Goal: Task Accomplishment & Management: Complete application form

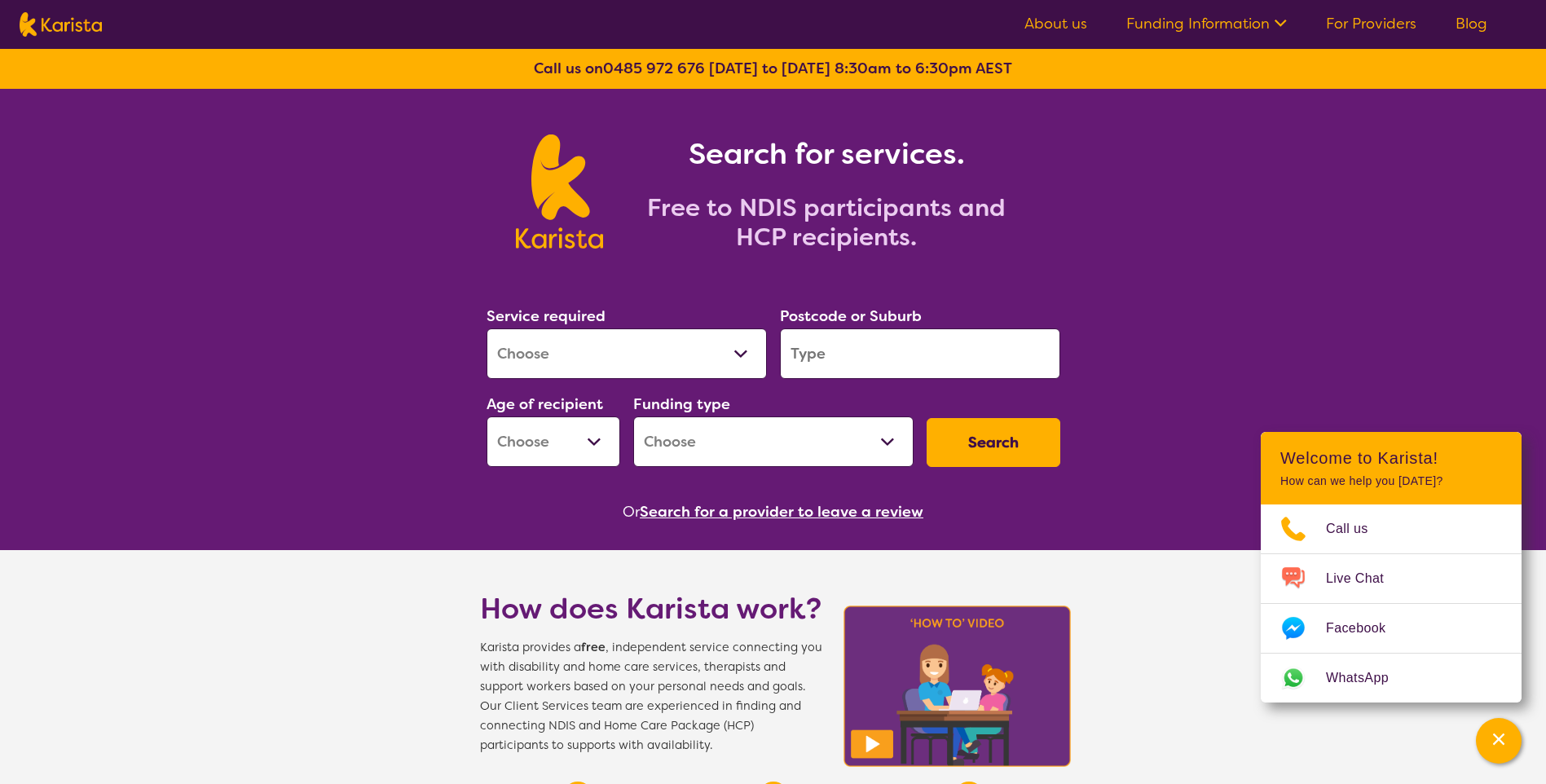
scroll to position [163, 0]
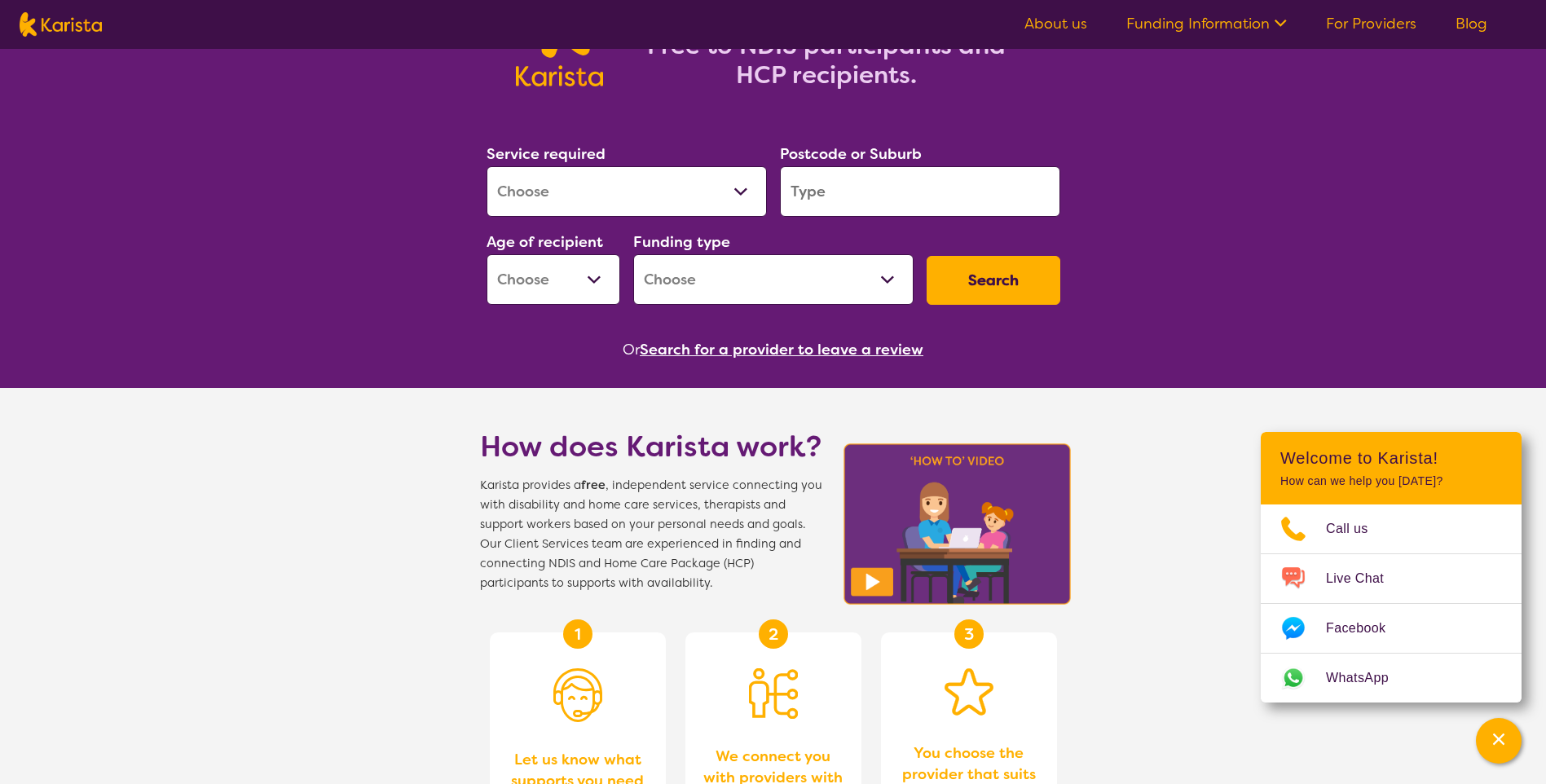
click at [570, 184] on select "Allied Health Assistant Assessment ([MEDICAL_DATA] or [MEDICAL_DATA]) Behaviour…" at bounding box center [626, 191] width 280 height 51
click at [634, 176] on select "Allied Health Assistant Assessment ([MEDICAL_DATA] or [MEDICAL_DATA]) Behaviour…" at bounding box center [626, 191] width 280 height 51
select select "NDIS Plan management"
click at [486, 166] on select "Allied Health Assistant Assessment ([MEDICAL_DATA] or [MEDICAL_DATA]) Behaviour…" at bounding box center [626, 191] width 280 height 51
select select "NDIS"
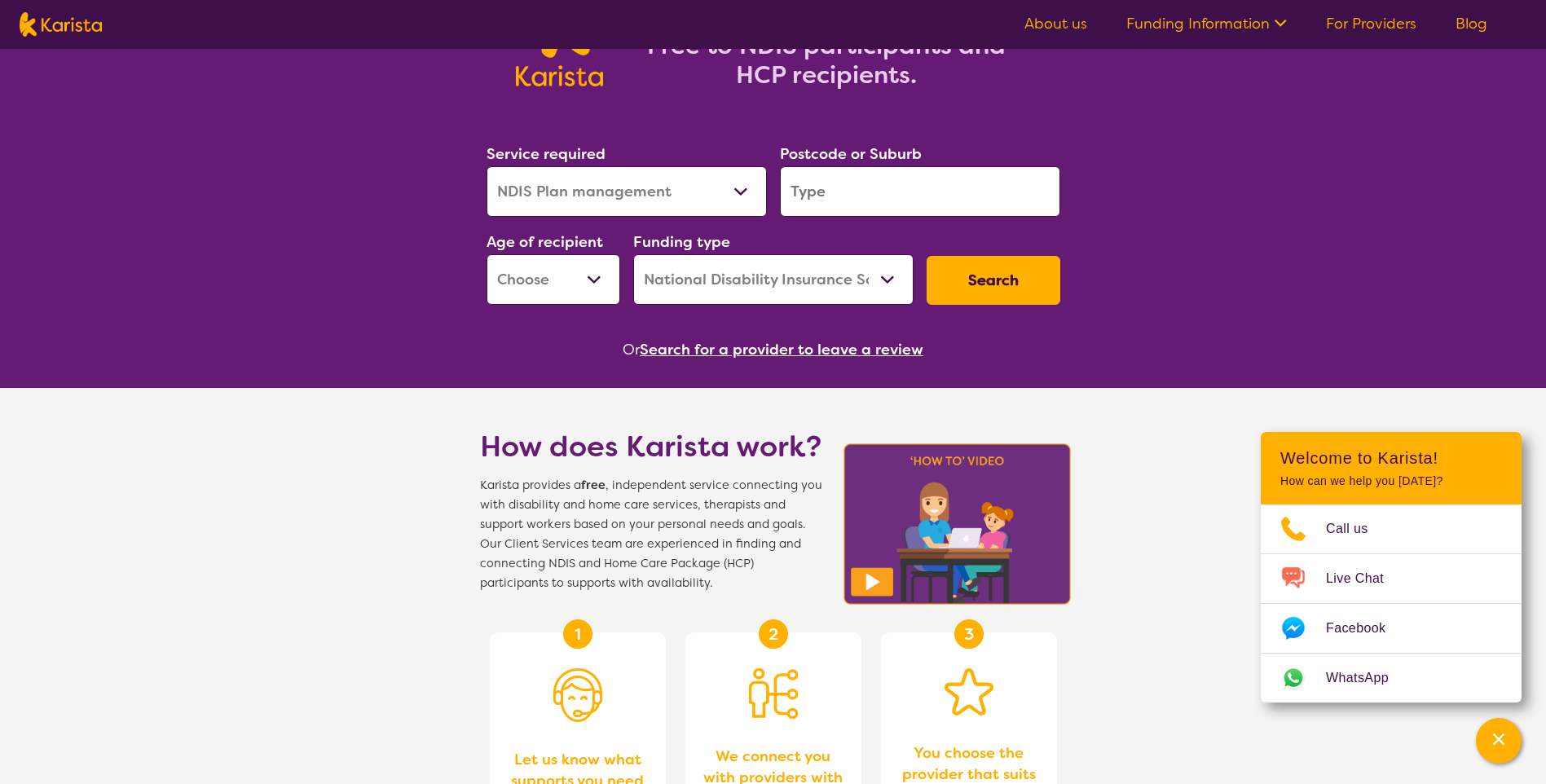
click at [575, 276] on select "Early Childhood - 0 to 9 Child - 10 to 11 Adolescent - 12 to 17 Adult - 18 to 6…" at bounding box center [553, 279] width 134 height 51
select select "AD"
click at [486, 254] on select "Early Childhood - 0 to 9 Child - 10 to 11 Adolescent - 12 to 17 Adult - 18 to 6…" at bounding box center [553, 279] width 134 height 51
click at [573, 283] on select "Early Childhood - 0 to 9 Child - 10 to 11 Adolescent - 12 to 17 Adult - 18 to 6…" at bounding box center [553, 279] width 134 height 51
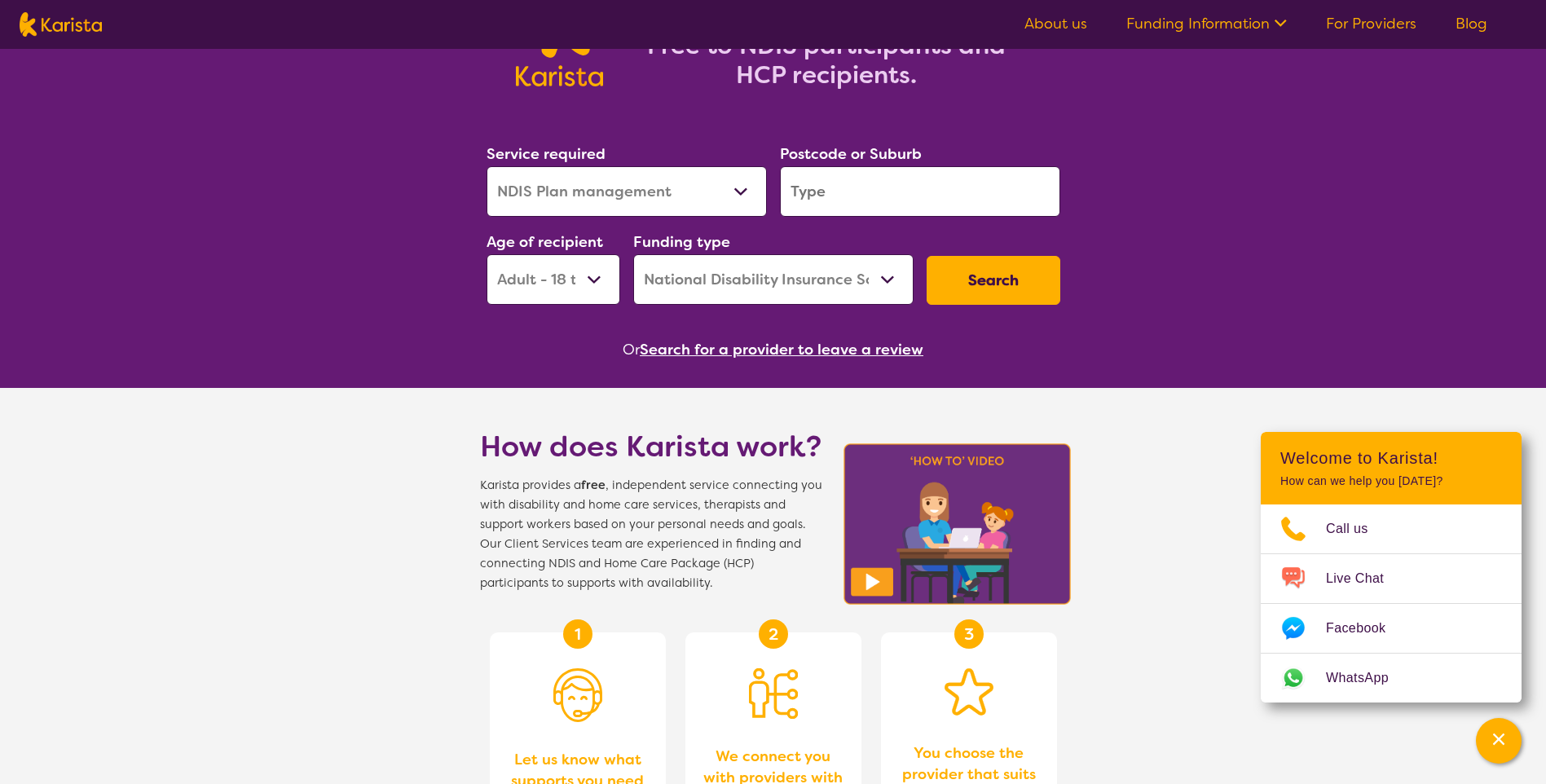
click at [825, 187] on input "search" at bounding box center [920, 191] width 280 height 51
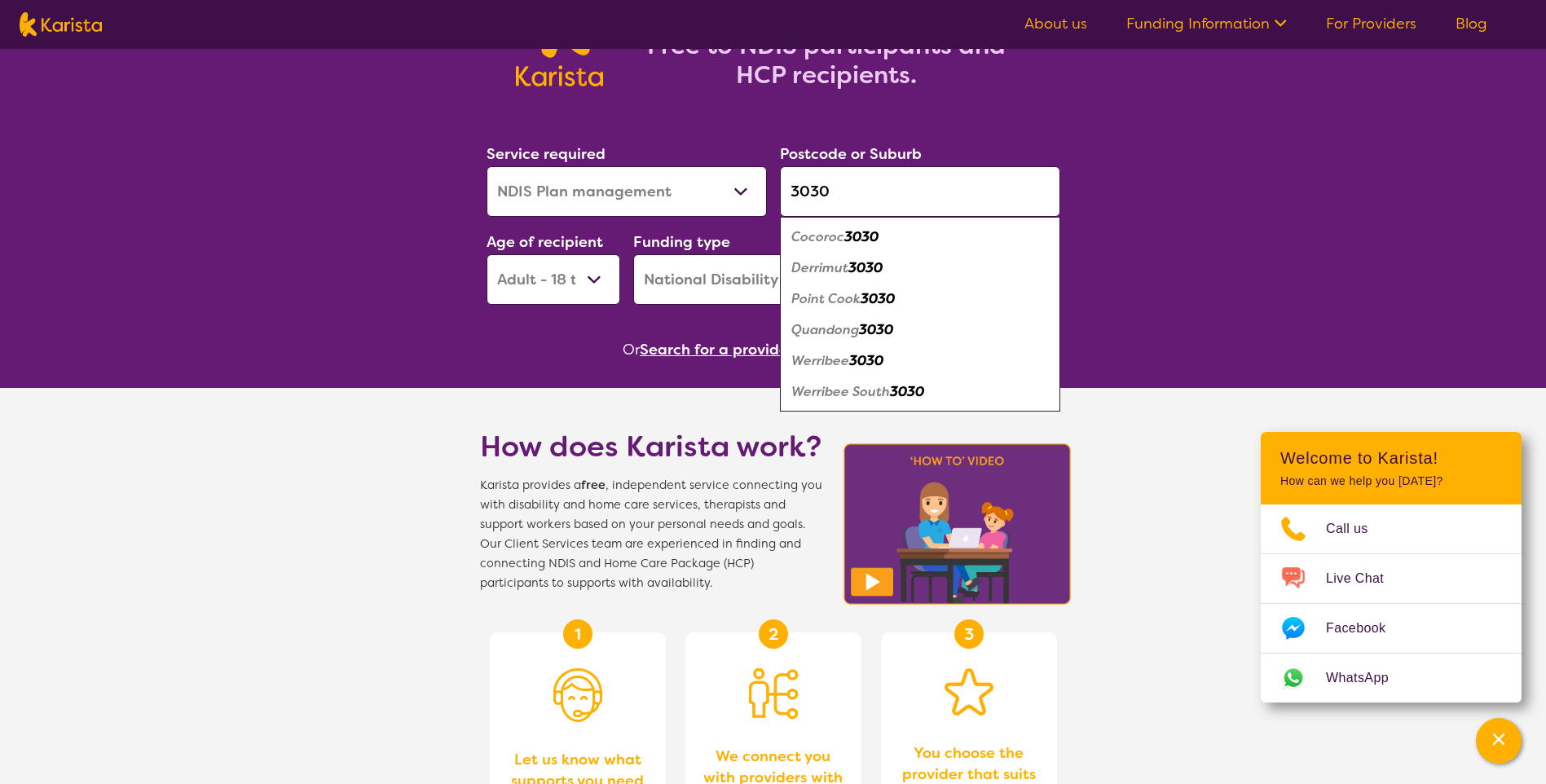
type input "3030"
click at [830, 358] on em "Werribee" at bounding box center [820, 360] width 58 height 17
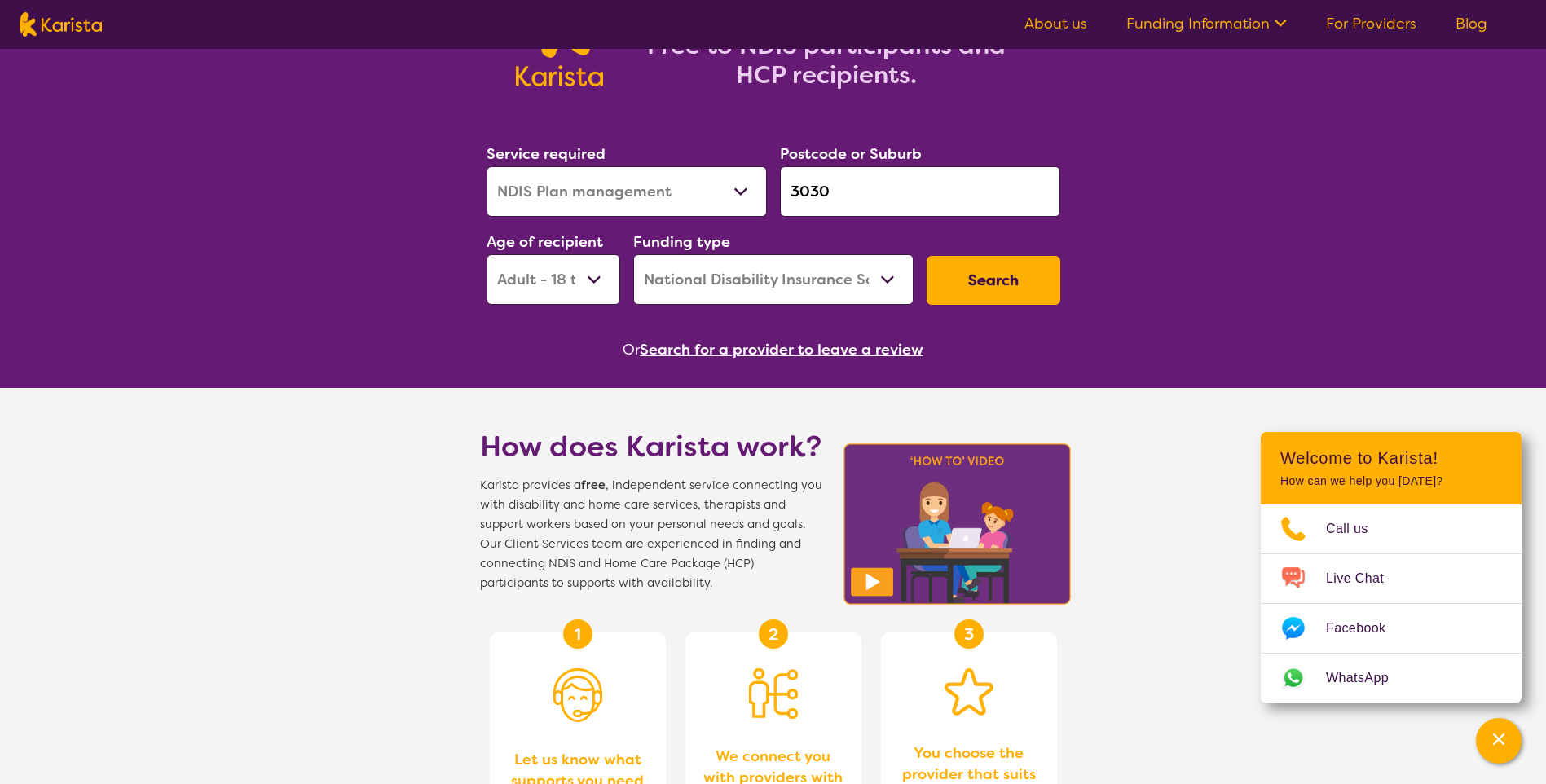
click at [797, 286] on select "Home Care Package (HCP) National Disability Insurance Scheme (NDIS) I don't know" at bounding box center [773, 279] width 280 height 51
click at [633, 254] on select "Home Care Package (HCP) National Disability Insurance Scheme (NDIS) I don't know" at bounding box center [773, 279] width 280 height 51
click at [665, 197] on select "Allied Health Assistant Assessment ([MEDICAL_DATA] or [MEDICAL_DATA]) Behaviour…" at bounding box center [626, 191] width 280 height 51
click at [980, 255] on div "Search" at bounding box center [993, 280] width 147 height 62
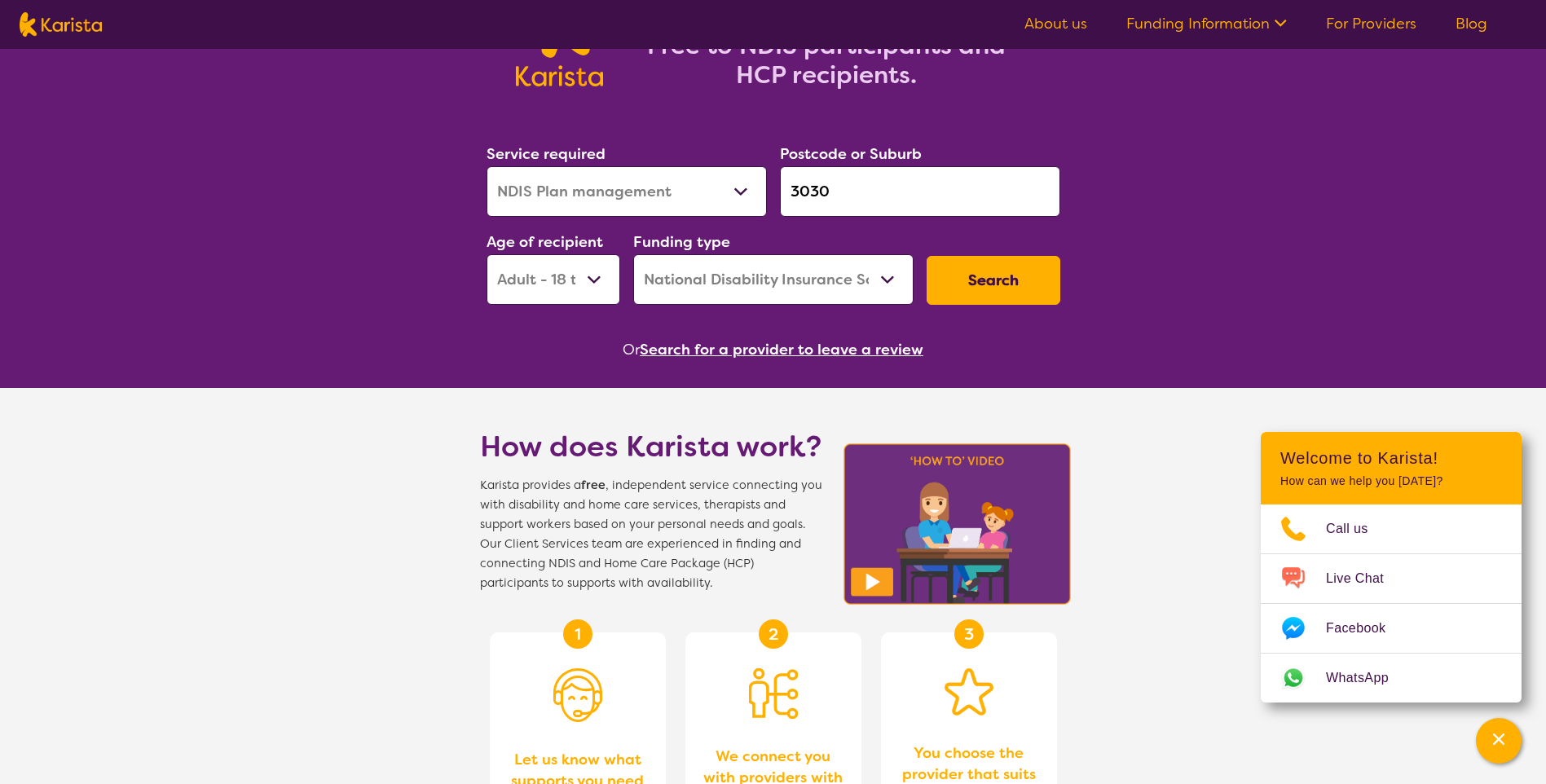
click at [977, 266] on button "Search" at bounding box center [994, 280] width 134 height 49
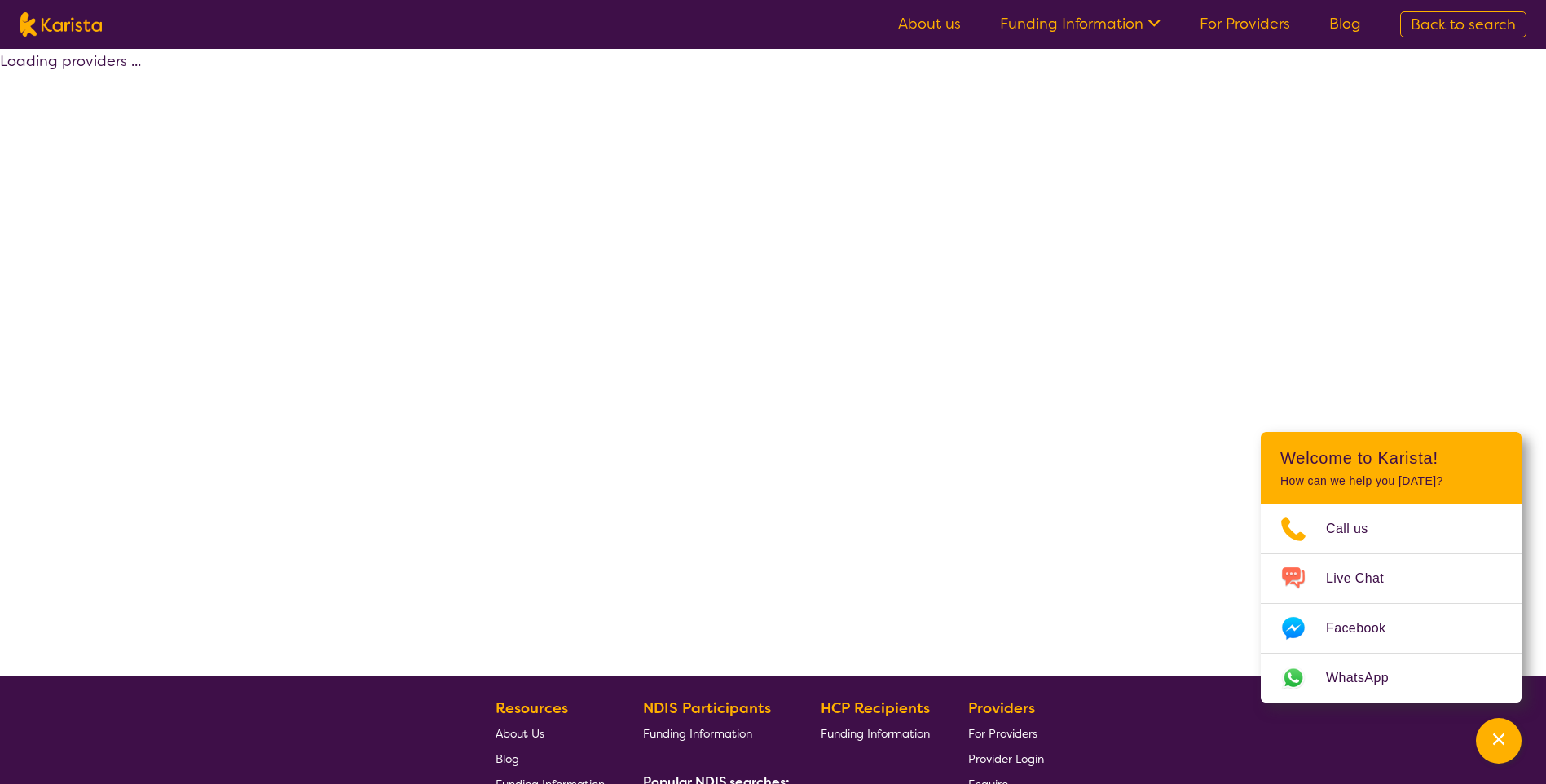
select select "by_score"
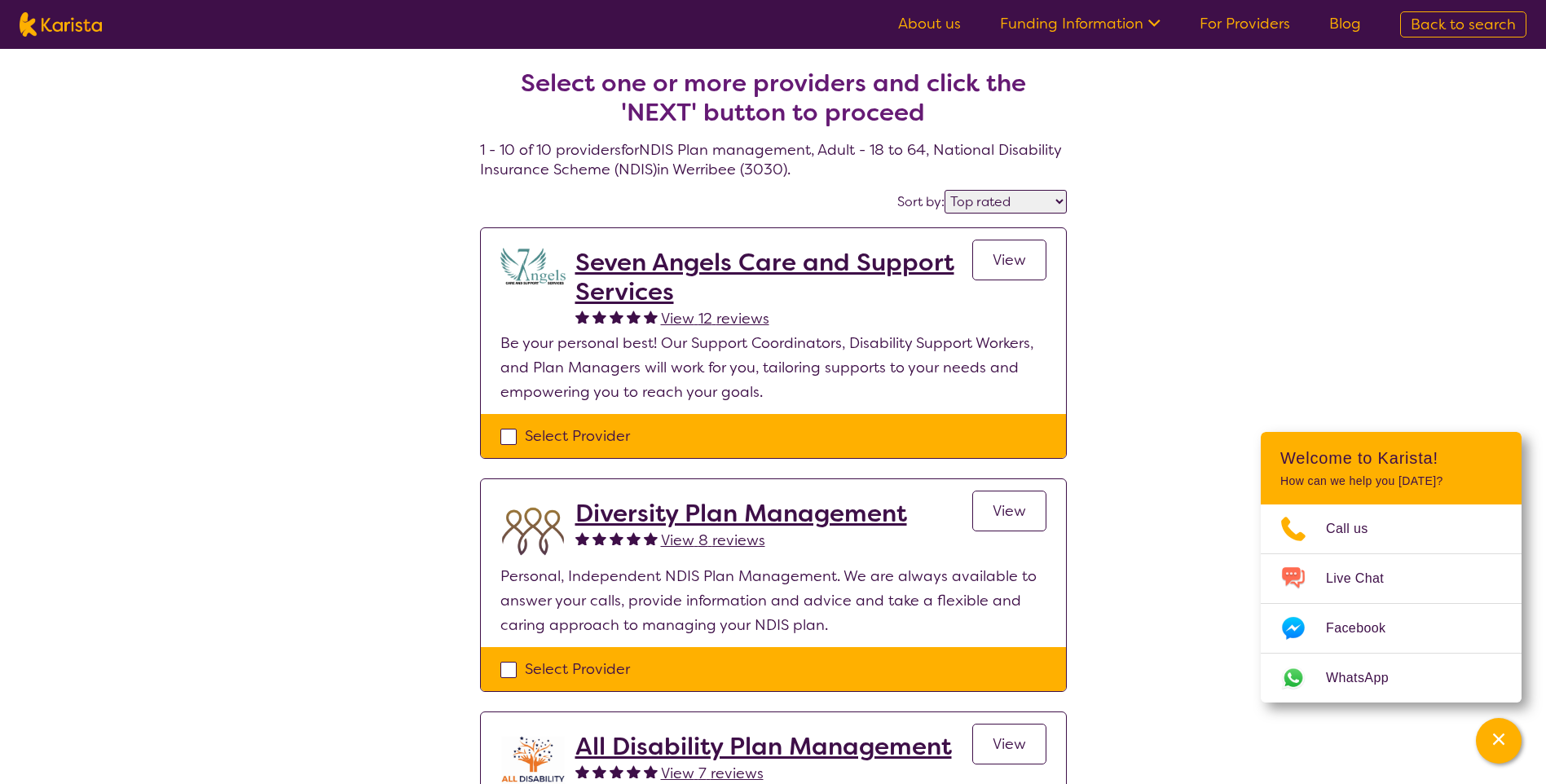
click at [1025, 201] on select "Highly reviewed Top rated" at bounding box center [1005, 202] width 122 height 24
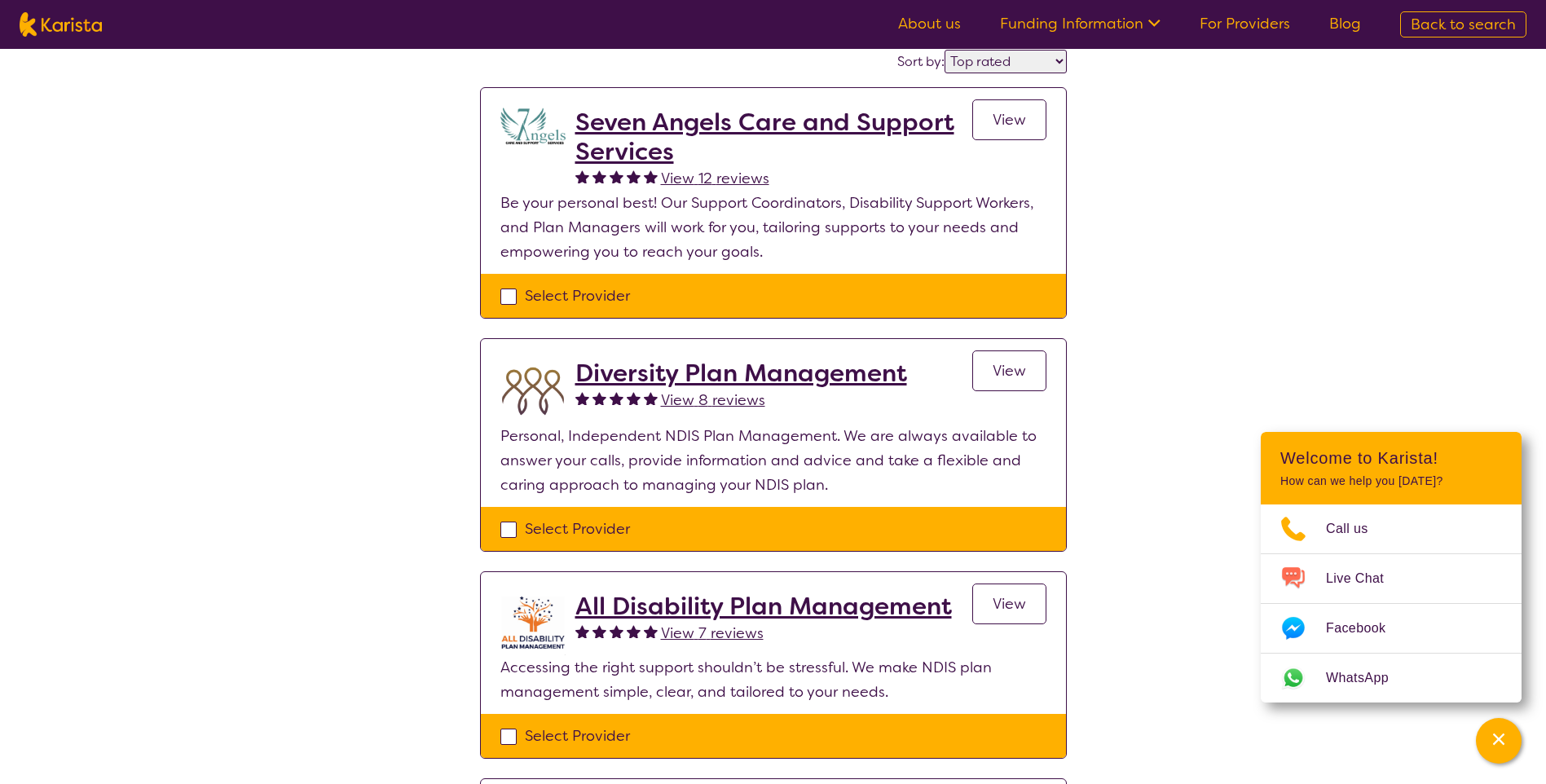
scroll to position [163, 0]
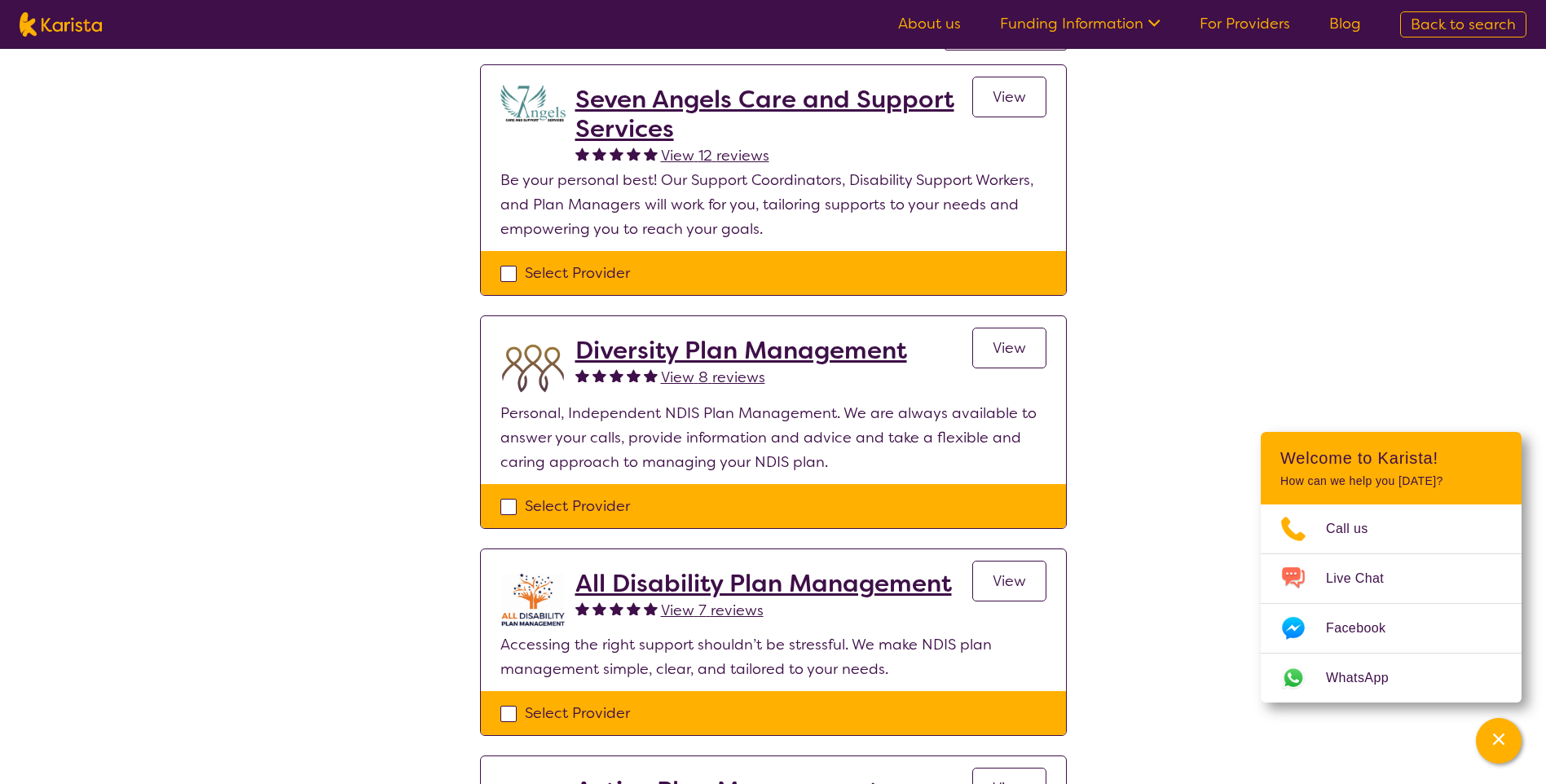
click at [491, 284] on div "Select Provider" at bounding box center [773, 273] width 585 height 44
click at [495, 271] on div "Select Provider" at bounding box center [773, 273] width 585 height 44
click at [503, 275] on div "Select Provider" at bounding box center [773, 273] width 546 height 24
checkbox input "true"
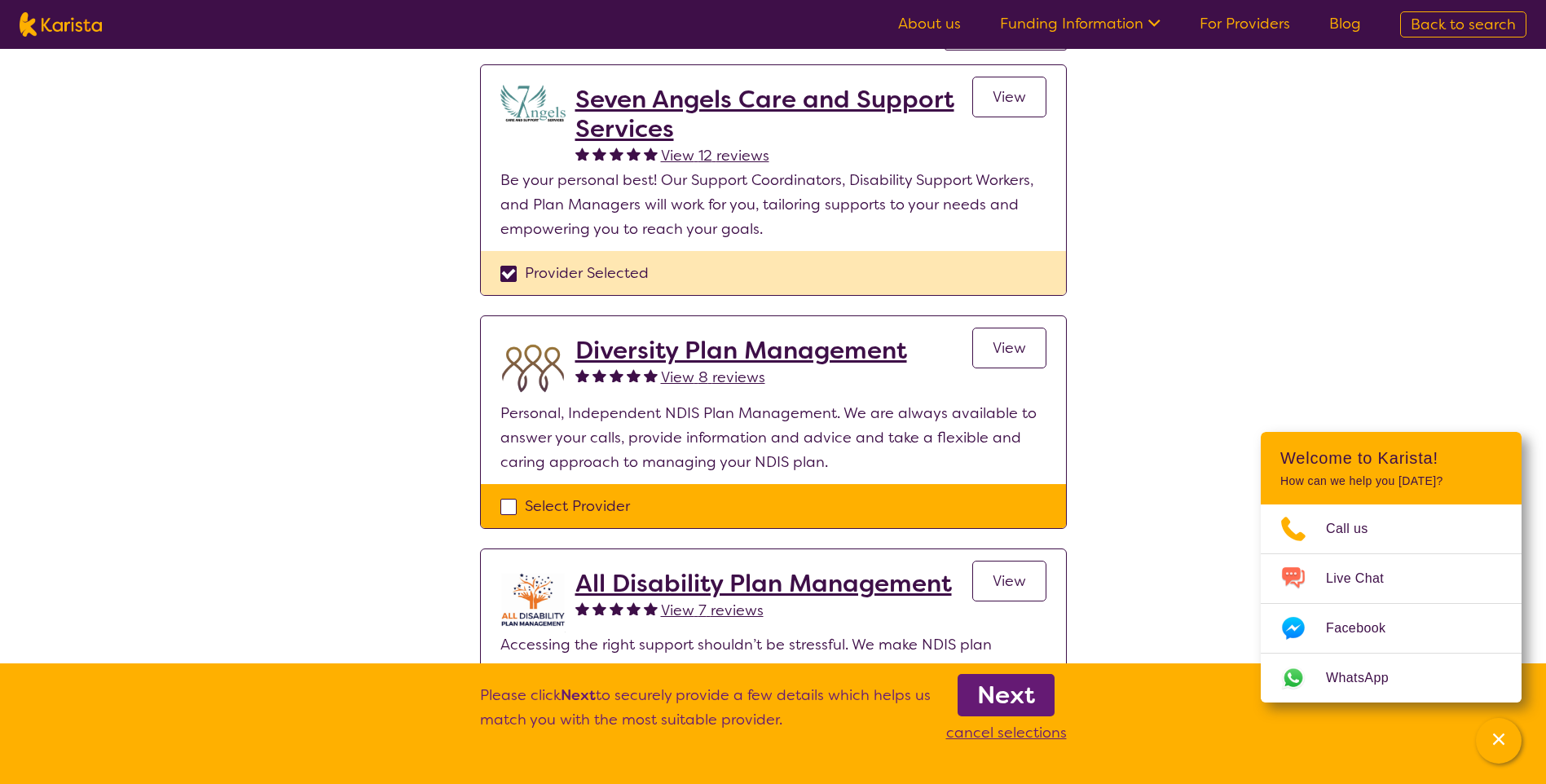
click at [500, 508] on div "Select Provider" at bounding box center [773, 506] width 546 height 24
checkbox input "true"
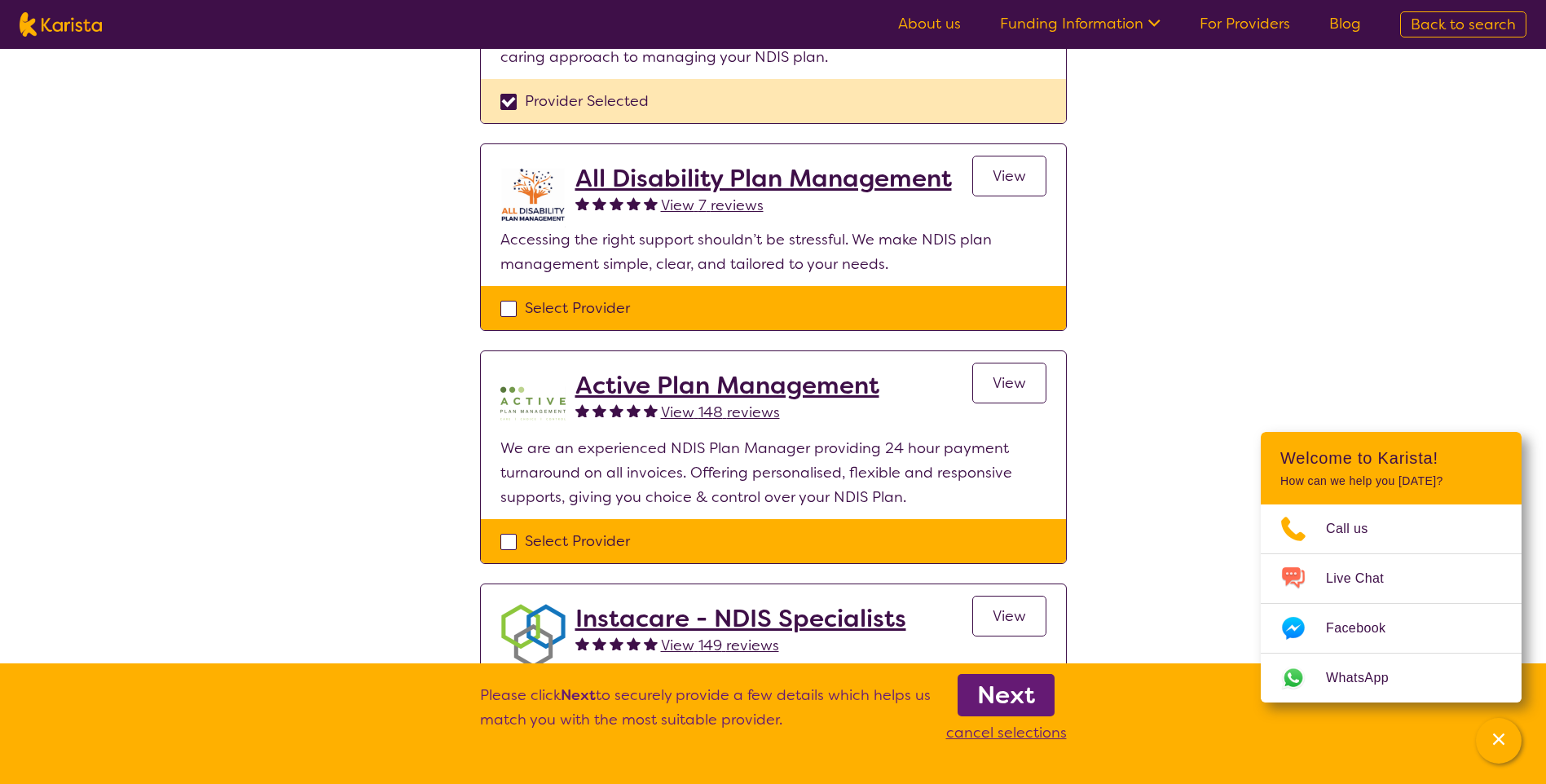
scroll to position [570, 0]
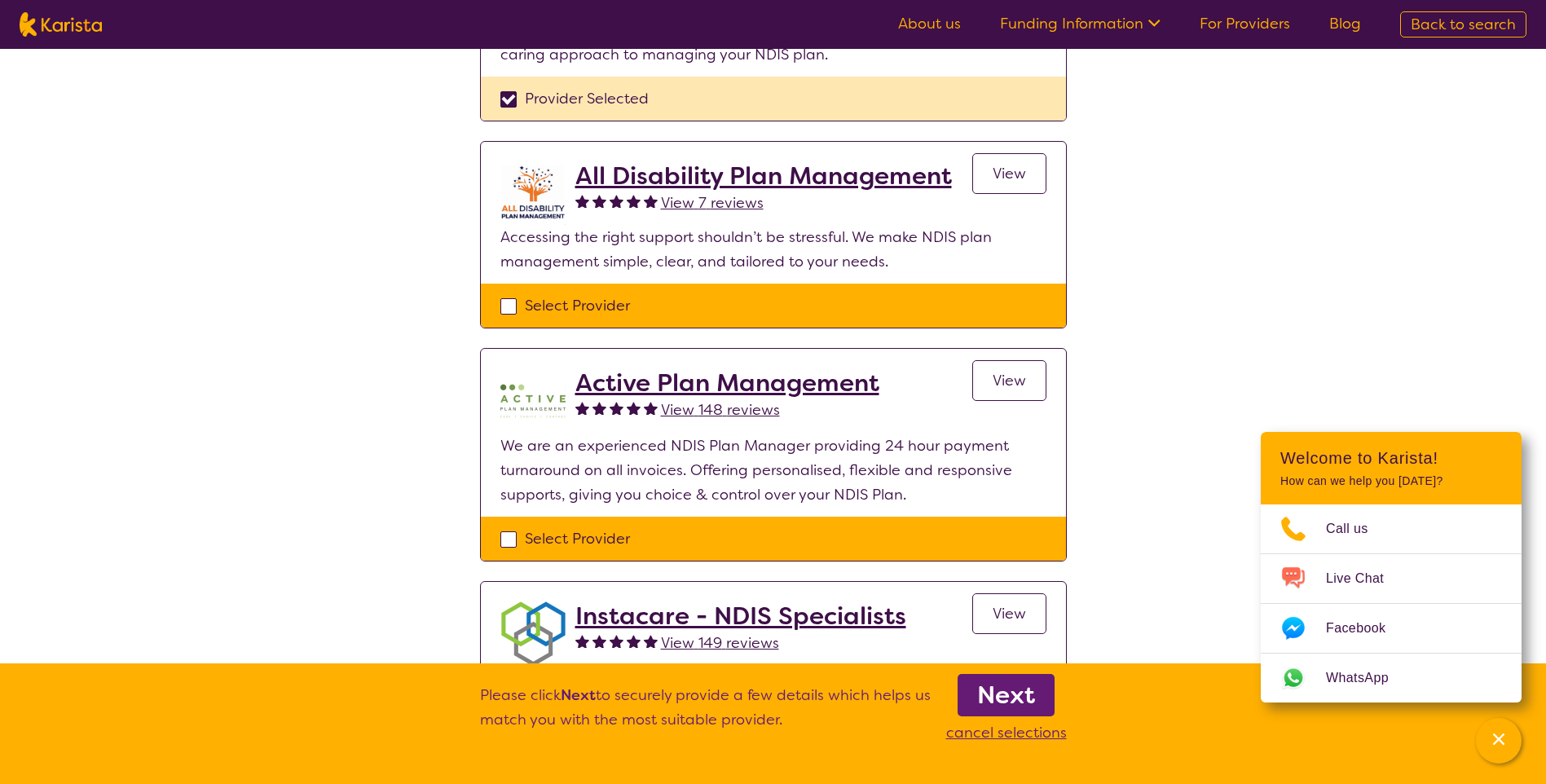
click at [508, 298] on div "Select Provider" at bounding box center [773, 305] width 546 height 24
checkbox input "true"
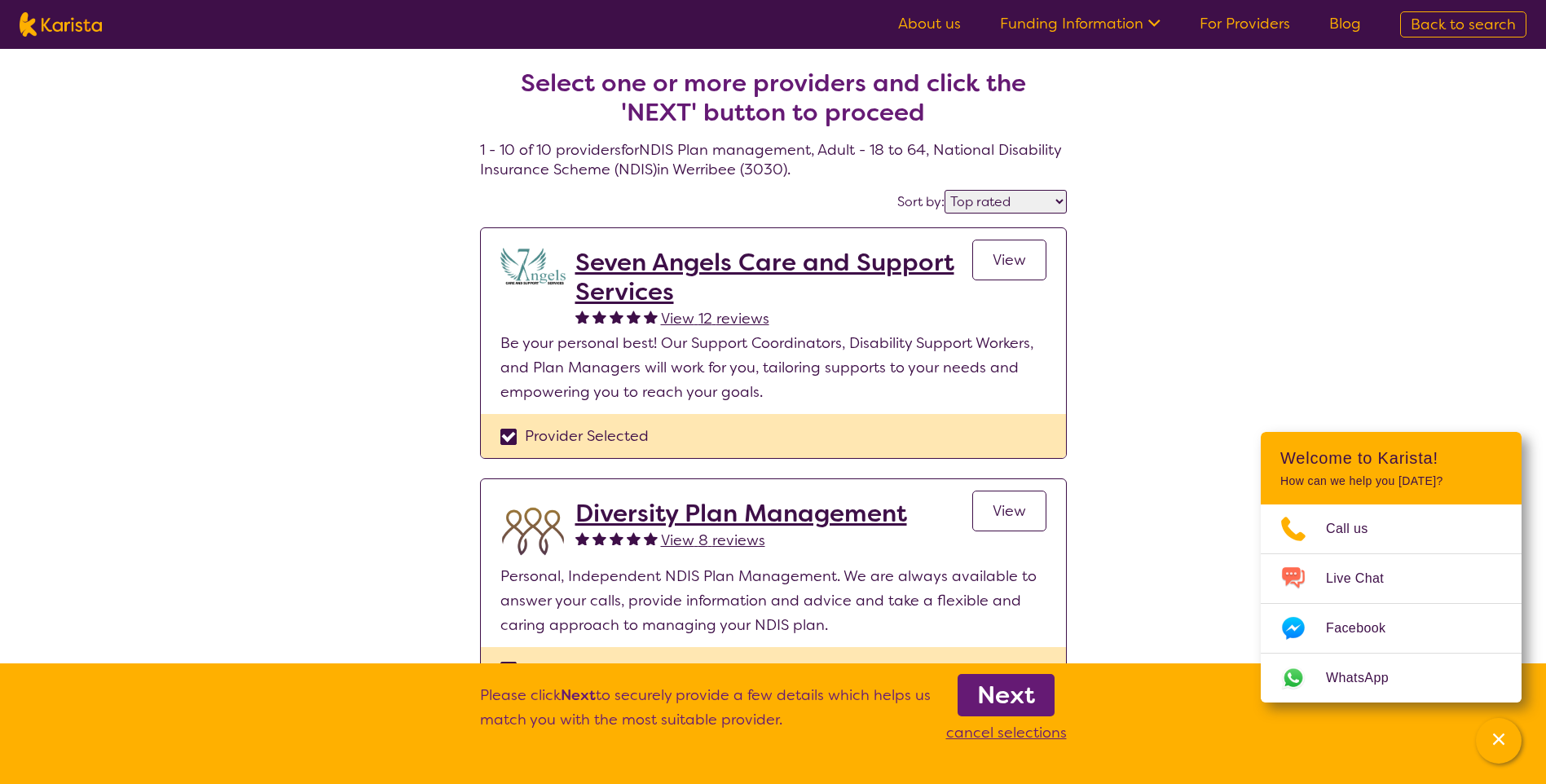
scroll to position [489, 0]
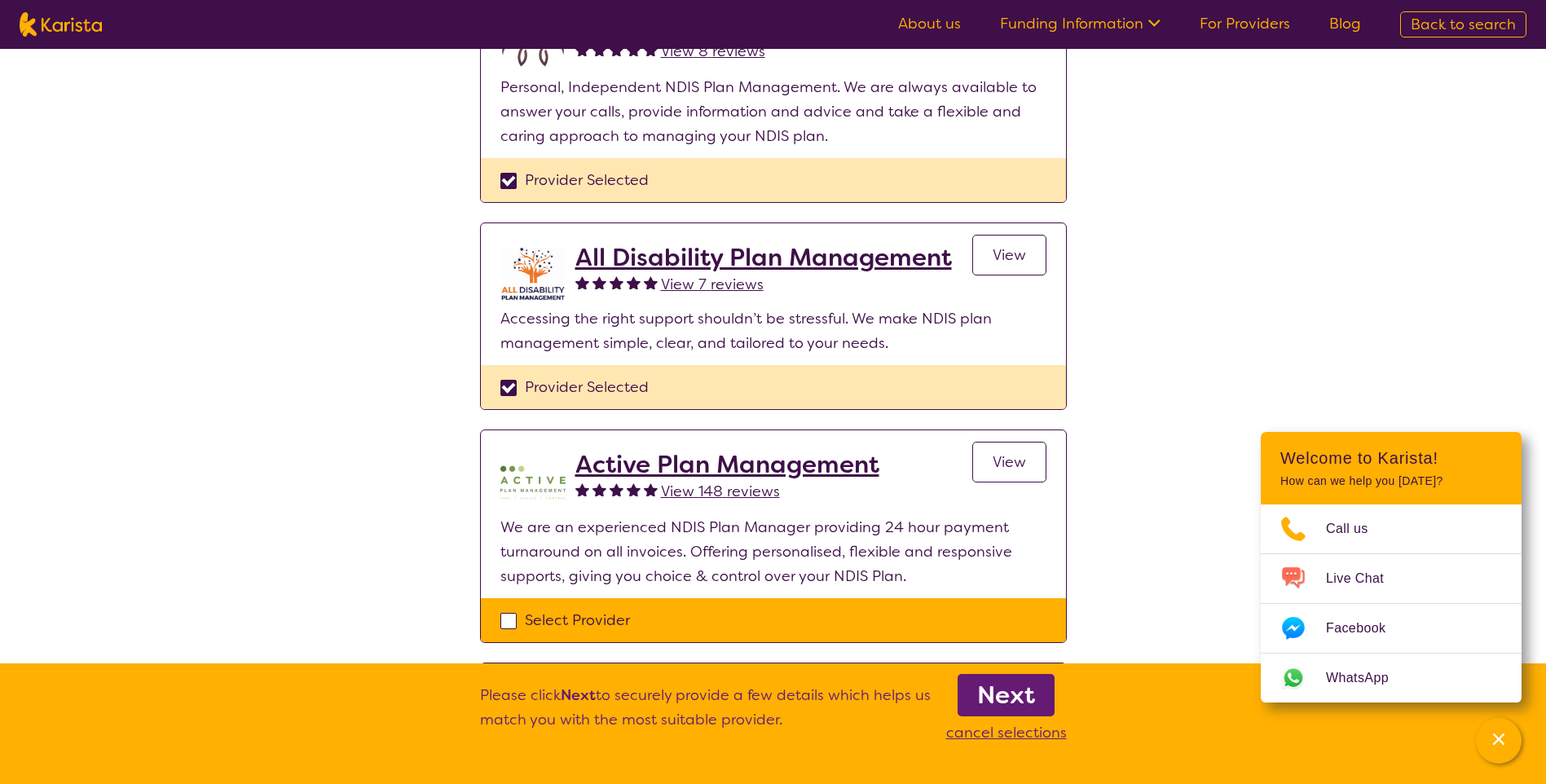
click at [511, 615] on div "Select Provider" at bounding box center [773, 620] width 546 height 24
checkbox input "true"
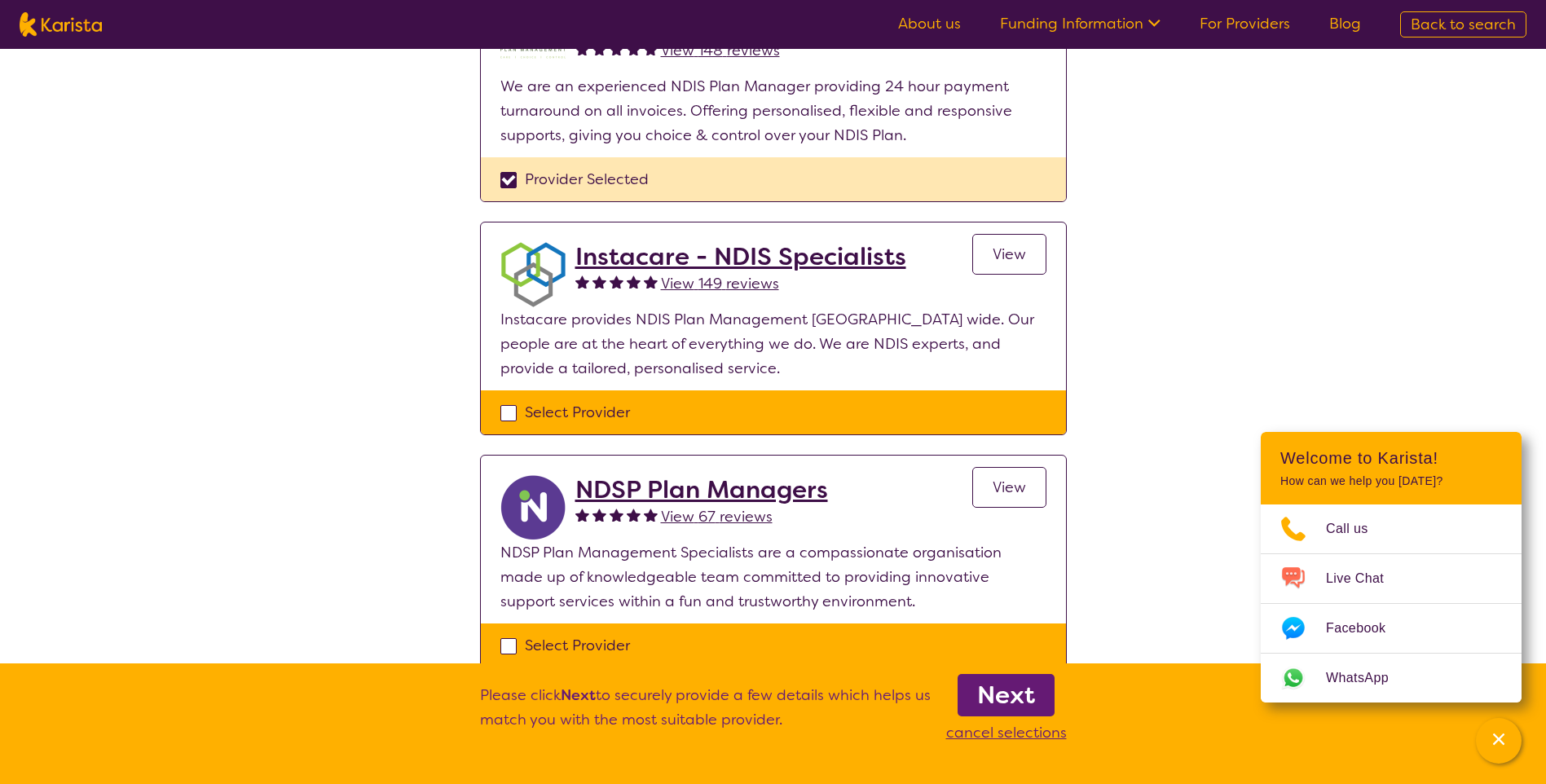
scroll to position [848, 0]
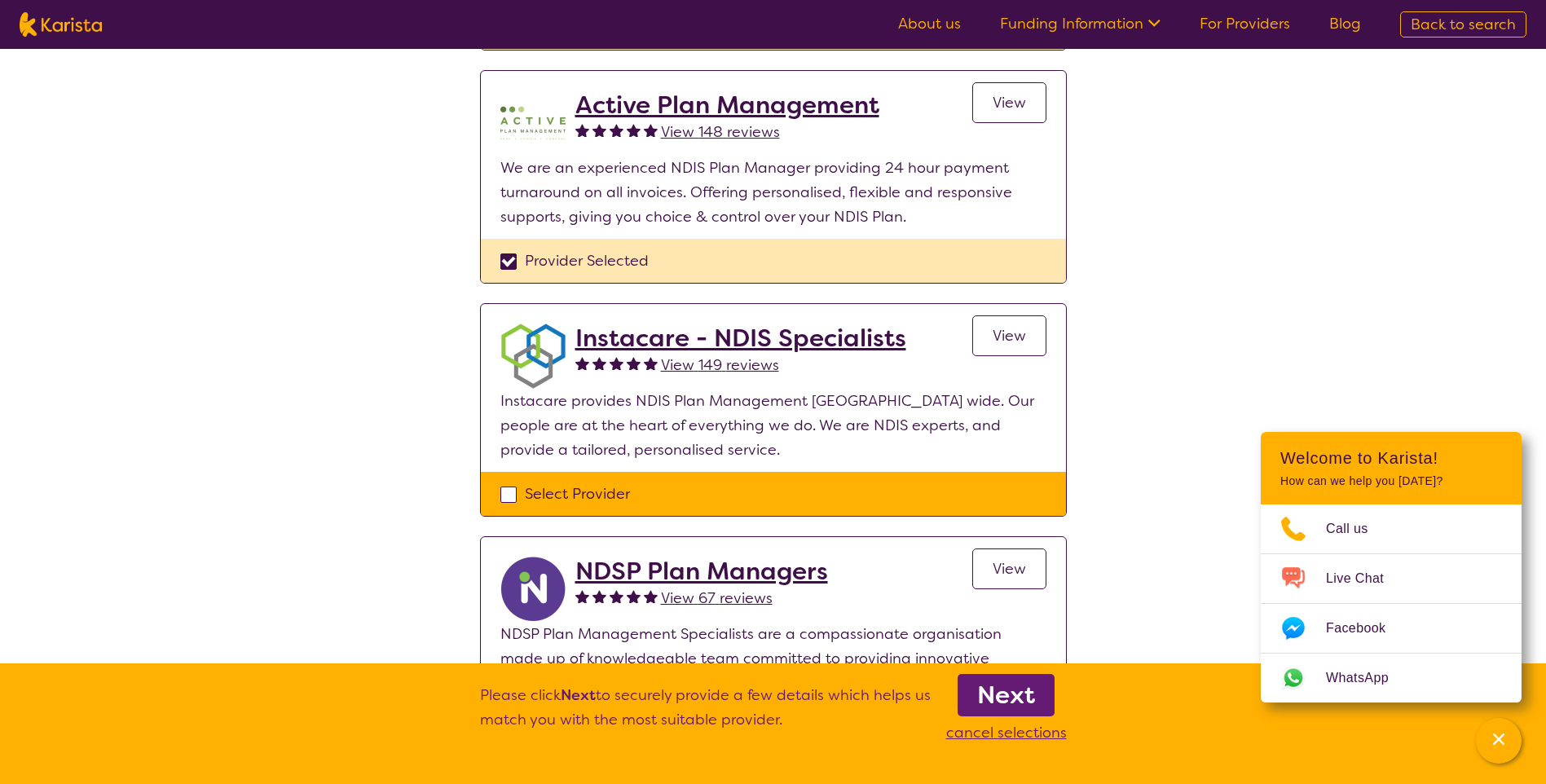
click at [507, 497] on div "Select Provider" at bounding box center [773, 494] width 546 height 24
checkbox input "true"
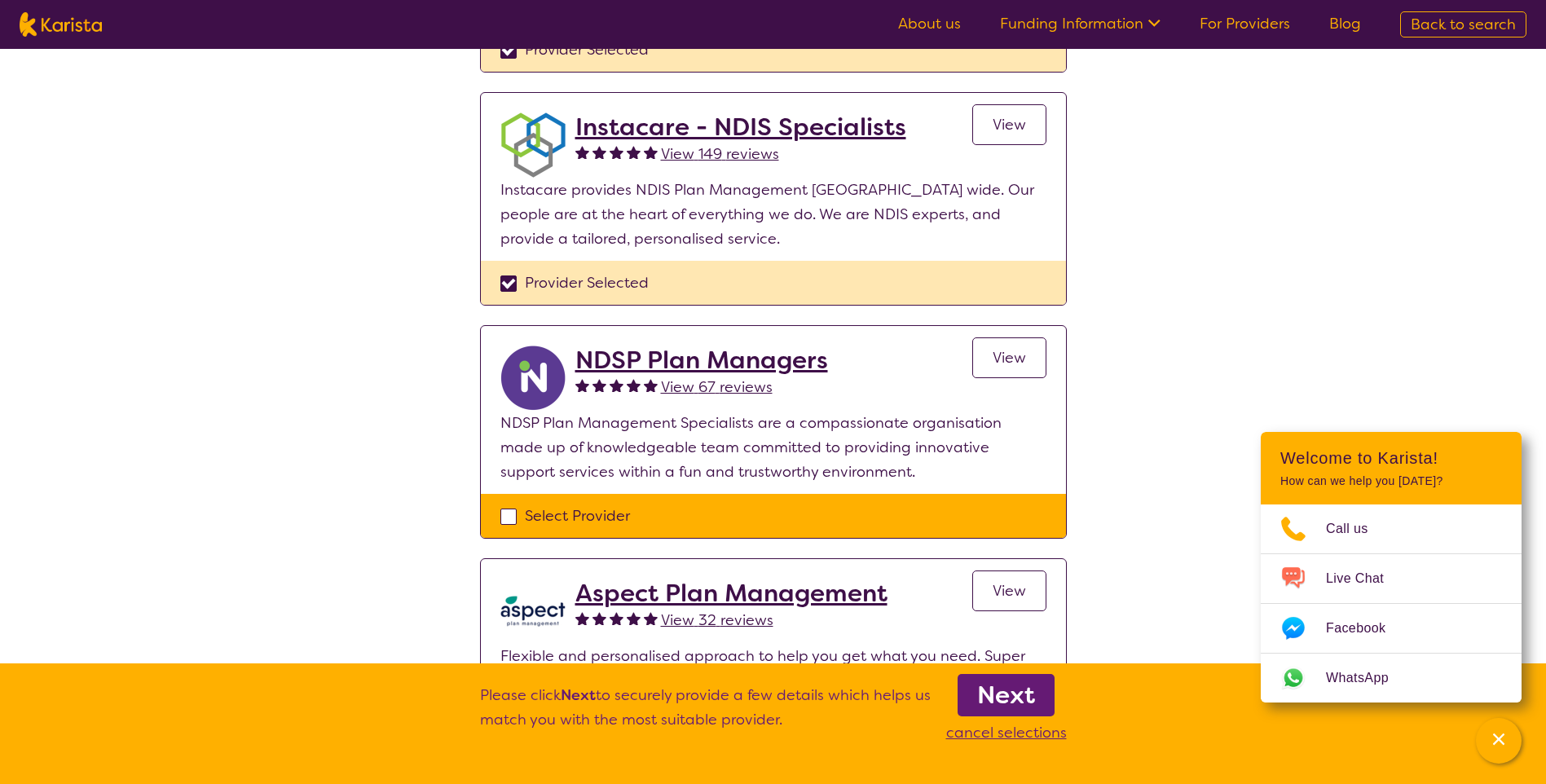
click at [511, 518] on div "Select Provider" at bounding box center [773, 516] width 546 height 24
checkbox input "true"
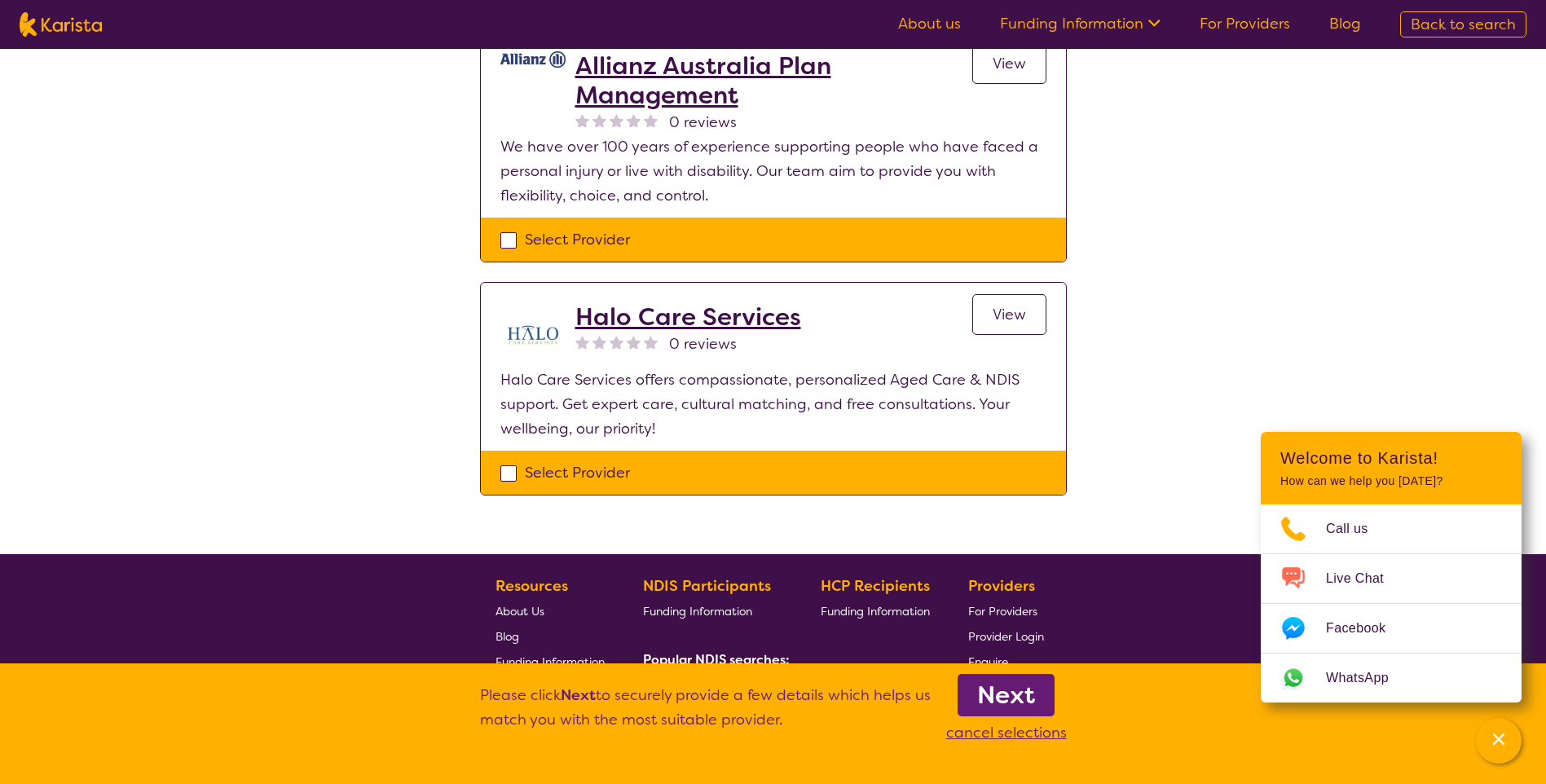
scroll to position [2179, 0]
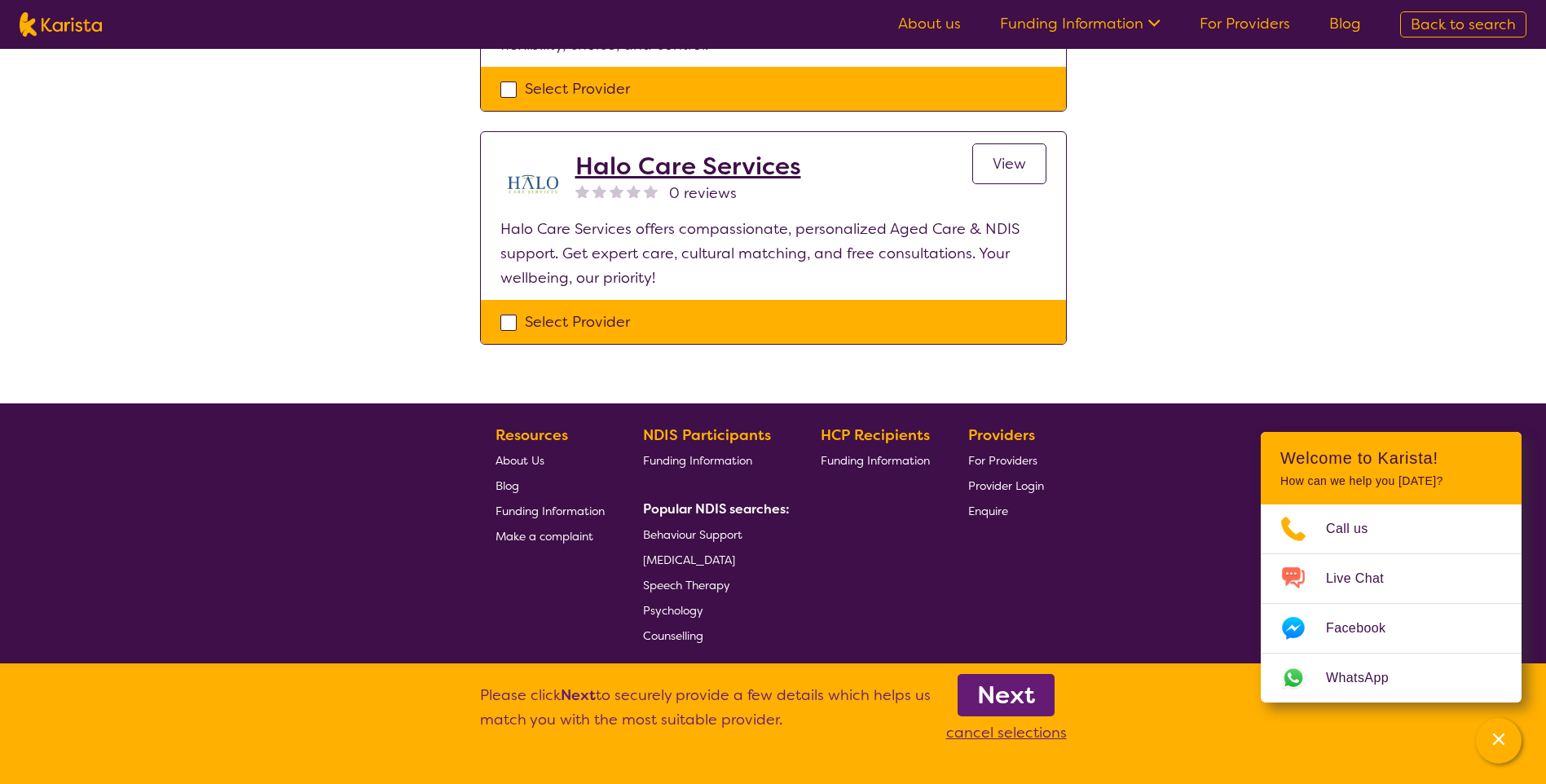
click at [499, 328] on div "Select Provider" at bounding box center [773, 322] width 585 height 44
click at [507, 317] on div "Select Provider" at bounding box center [773, 322] width 546 height 24
checkbox input "true"
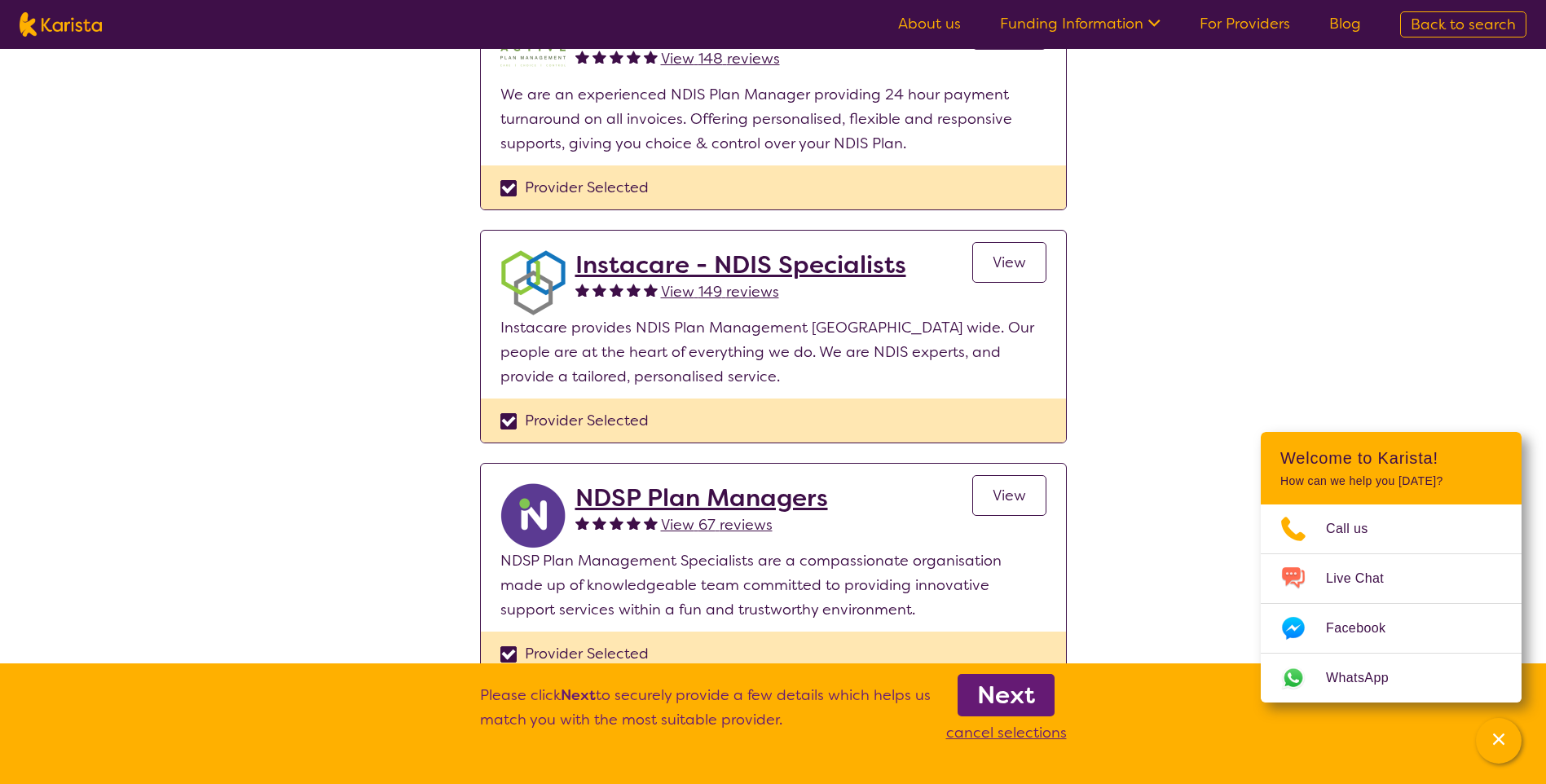
scroll to position [1304, 0]
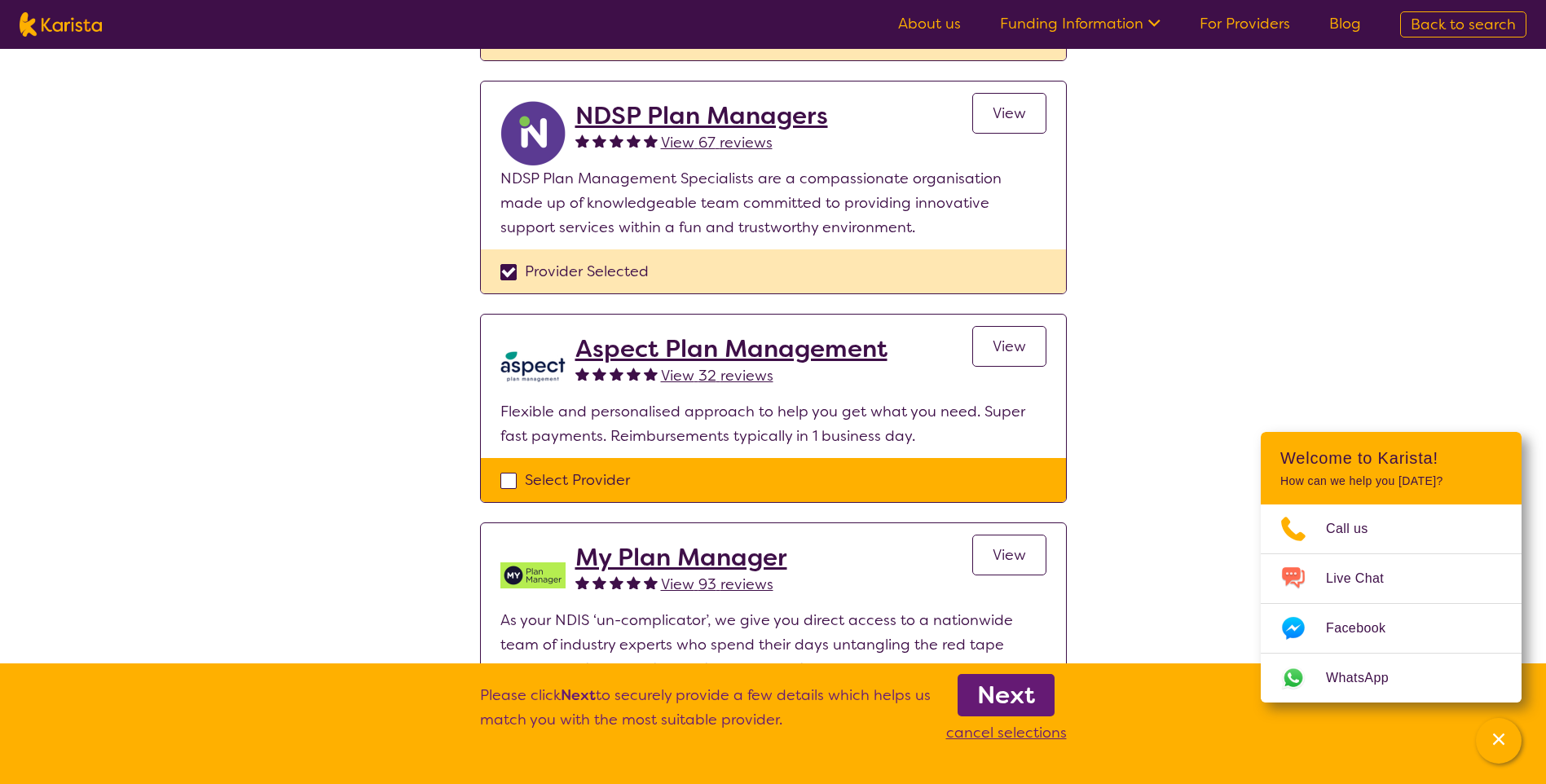
click at [512, 479] on div "Select Provider" at bounding box center [773, 480] width 546 height 24
checkbox input "true"
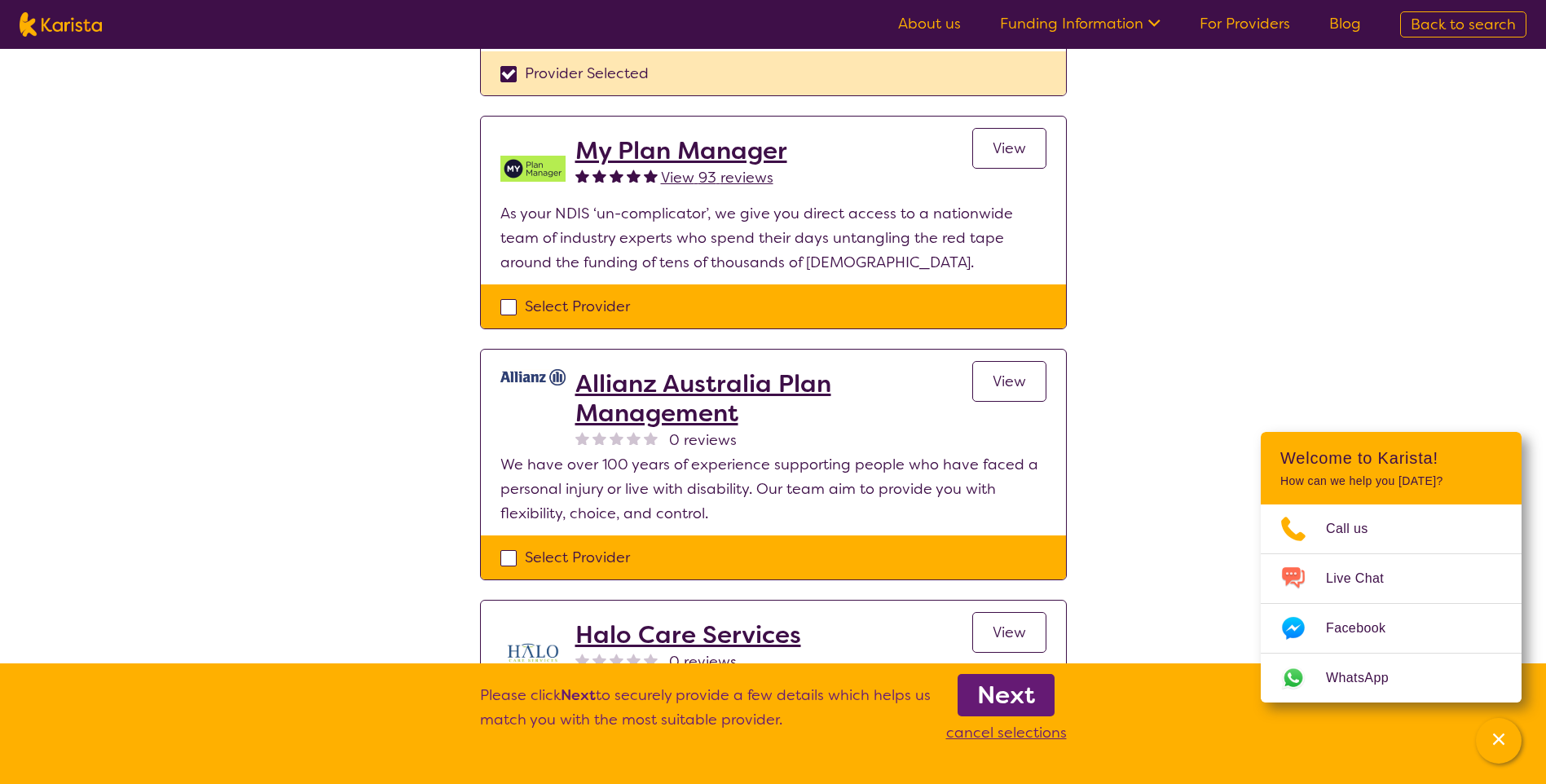
click at [502, 567] on div "Select Provider" at bounding box center [773, 557] width 546 height 24
checkbox input "true"
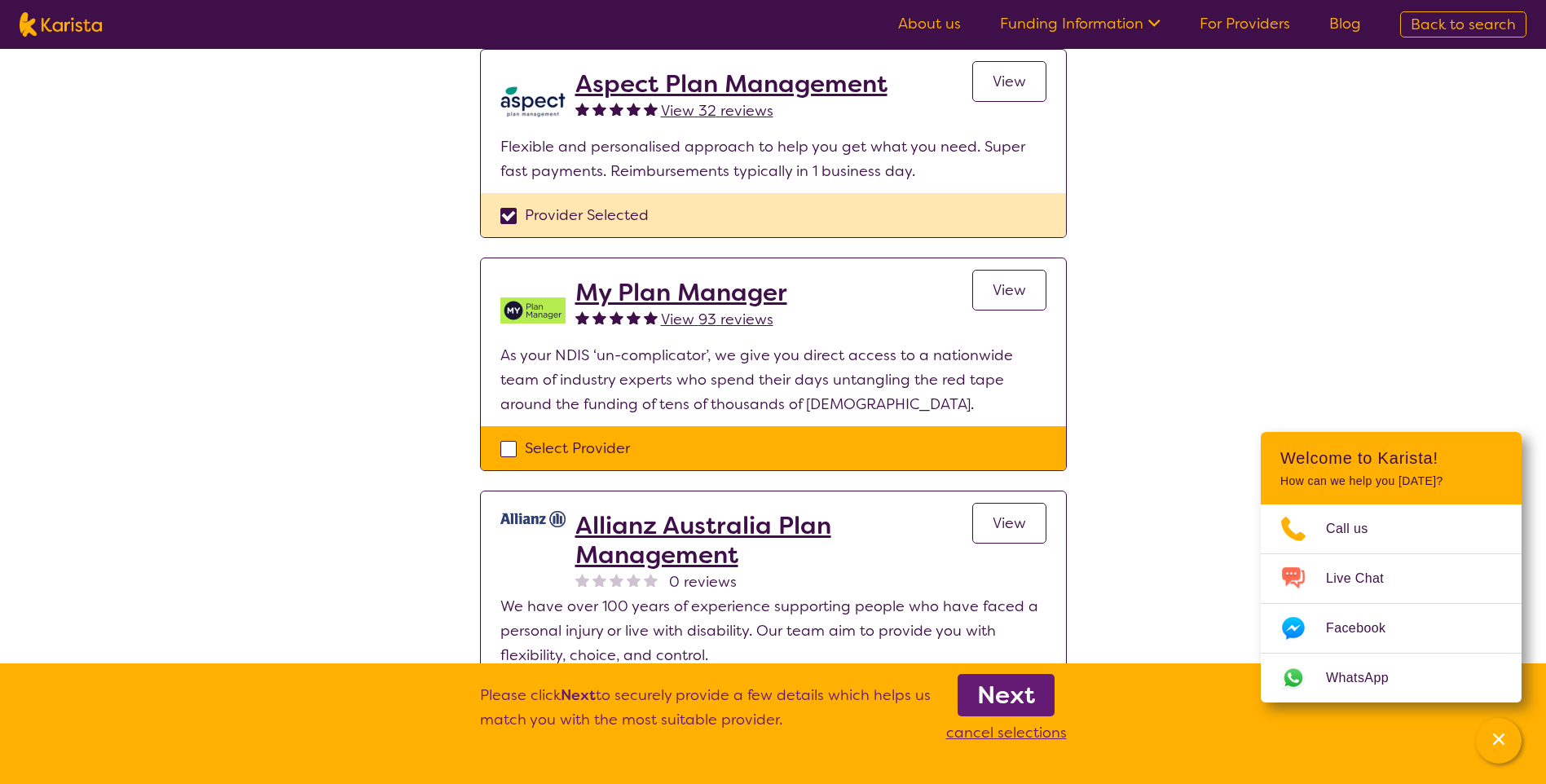
scroll to position [1593, 0]
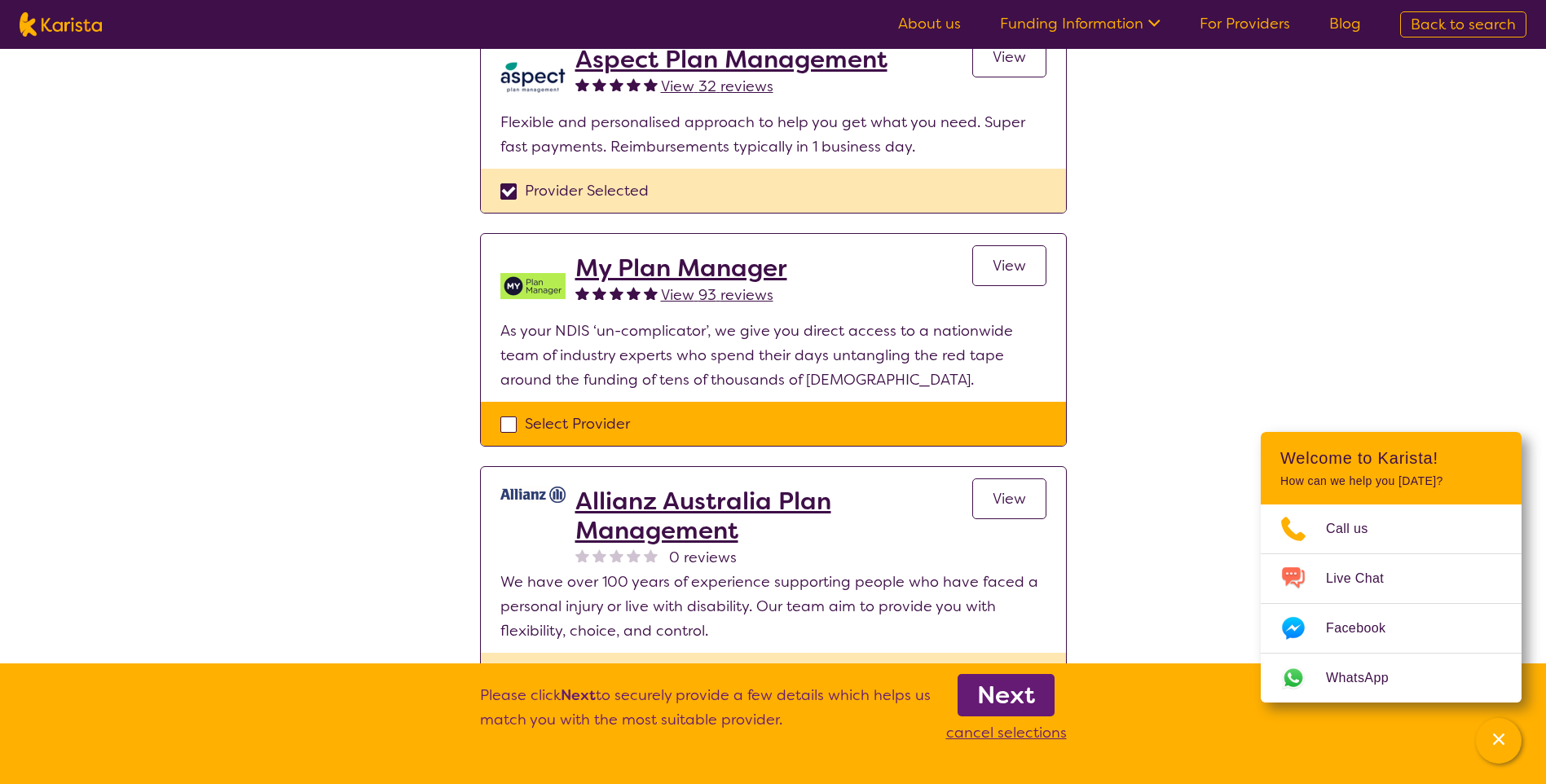
click at [504, 434] on div "Select Provider" at bounding box center [773, 424] width 546 height 24
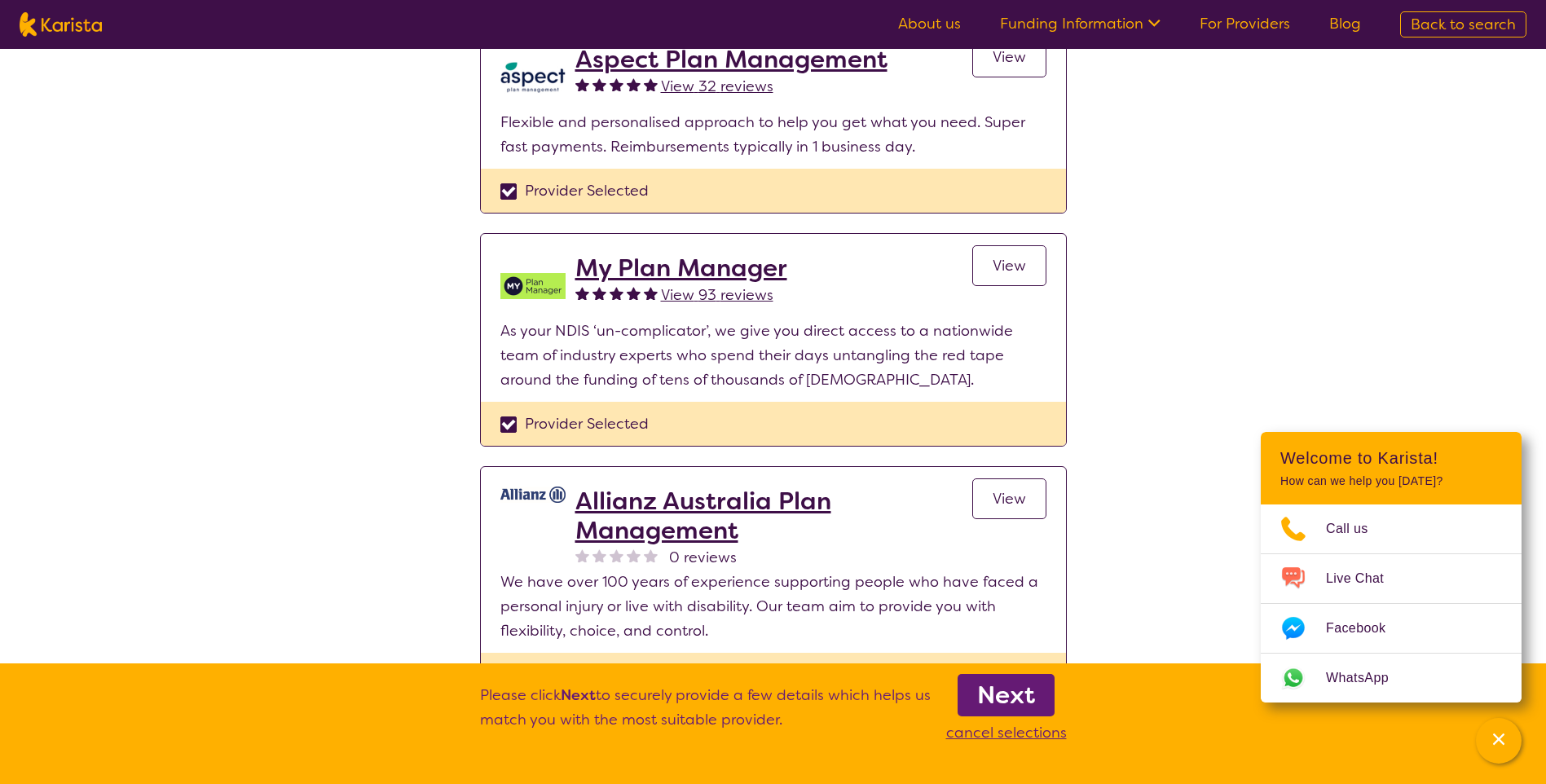
checkbox input "true"
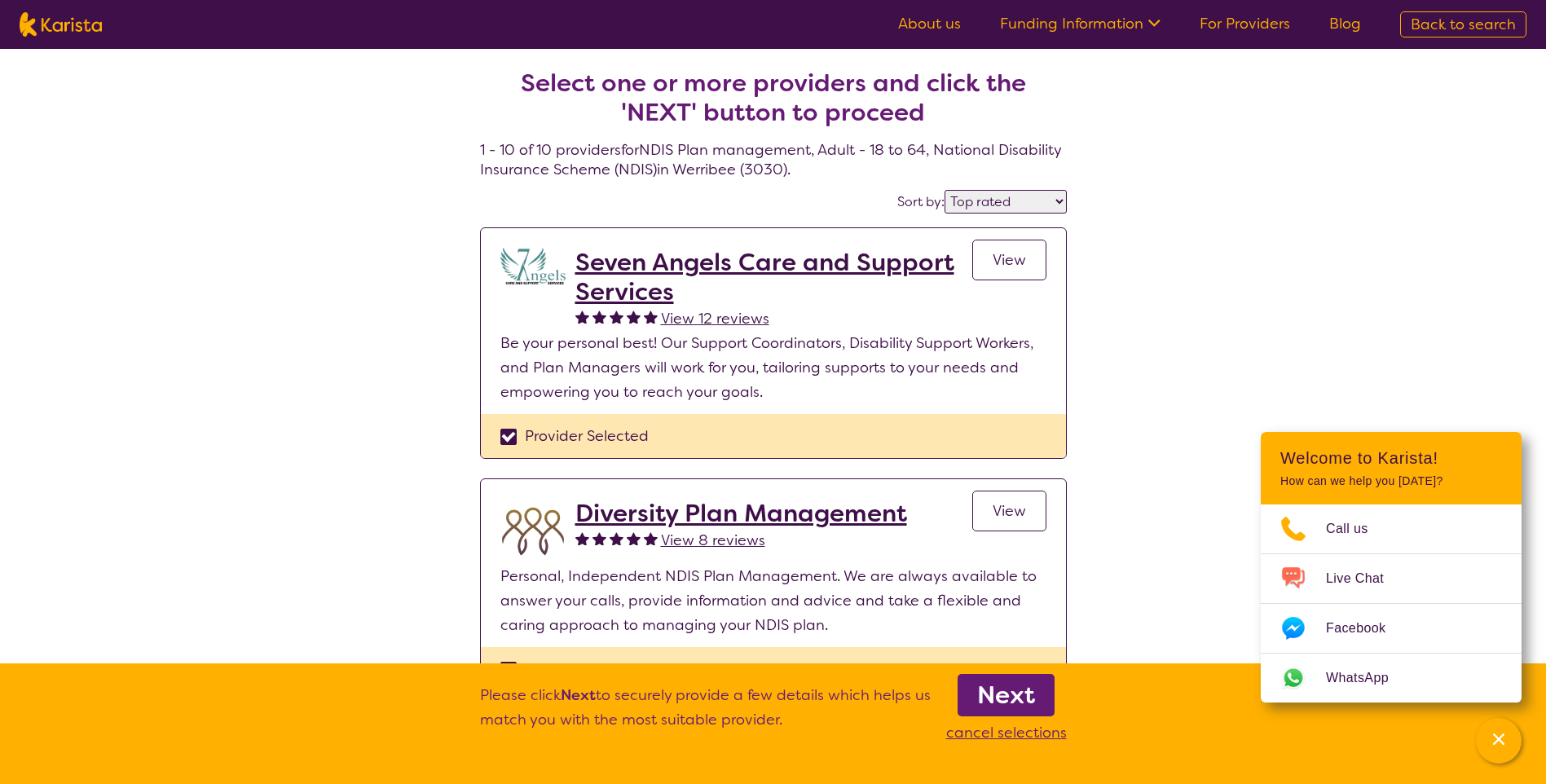
click at [984, 689] on b "Next" at bounding box center [1006, 695] width 58 height 33
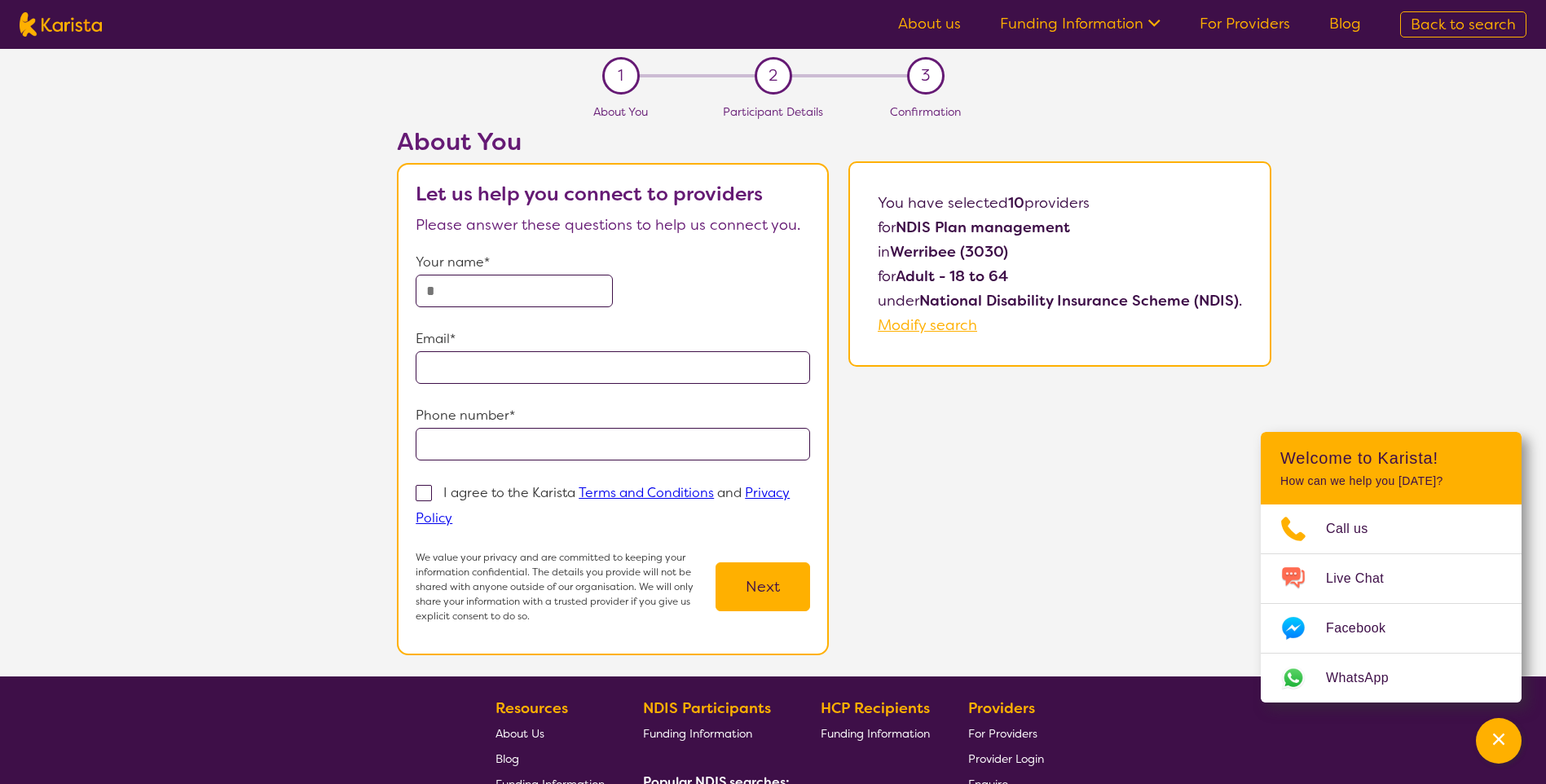
click at [554, 298] on input "text" at bounding box center [514, 291] width 197 height 33
type input "**********"
click at [561, 322] on form "**********" at bounding box center [613, 436] width 394 height 373
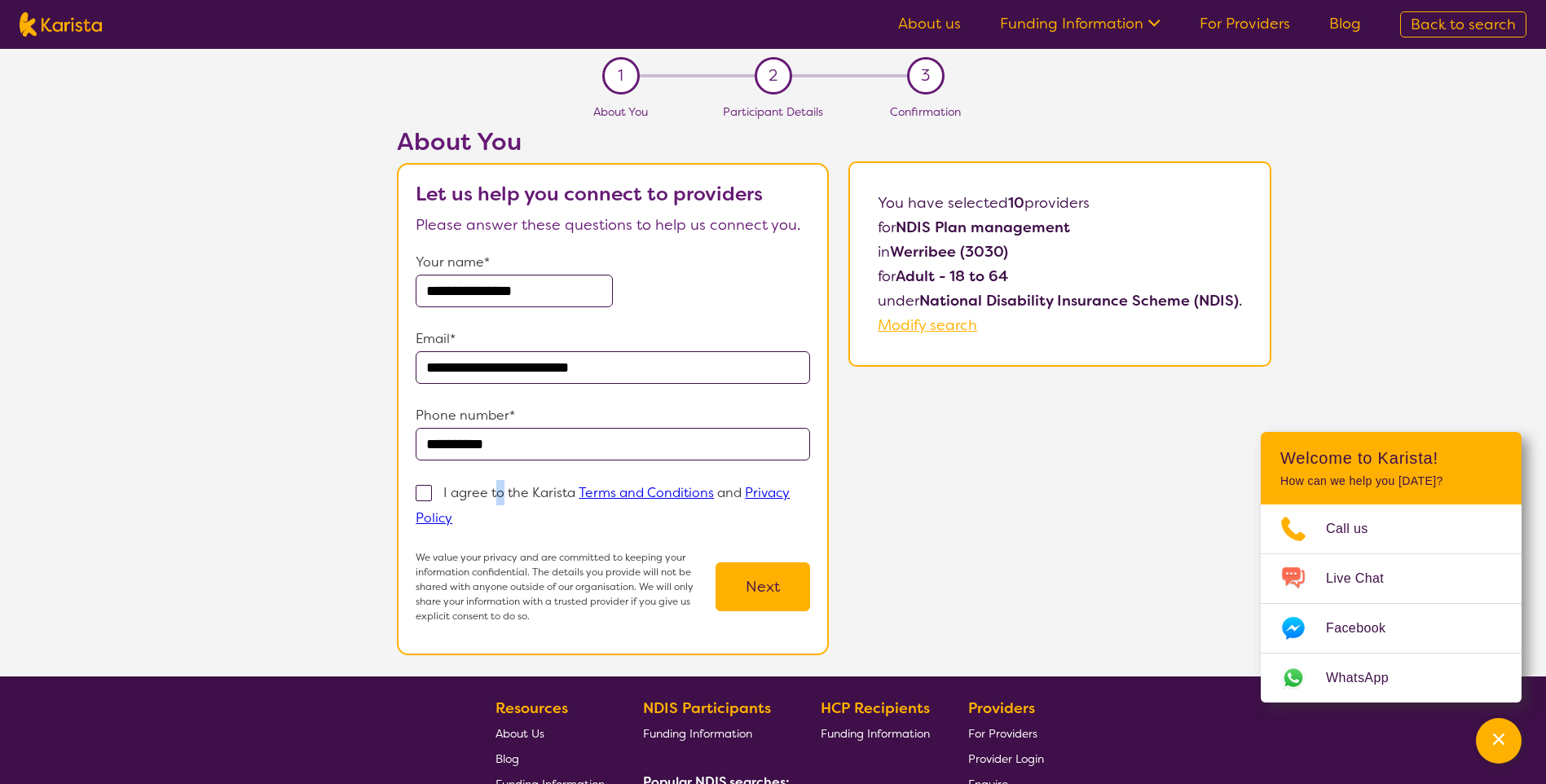
click at [503, 494] on p "I agree to the Karista Terms and Conditions and Privacy Policy" at bounding box center [603, 505] width 374 height 42
drag, startPoint x: 503, startPoint y: 494, endPoint x: 428, endPoint y: 491, distance: 75.0
click at [428, 491] on span at bounding box center [424, 493] width 16 height 16
click at [452, 512] on input "I agree to the Karista Terms and Conditions and Privacy Policy" at bounding box center [457, 517] width 11 height 11
checkbox input "true"
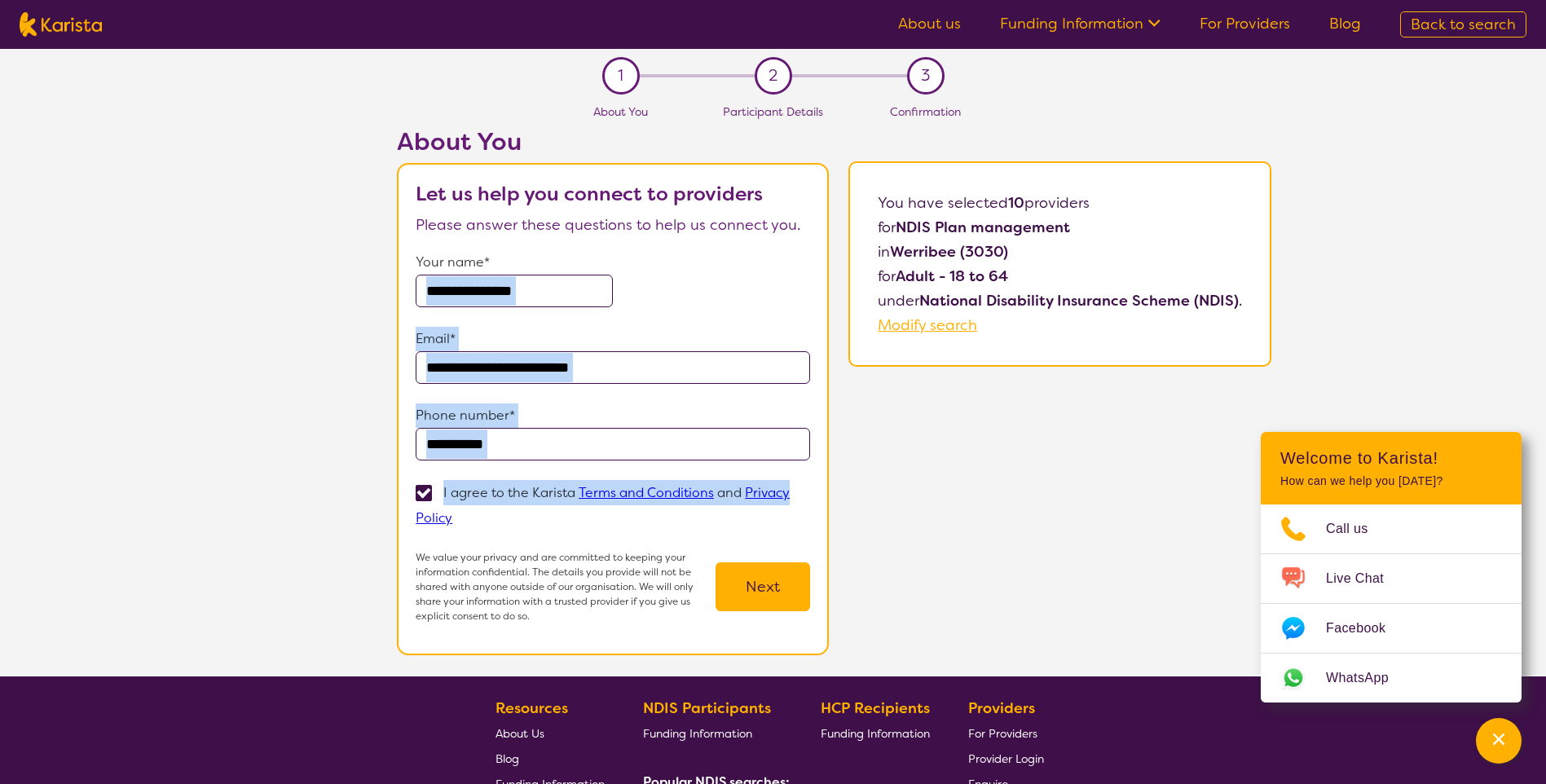
drag, startPoint x: 695, startPoint y: 306, endPoint x: 841, endPoint y: 463, distance: 214.5
click at [841, 463] on div "**********" at bounding box center [834, 401] width 1424 height 548
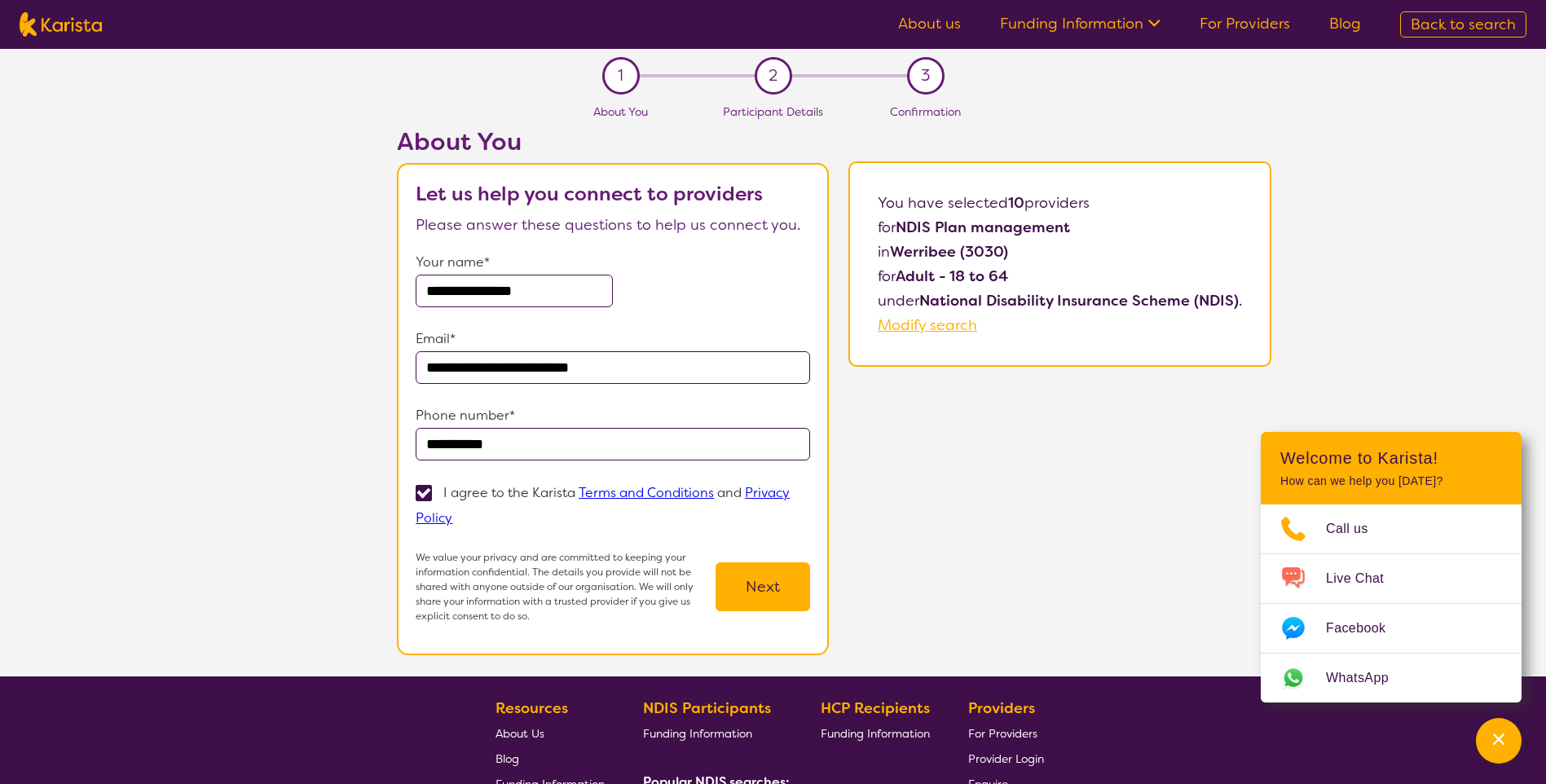
click at [786, 574] on button "Next" at bounding box center [762, 586] width 95 height 49
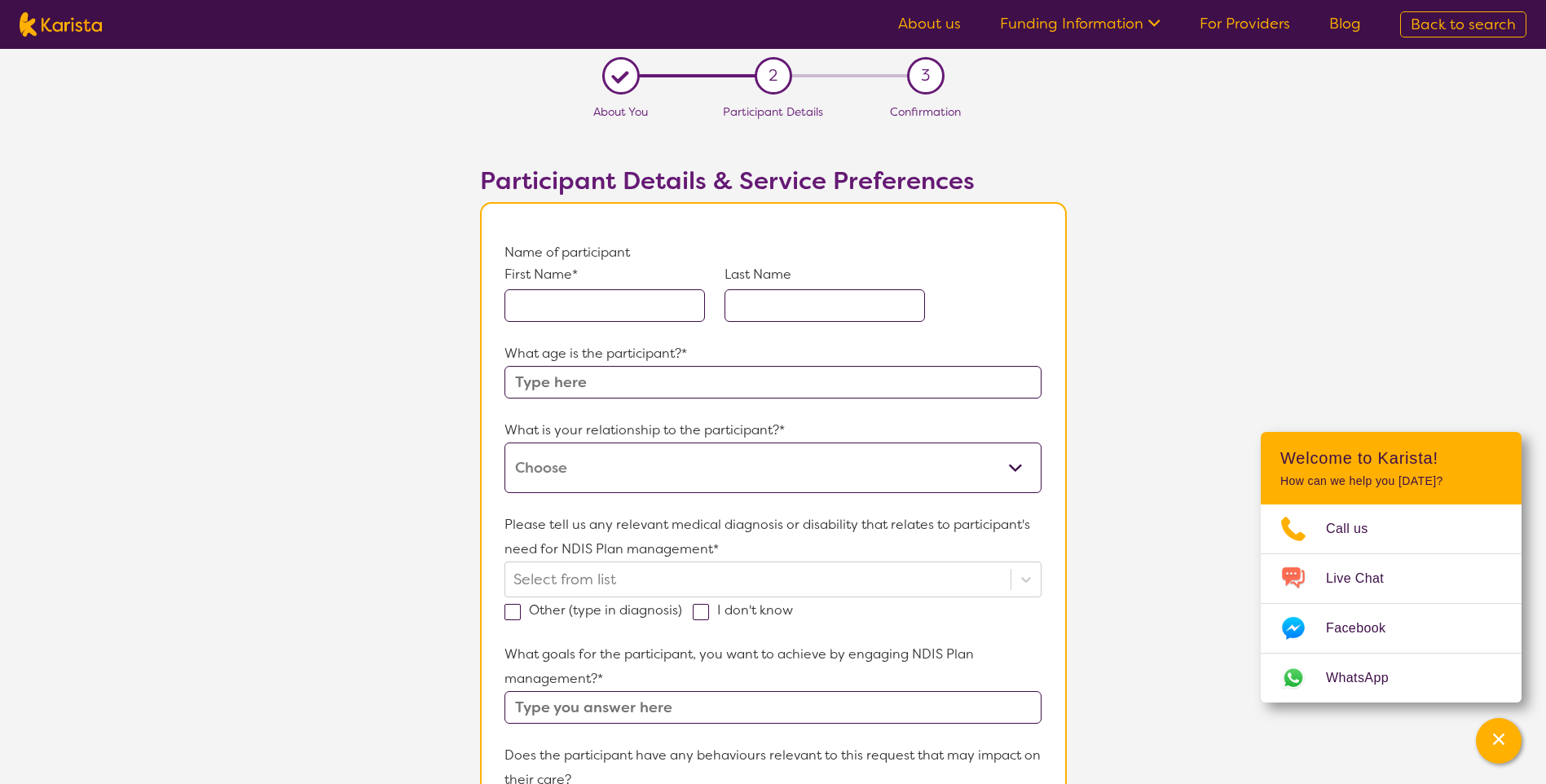
click at [599, 316] on input "text" at bounding box center [604, 305] width 200 height 33
click at [597, 314] on input "text" at bounding box center [604, 305] width 200 height 33
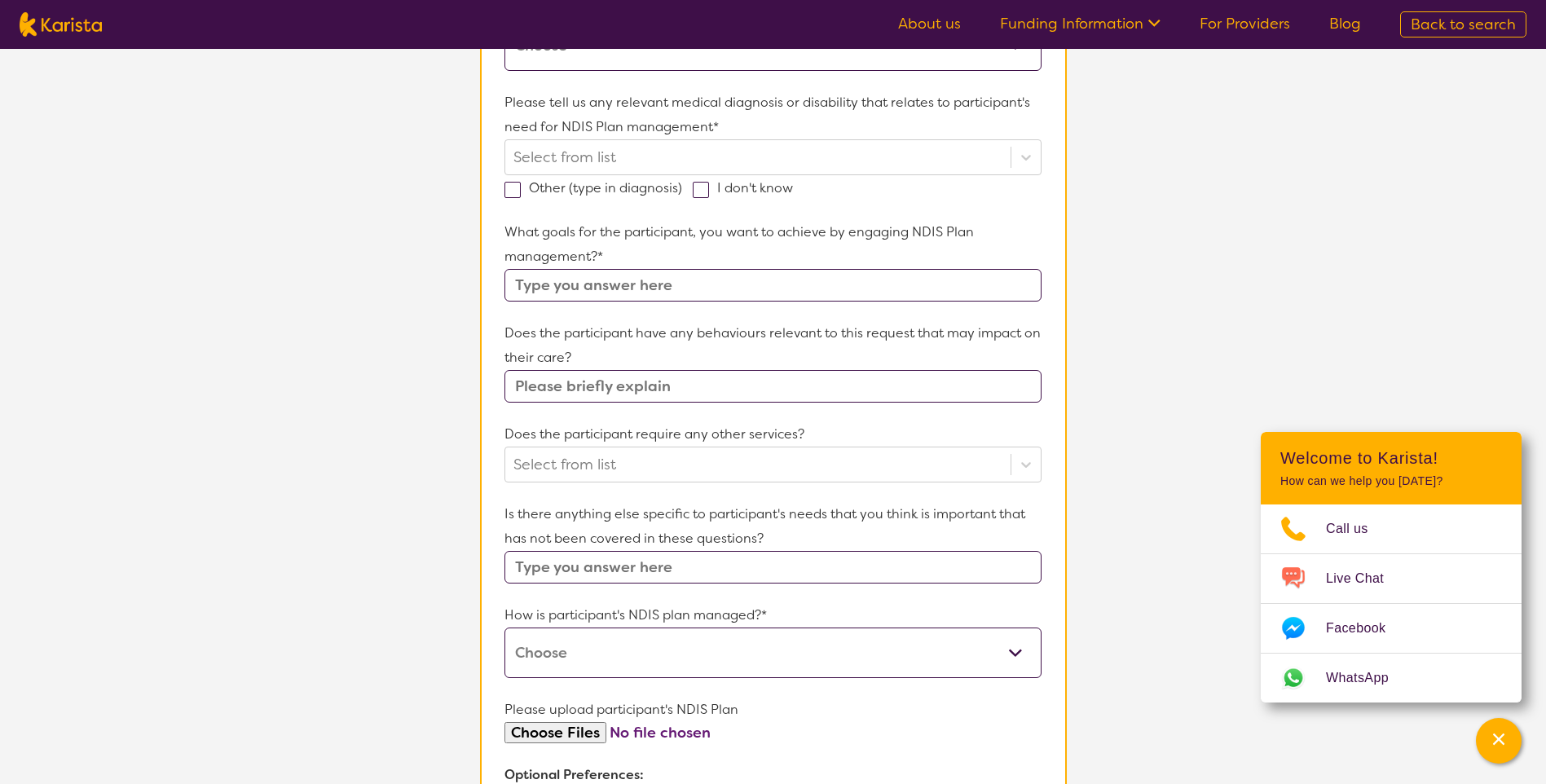
scroll to position [163, 0]
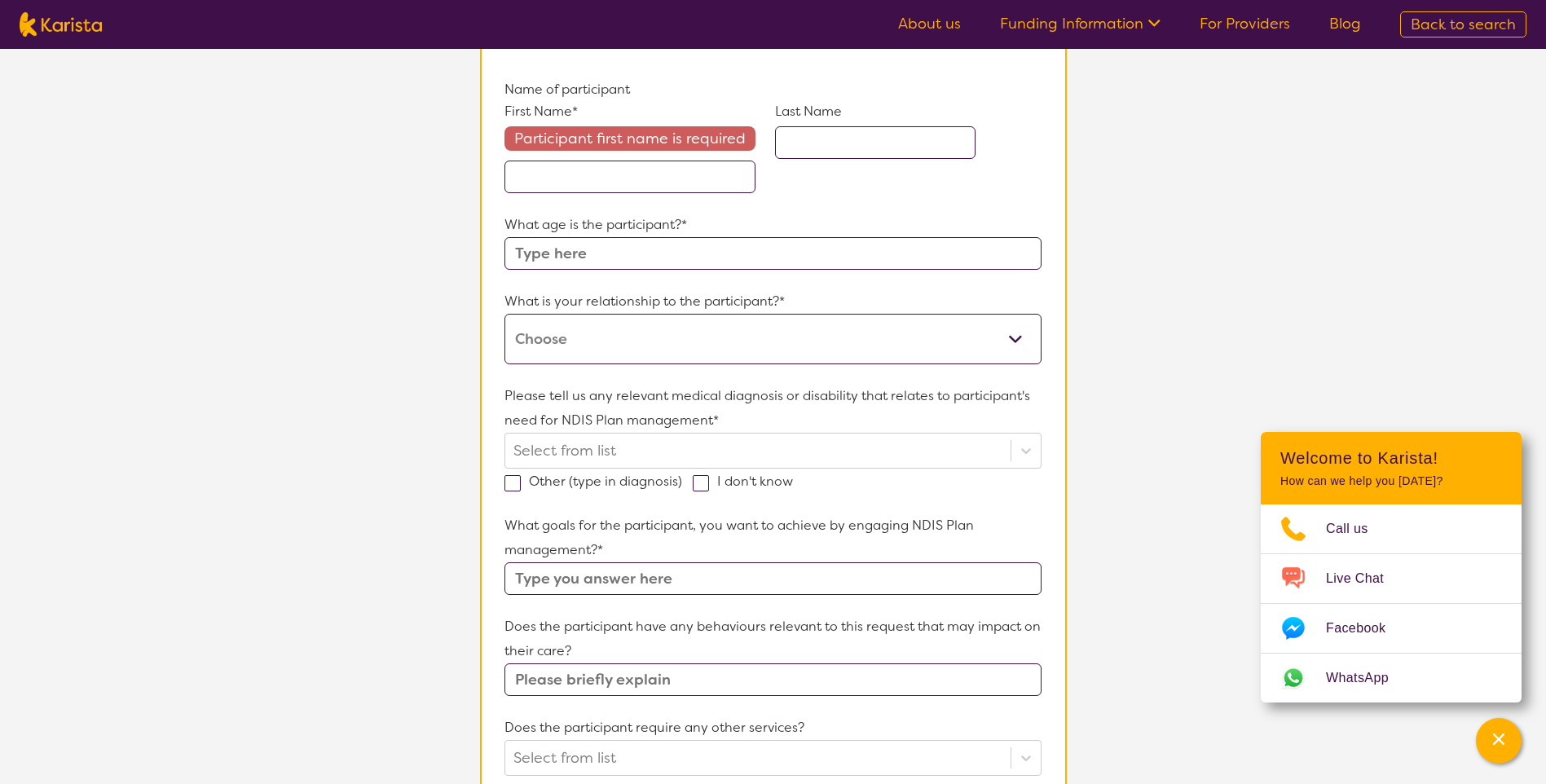
click at [604, 312] on div "What is your relationship to the participant?* This request is for myself I am …" at bounding box center [772, 326] width 536 height 75
select select "This request is for myself"
click at [504, 314] on select "This request is for myself I am their parent I am their child I am their spouse…" at bounding box center [772, 339] width 536 height 51
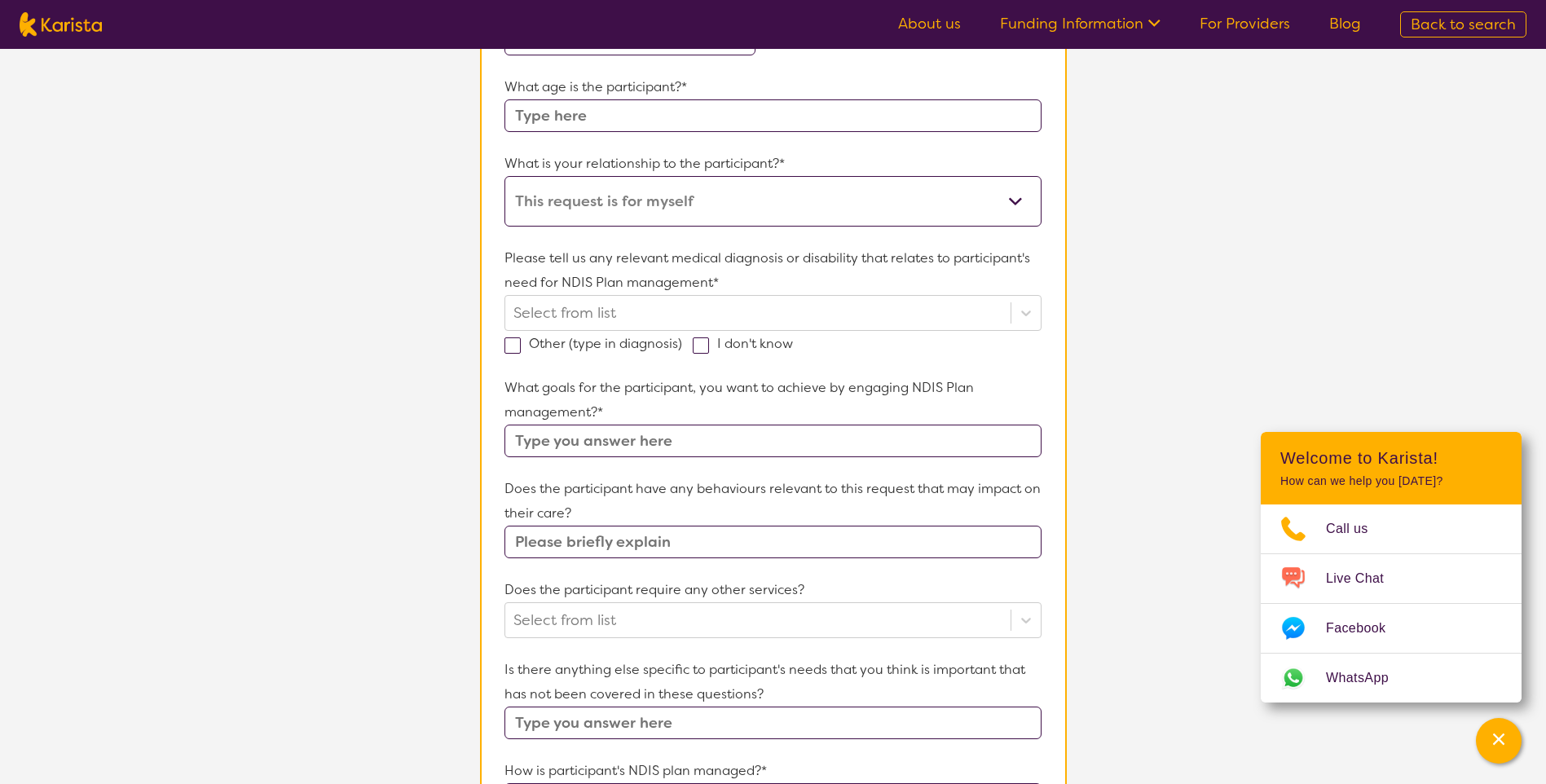
scroll to position [326, 0]
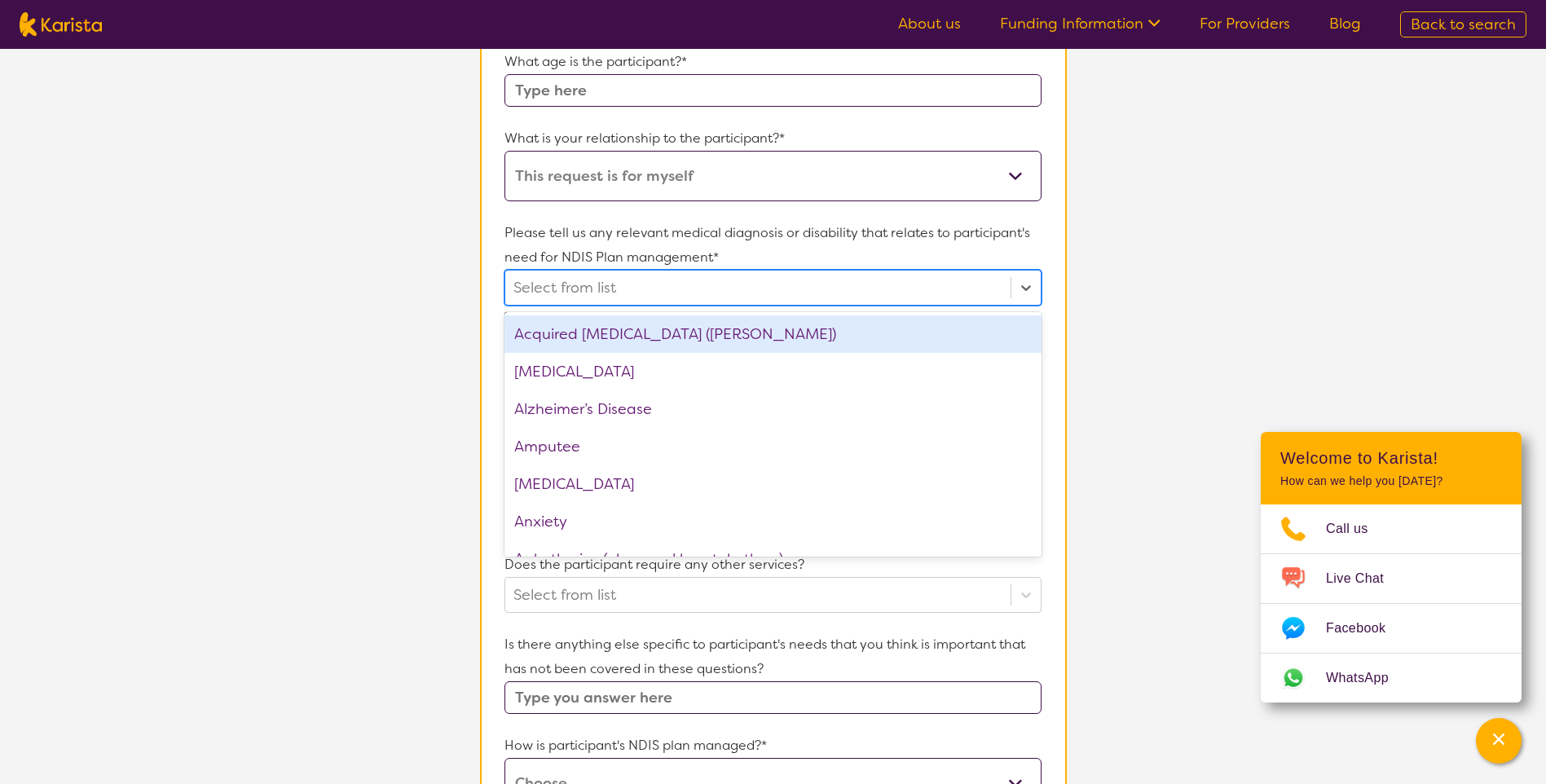
click at [626, 288] on div at bounding box center [757, 288] width 488 height 28
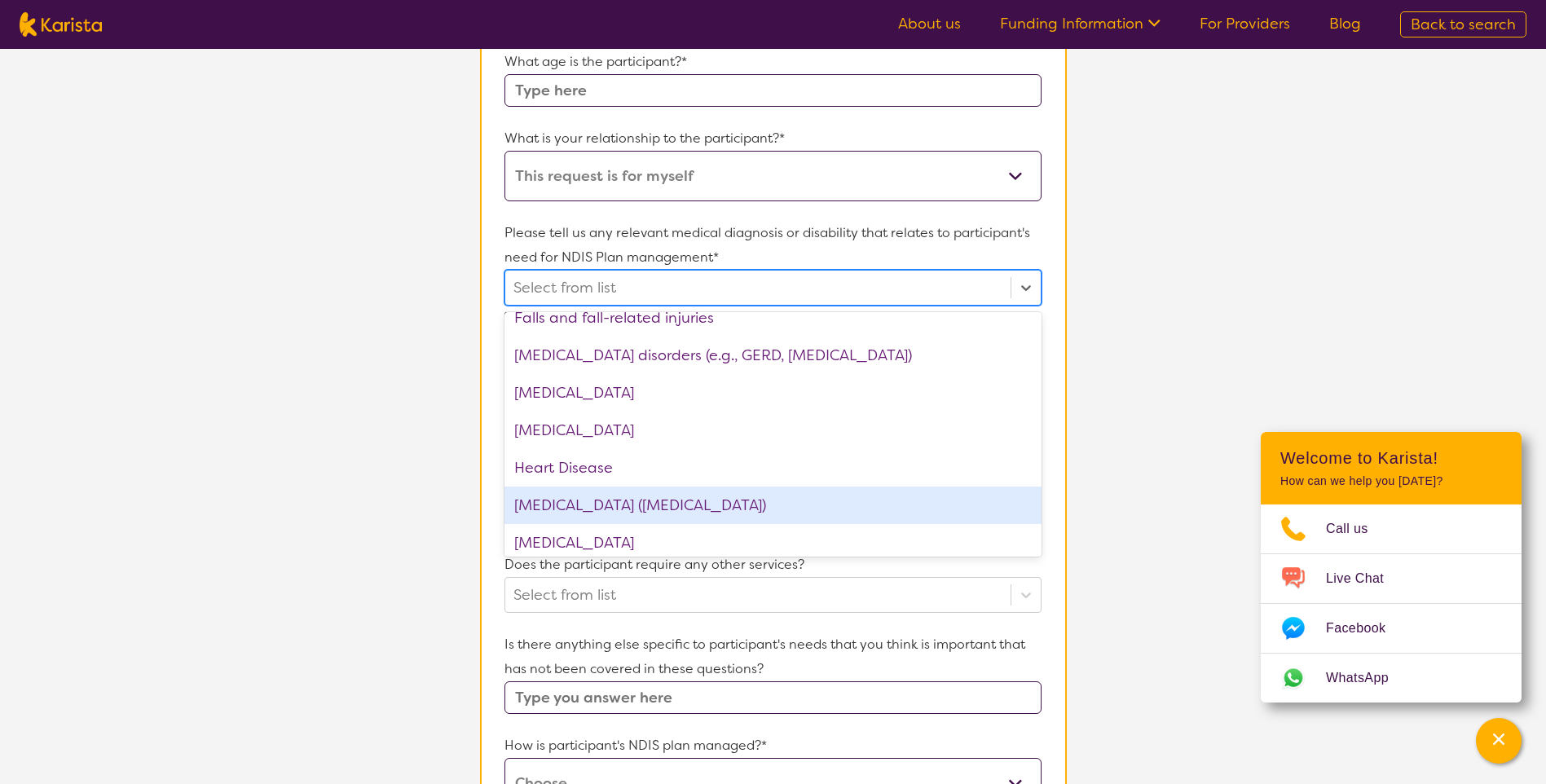
scroll to position [1141, 0]
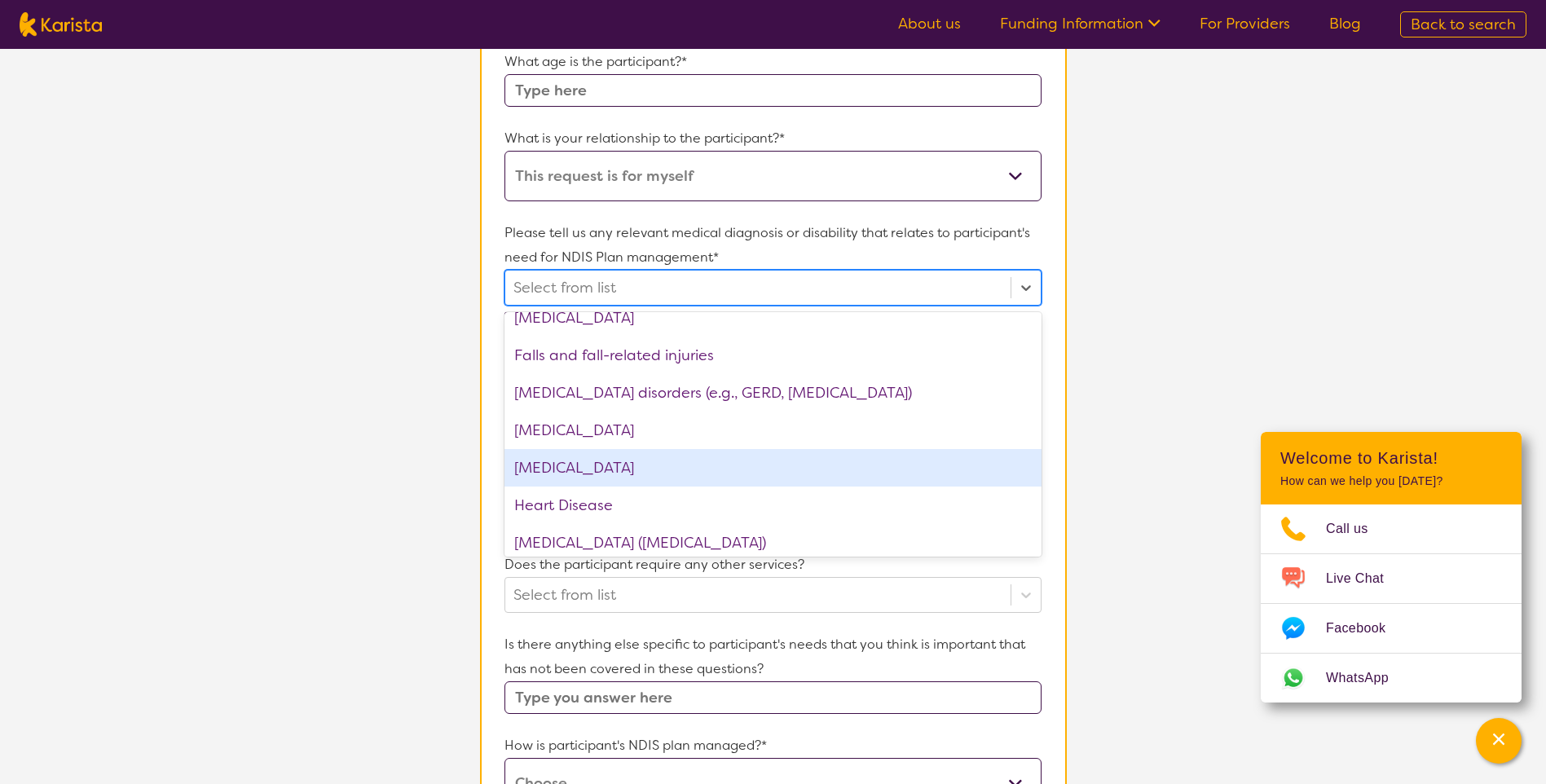
click at [613, 452] on div "[MEDICAL_DATA]" at bounding box center [772, 467] width 536 height 37
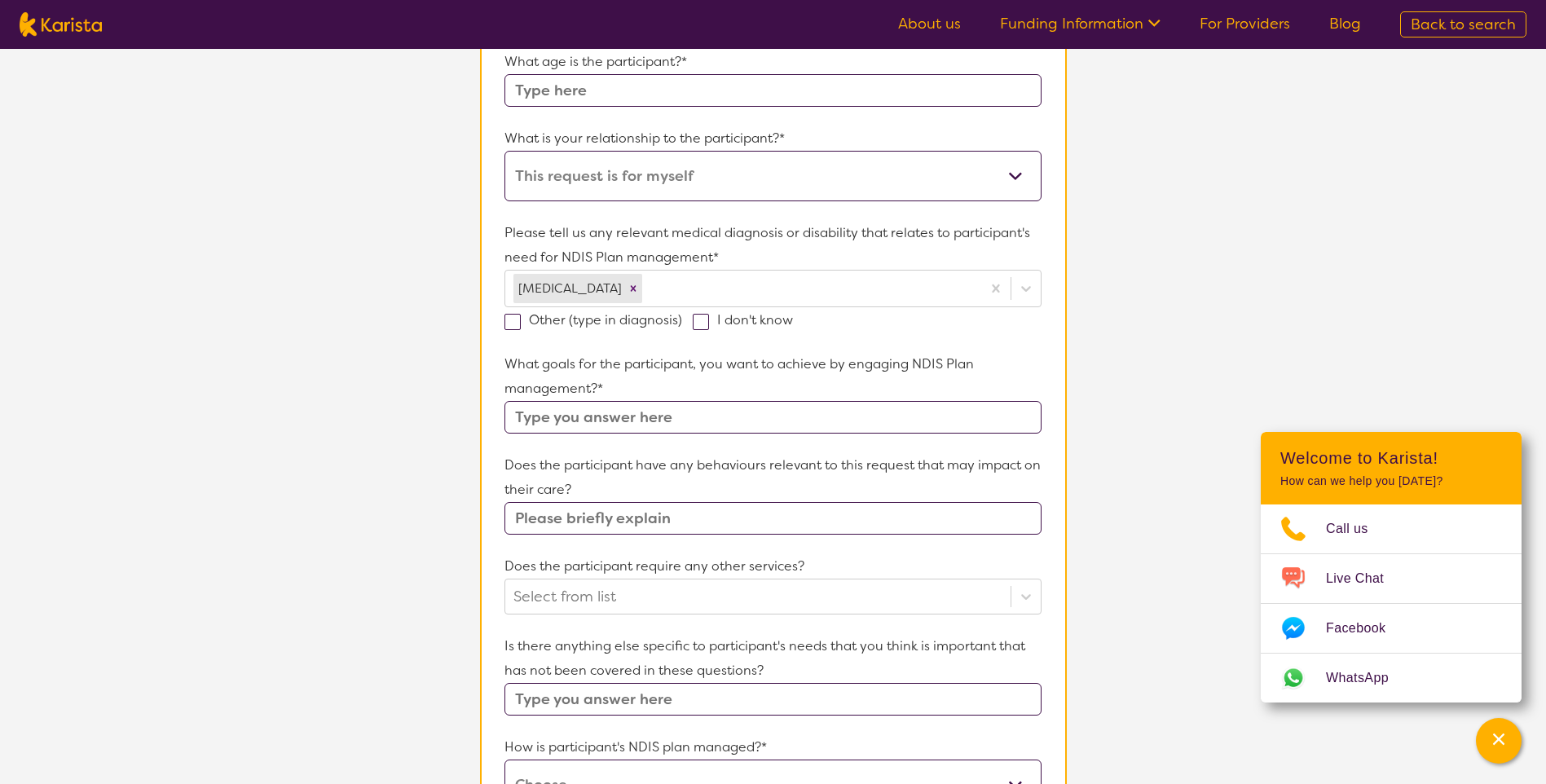
click at [483, 369] on section "Name of participant First Name* Participant first name is required Last Name Wh…" at bounding box center [773, 518] width 587 height 1285
click at [590, 403] on input "text" at bounding box center [772, 417] width 536 height 33
click at [600, 412] on input "text" at bounding box center [772, 417] width 536 height 33
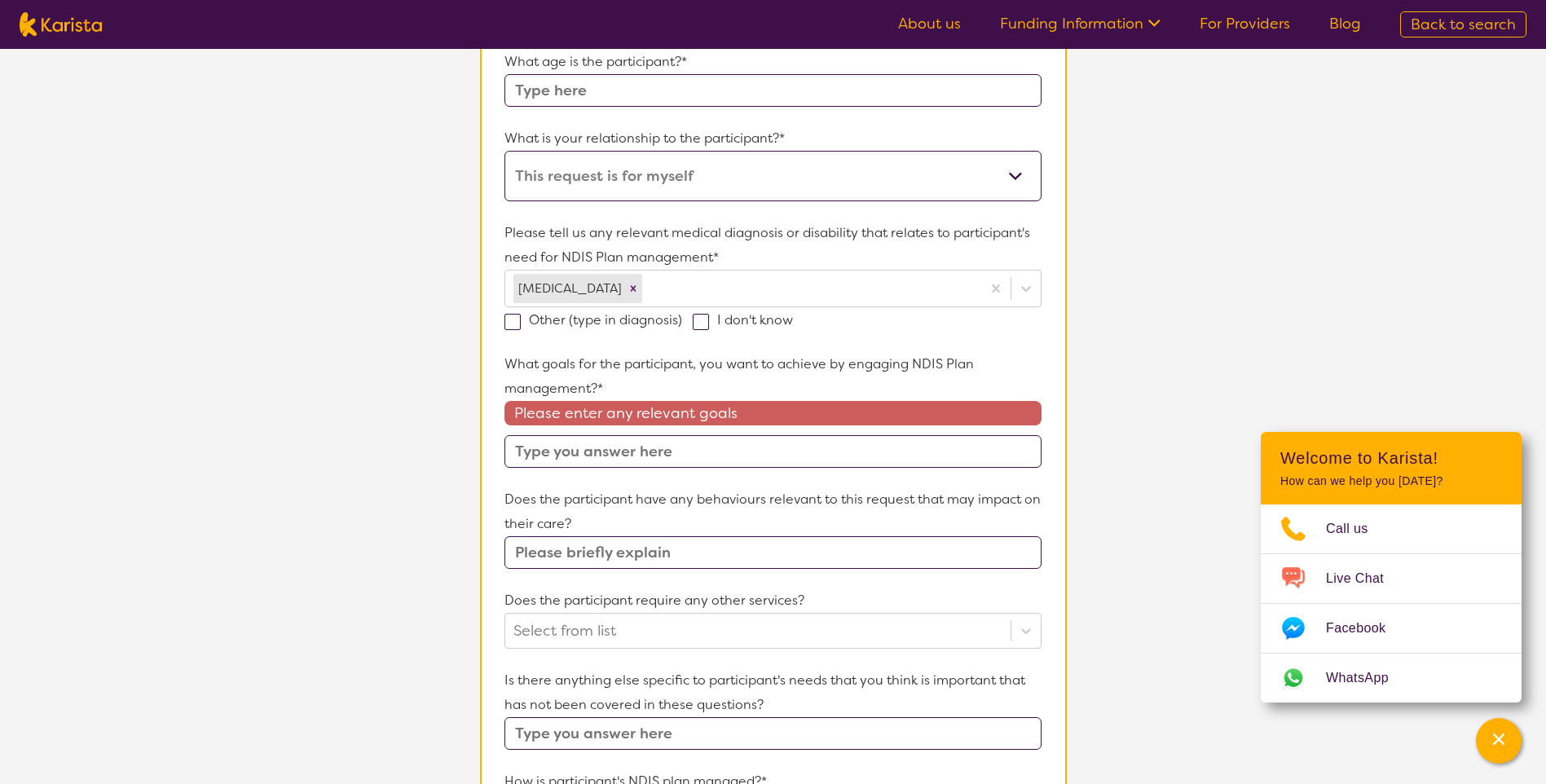
click at [696, 448] on input "text" at bounding box center [772, 451] width 536 height 33
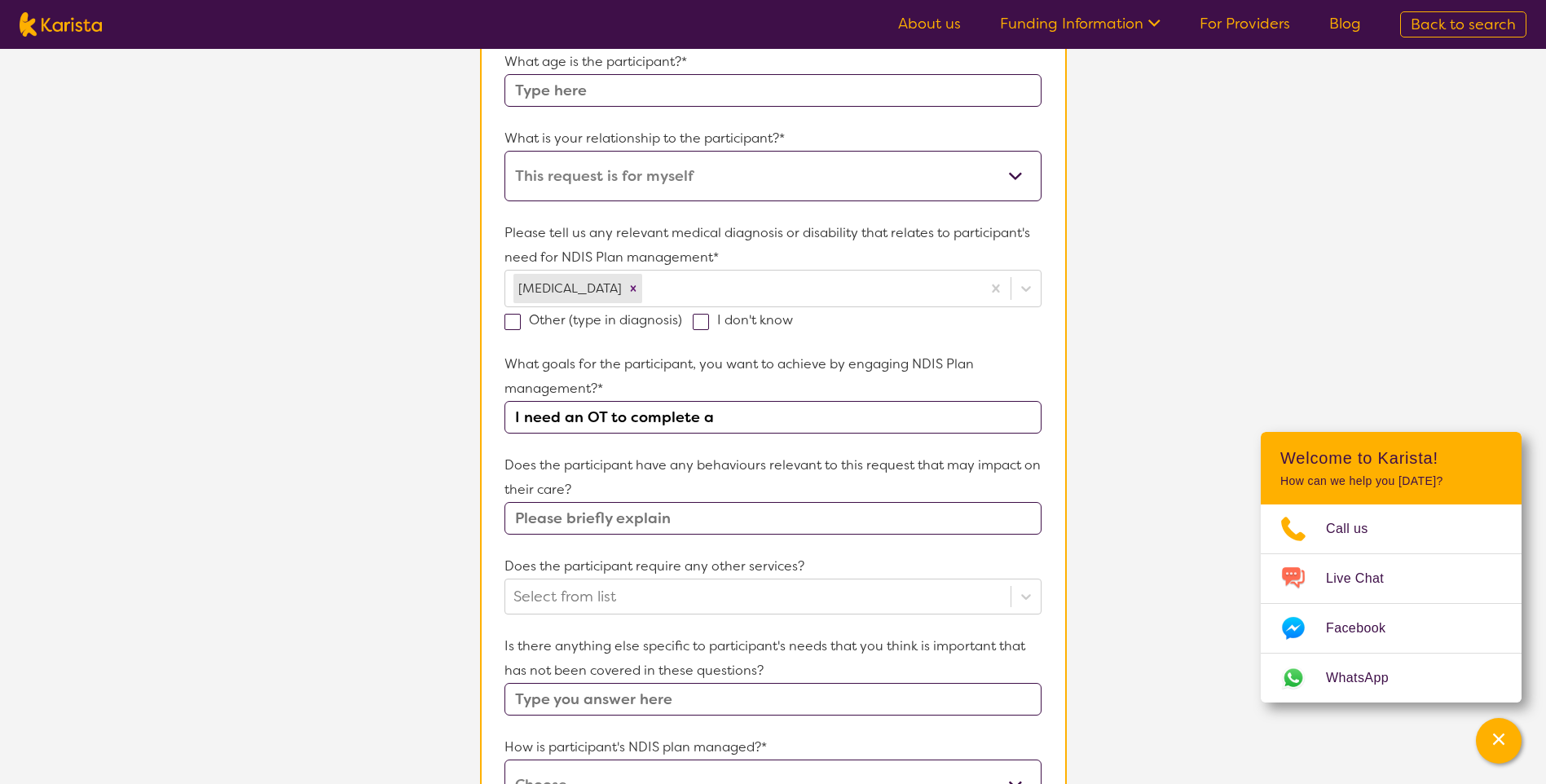
paste input "Functional Capacity Assessment (FCA"
type input "I need an OT to complete a Functional Capacity Assessment (FCA) for me"
click at [722, 524] on input "text" at bounding box center [772, 518] width 536 height 33
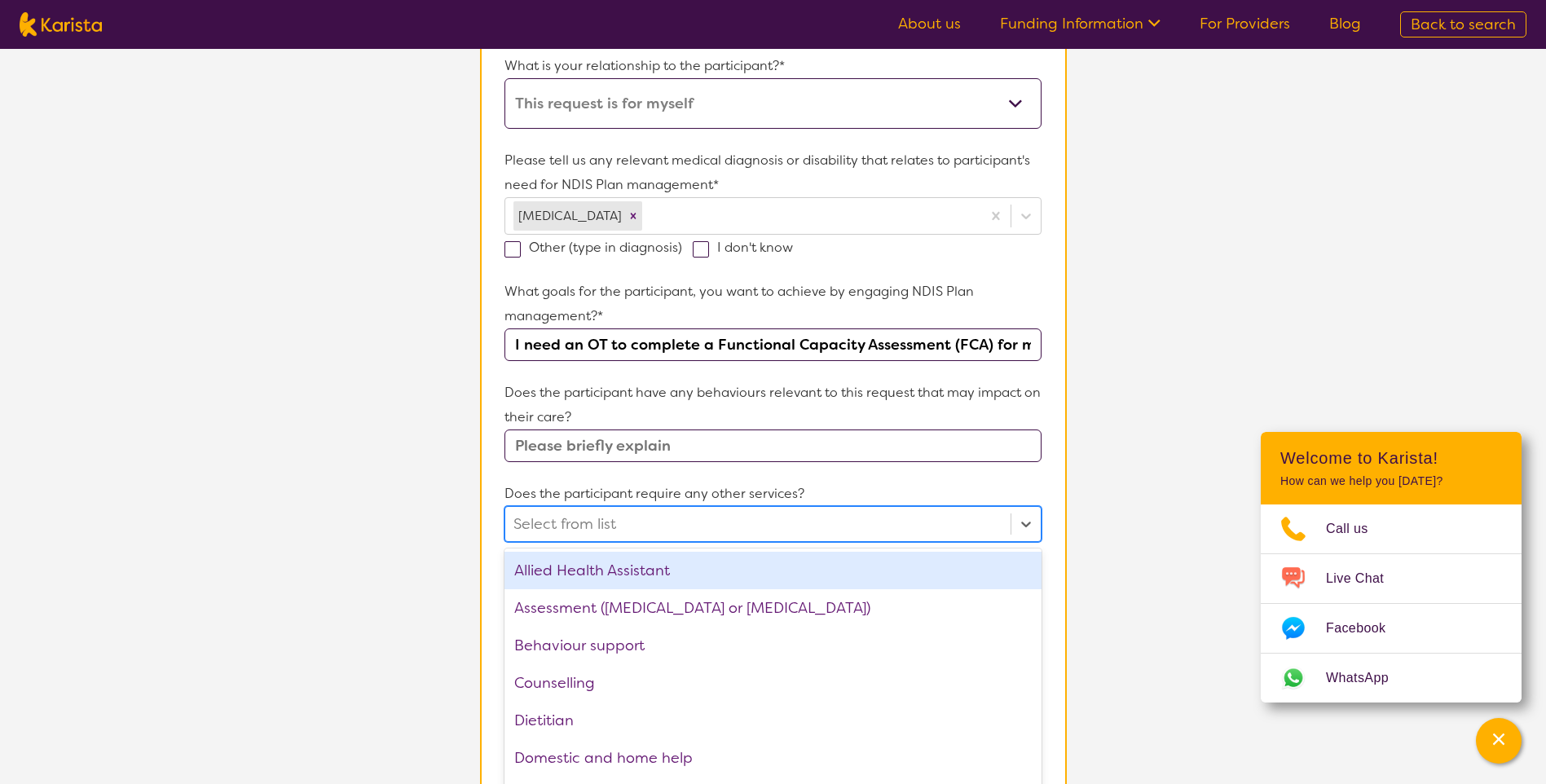
scroll to position [414, 0]
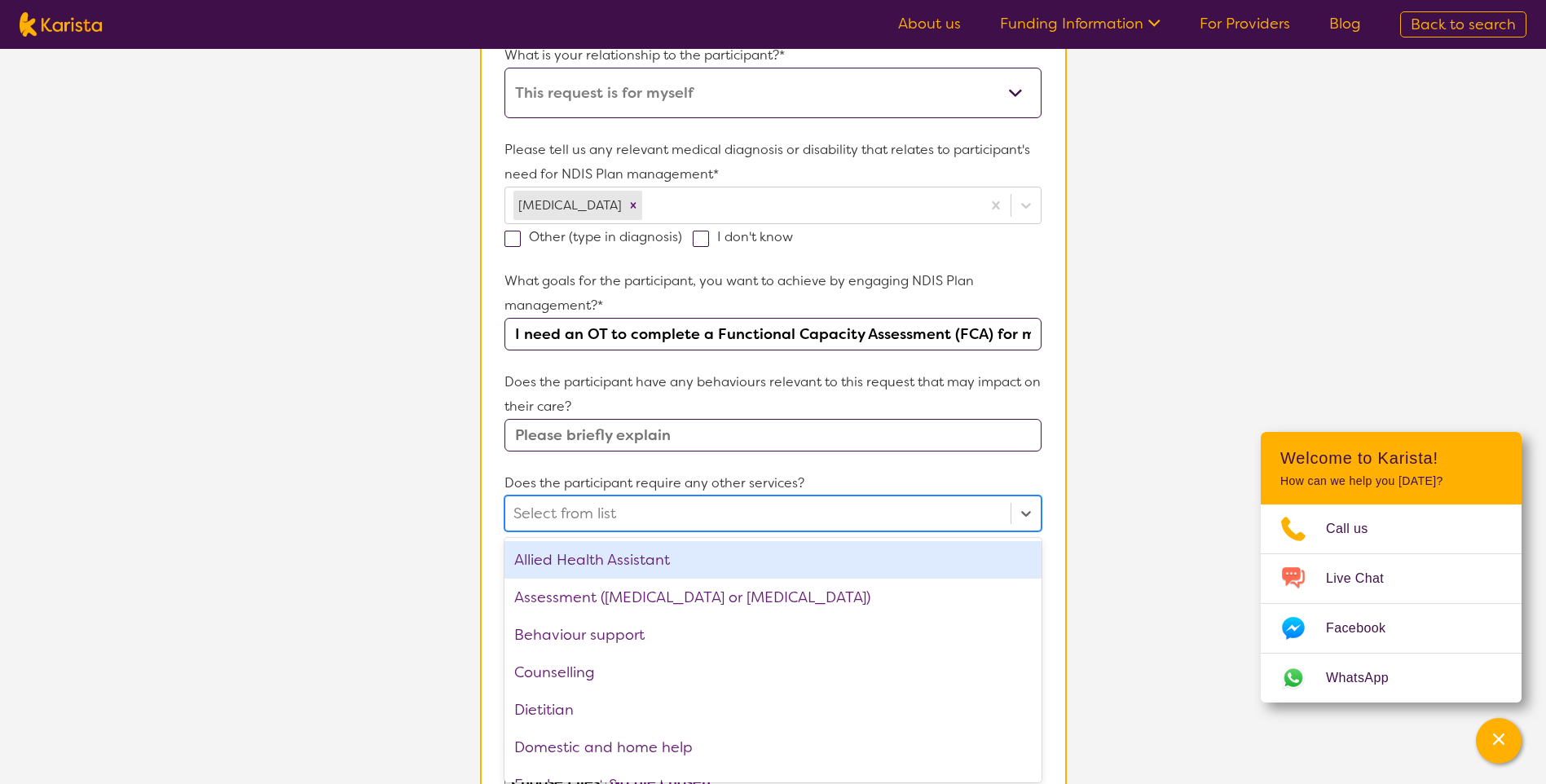
click at [751, 531] on div "option Allied Health Assistant focused, 1 of 21. 21 results available. Use Up a…" at bounding box center [772, 513] width 536 height 36
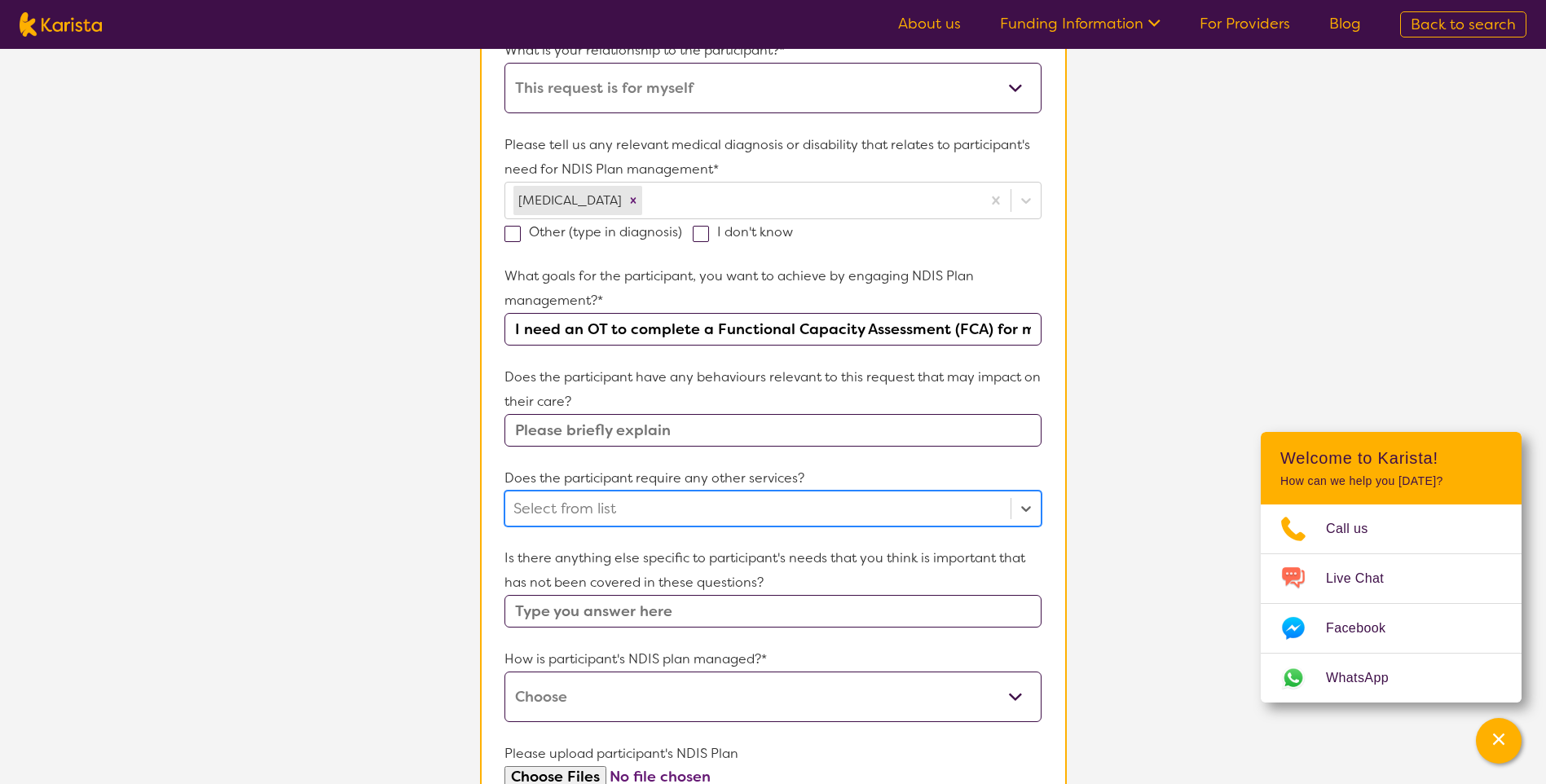
click at [712, 504] on div at bounding box center [757, 509] width 488 height 28
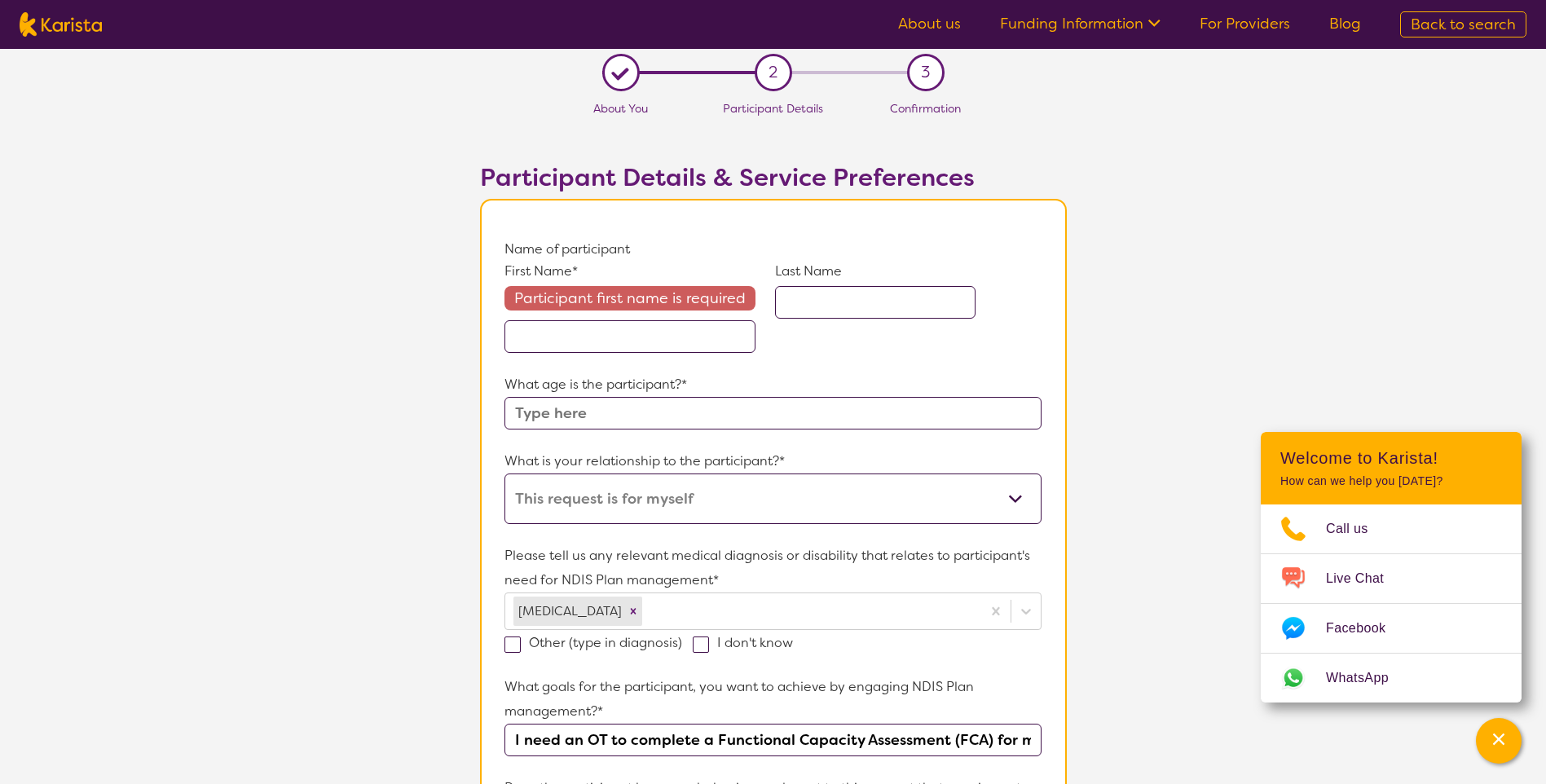
scroll to position [0, 0]
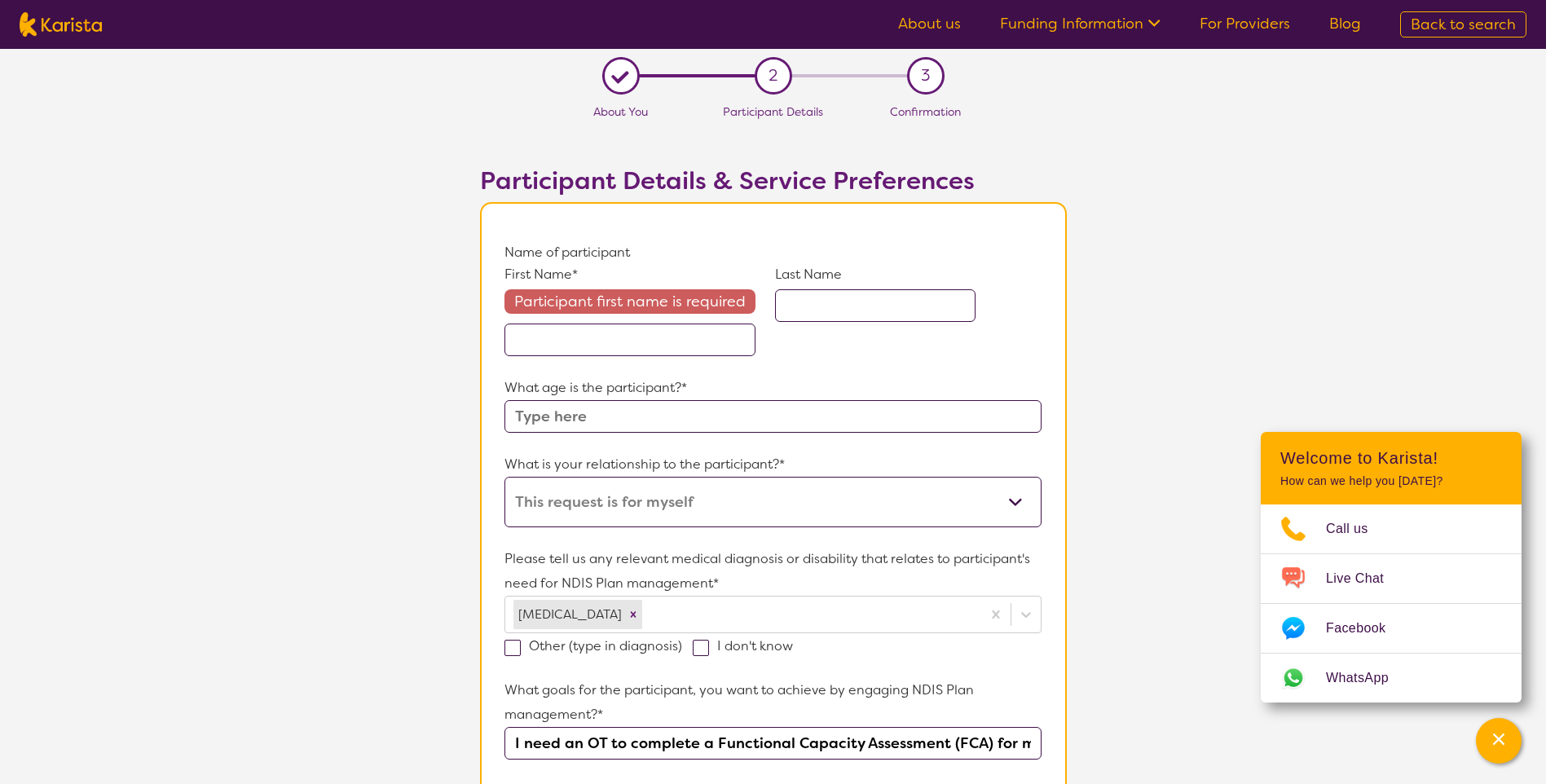
click at [610, 338] on input "text" at bounding box center [629, 340] width 251 height 33
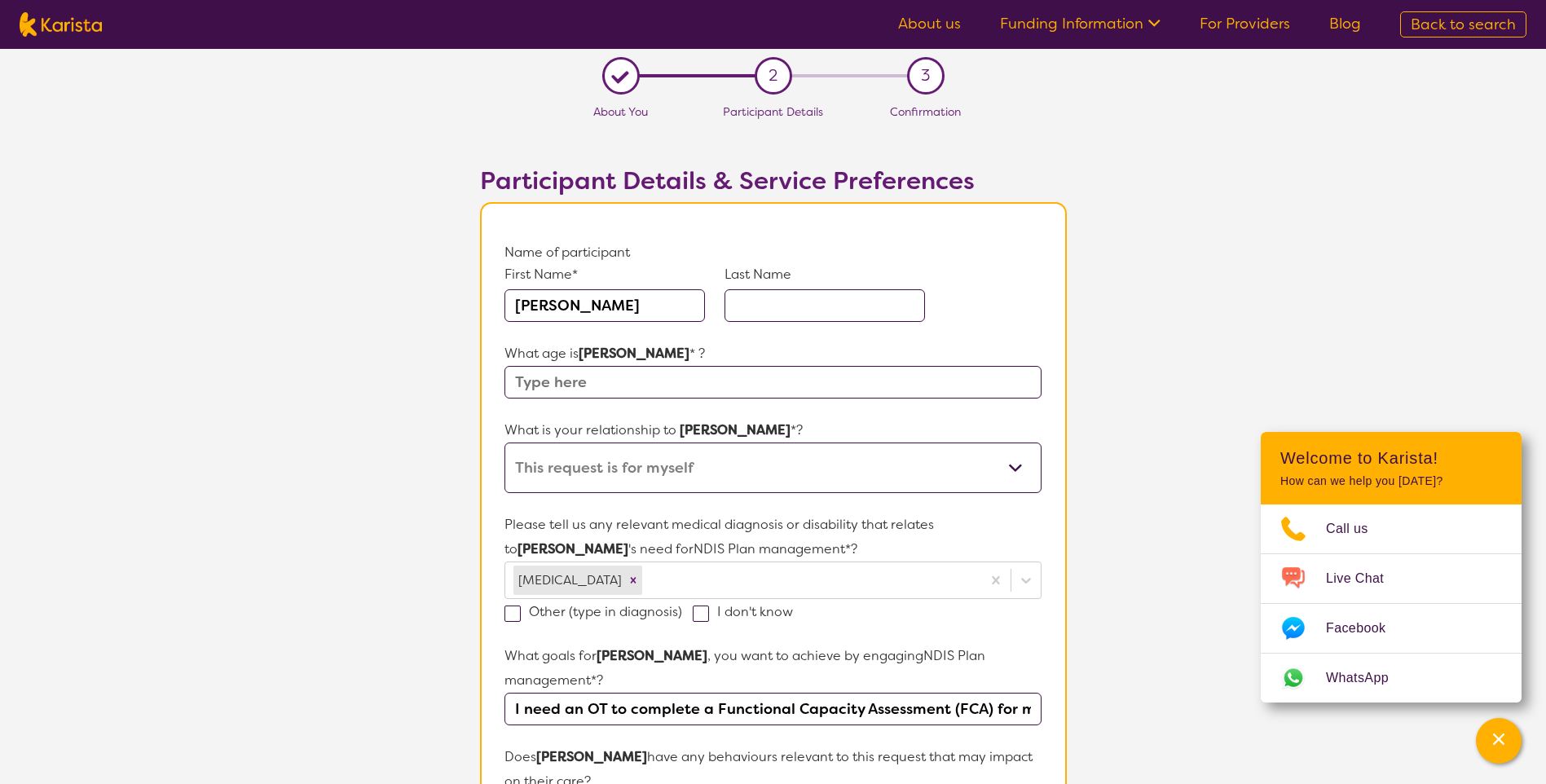
type input "[PERSON_NAME]"
click at [790, 303] on input "text" at bounding box center [824, 305] width 200 height 33
type input "Redzepi"
click at [766, 366] on input "text" at bounding box center [772, 382] width 536 height 33
type input "24"
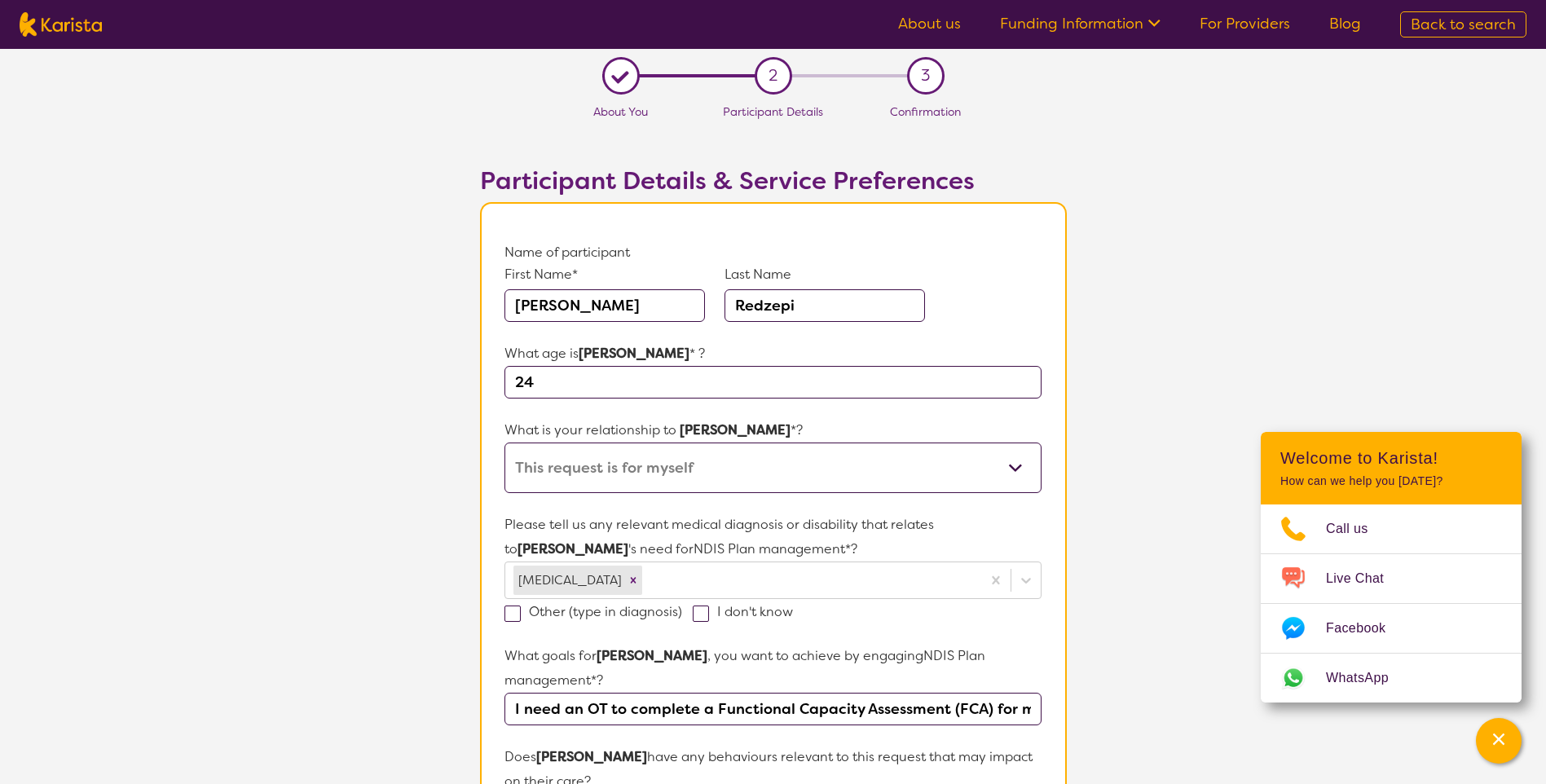
click at [804, 447] on select "This request is for myself I am their parent I am their child I am their spouse…" at bounding box center [772, 467] width 536 height 51
click at [786, 459] on select "This request is for myself I am their parent I am their child I am their spouse…" at bounding box center [772, 467] width 536 height 51
click at [778, 459] on select "This request is for myself I am their parent I am their child I am their spouse…" at bounding box center [772, 467] width 536 height 51
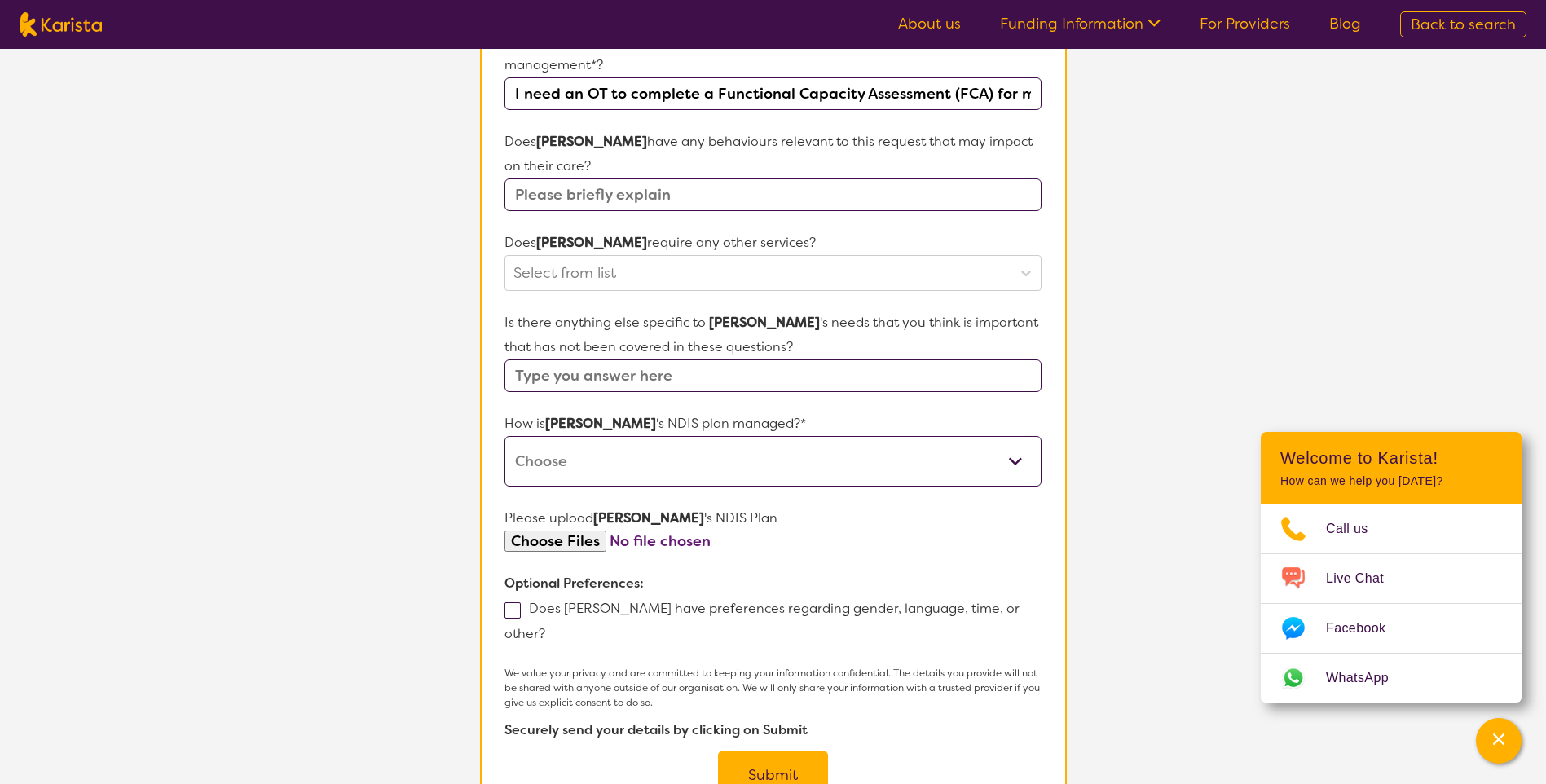
scroll to position [652, 0]
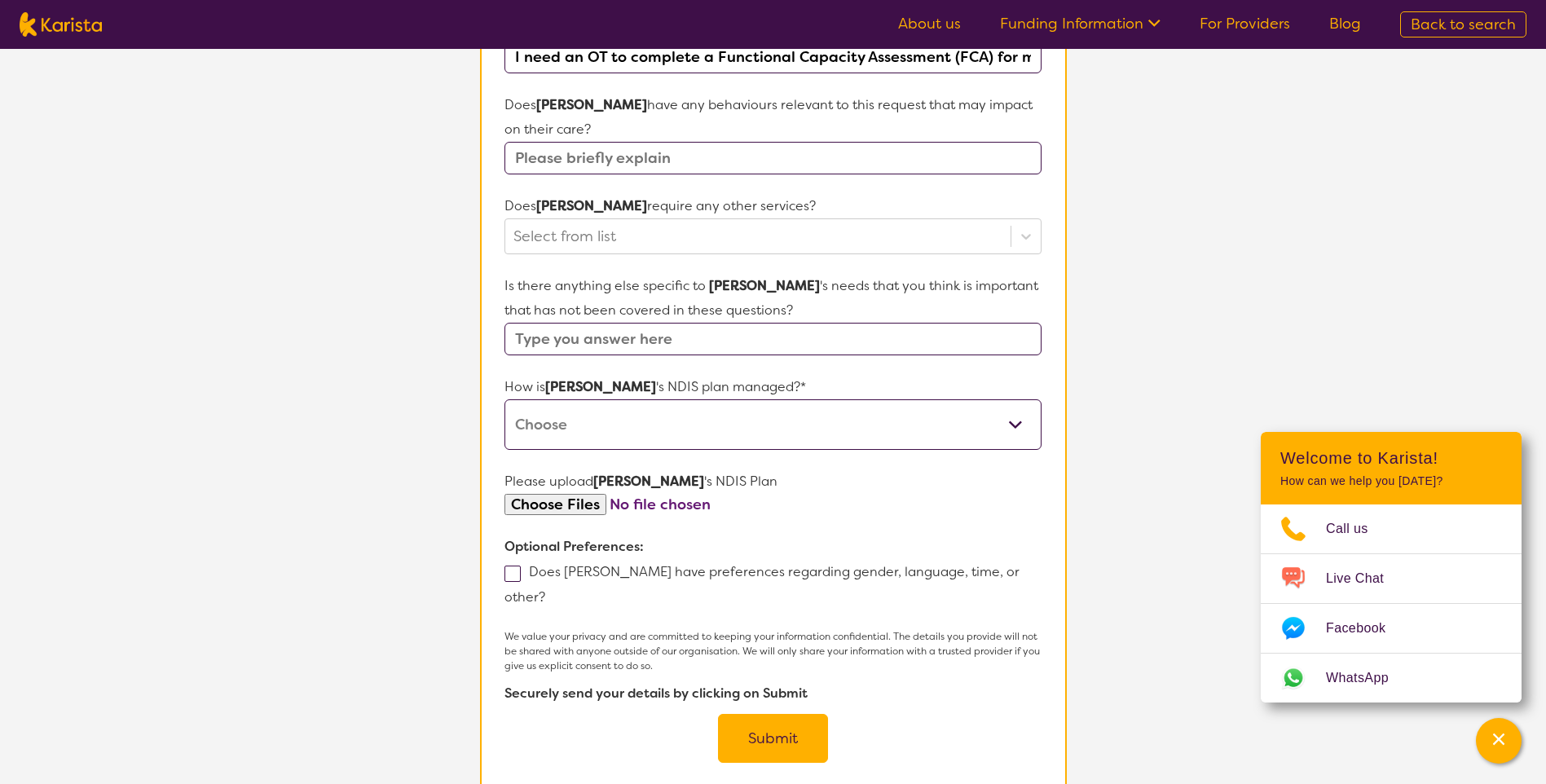
click at [704, 413] on select "Self-managed NDIS plan Managed by a registered plan management provider (not th…" at bounding box center [772, 424] width 536 height 51
click at [504, 399] on select "Self-managed NDIS plan Managed by a registered plan management provider (not th…" at bounding box center [772, 424] width 536 height 51
drag, startPoint x: 724, startPoint y: 393, endPoint x: 717, endPoint y: 425, distance: 32.6
click at [724, 399] on select "Self-managed NDIS plan Managed by a registered plan management provider (not th…" at bounding box center [772, 424] width 536 height 51
select select "Agency Managed"
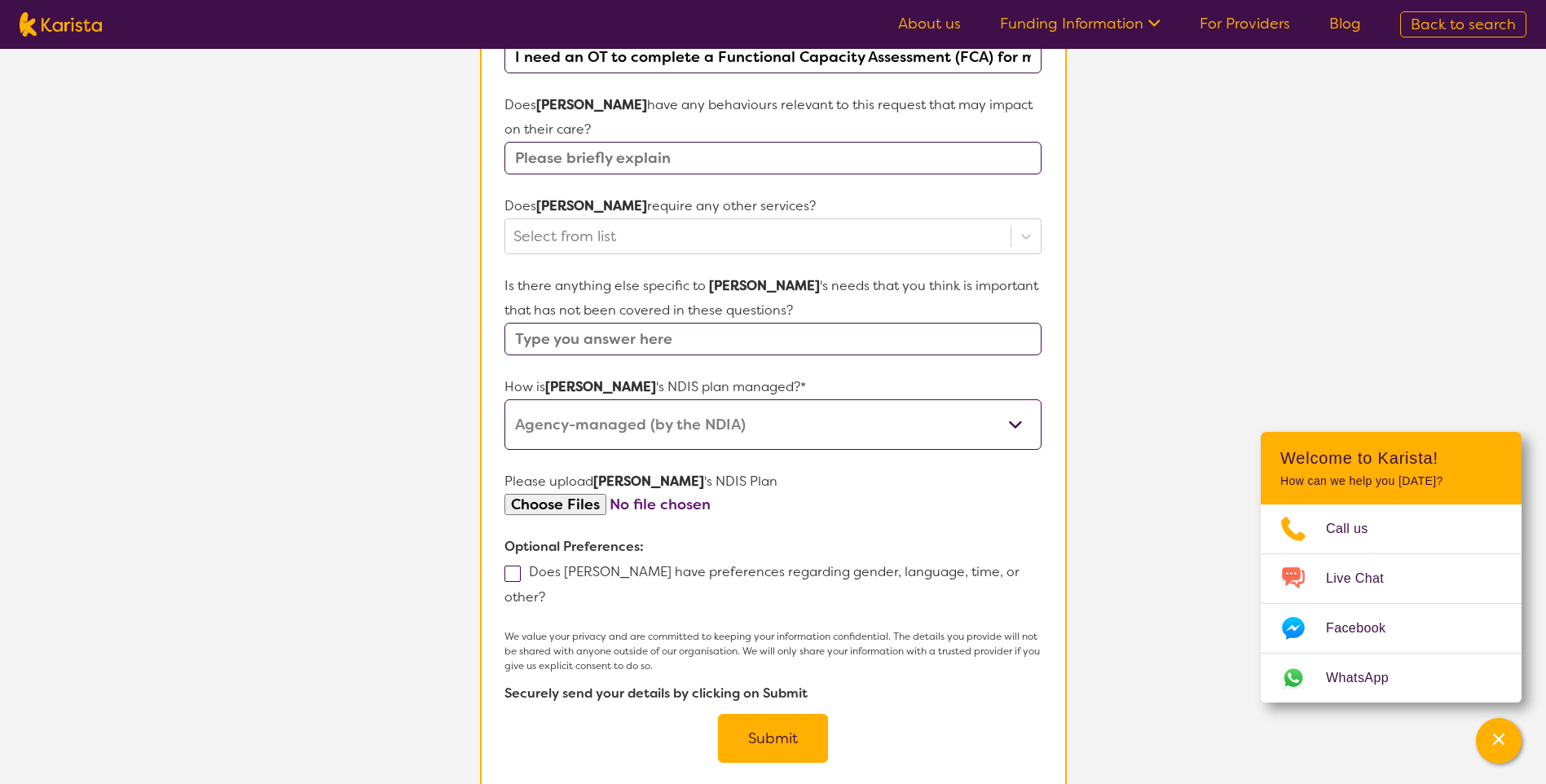
click at [504, 399] on select "Self-managed NDIS plan Managed by a registered plan management provider (not th…" at bounding box center [772, 424] width 536 height 51
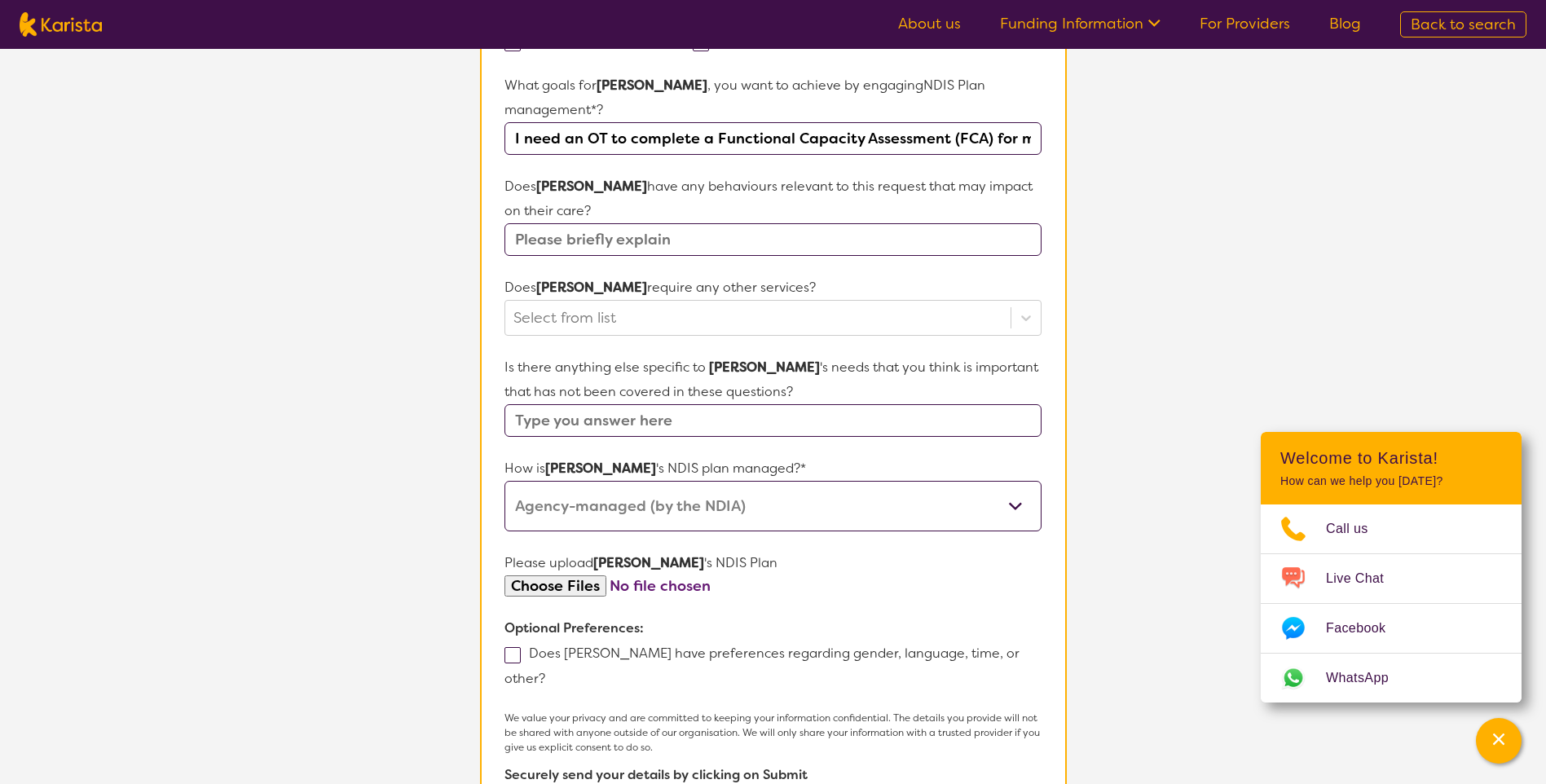
click at [610, 645] on label "Does [PERSON_NAME] have preferences regarding gender, language, time, or other?" at bounding box center [761, 666] width 515 height 42
click at [556, 672] on input "Does [PERSON_NAME] have preferences regarding gender, language, time, or other?" at bounding box center [550, 677] width 11 height 11
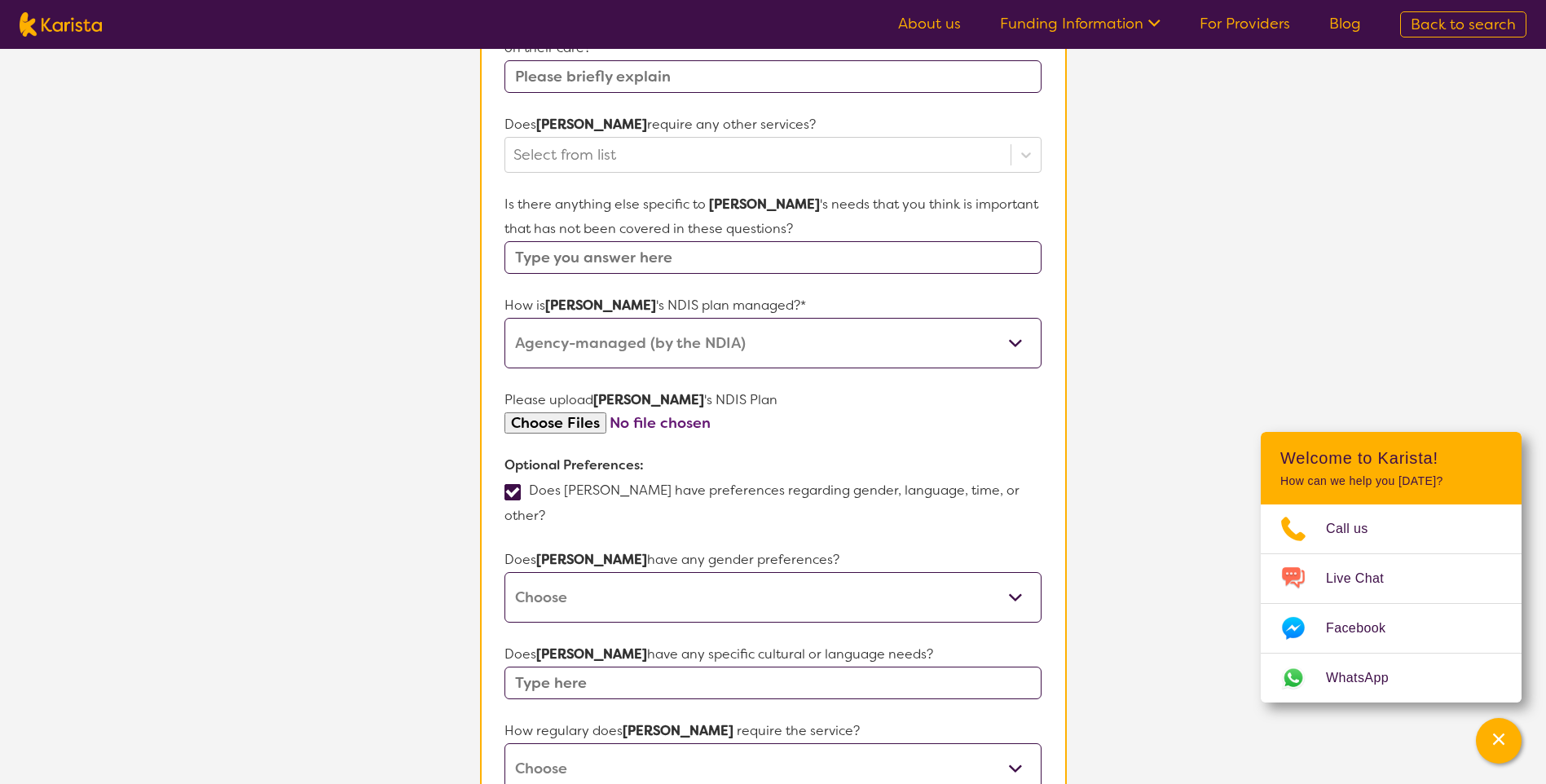
scroll to position [896, 0]
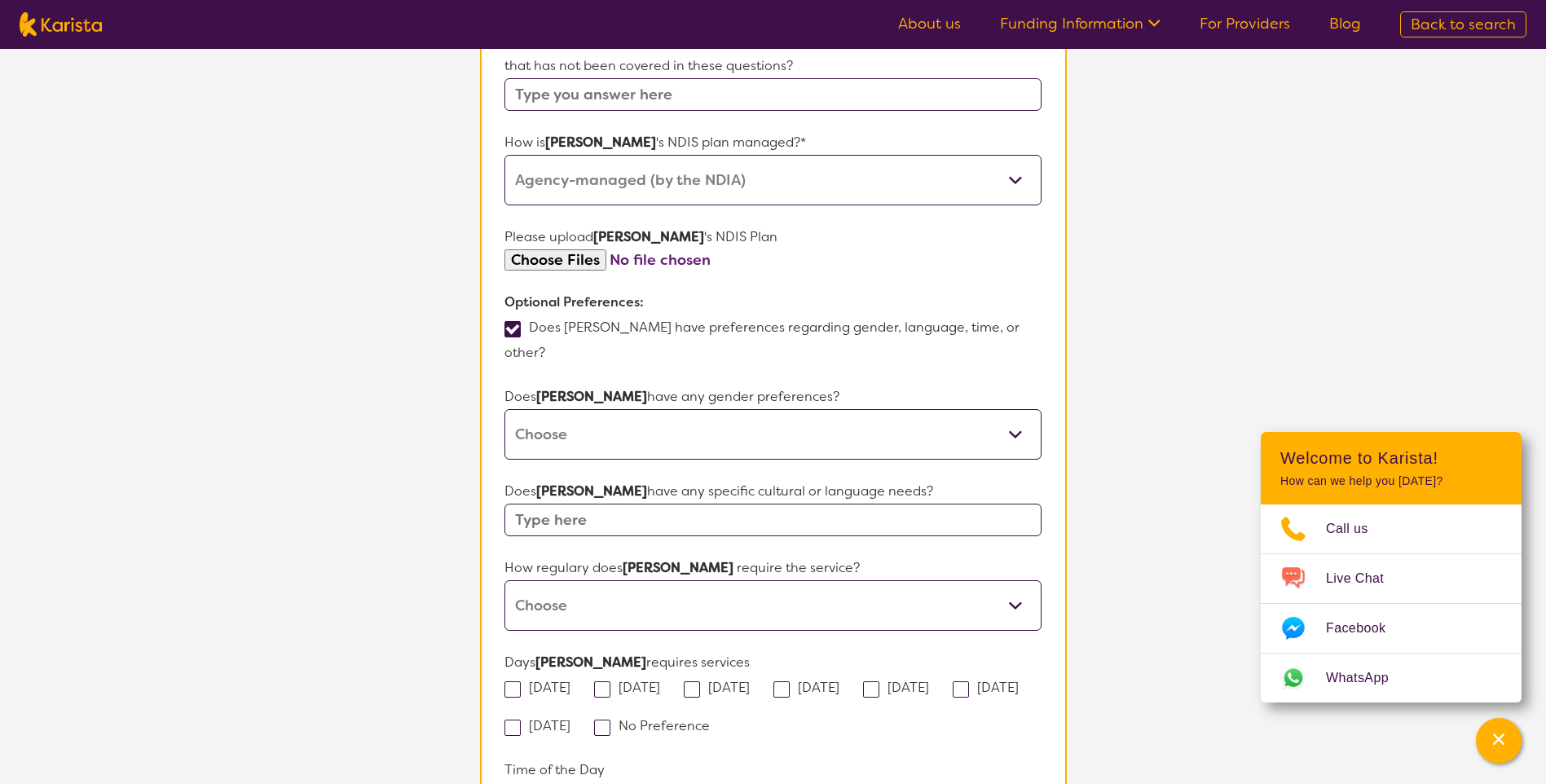
click at [634, 409] on select "[DEMOGRAPHIC_DATA] [DEMOGRAPHIC_DATA] Other No Preference" at bounding box center [772, 434] width 536 height 51
click at [666, 409] on select "[DEMOGRAPHIC_DATA] [DEMOGRAPHIC_DATA] Other No Preference" at bounding box center [772, 434] width 536 height 51
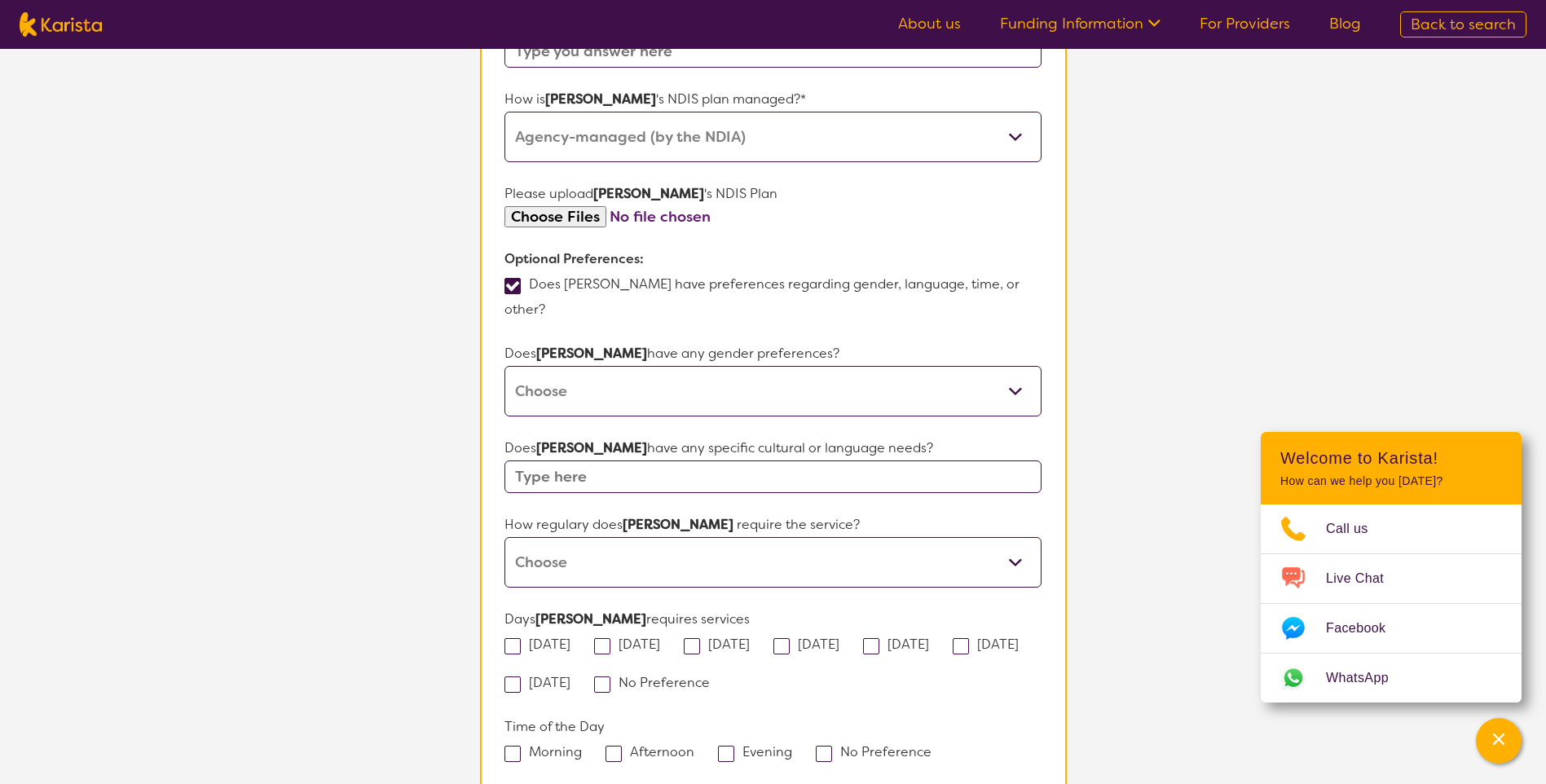
scroll to position [978, 0]
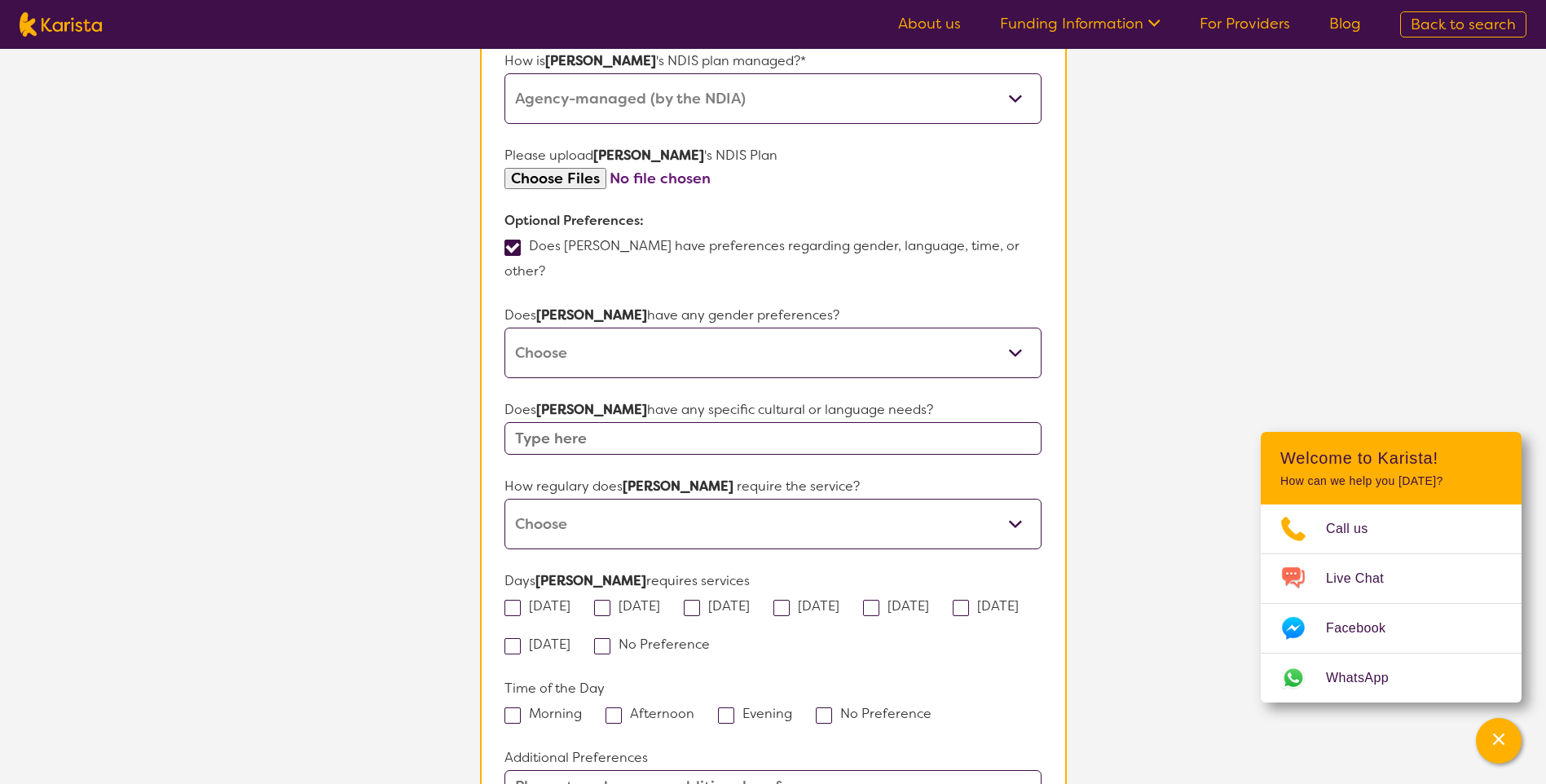
click at [666, 422] on input "text" at bounding box center [772, 438] width 536 height 33
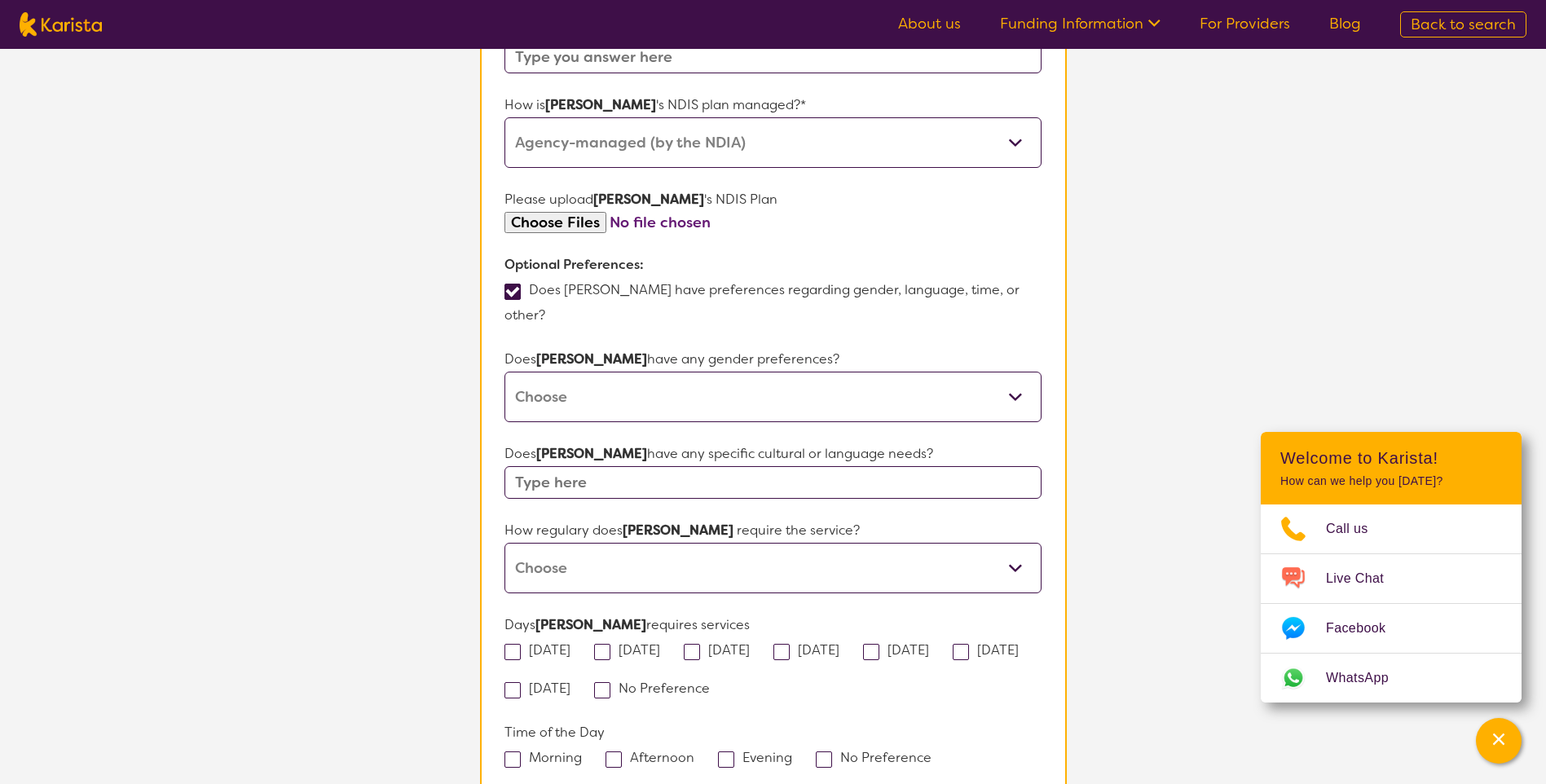
scroll to position [896, 0]
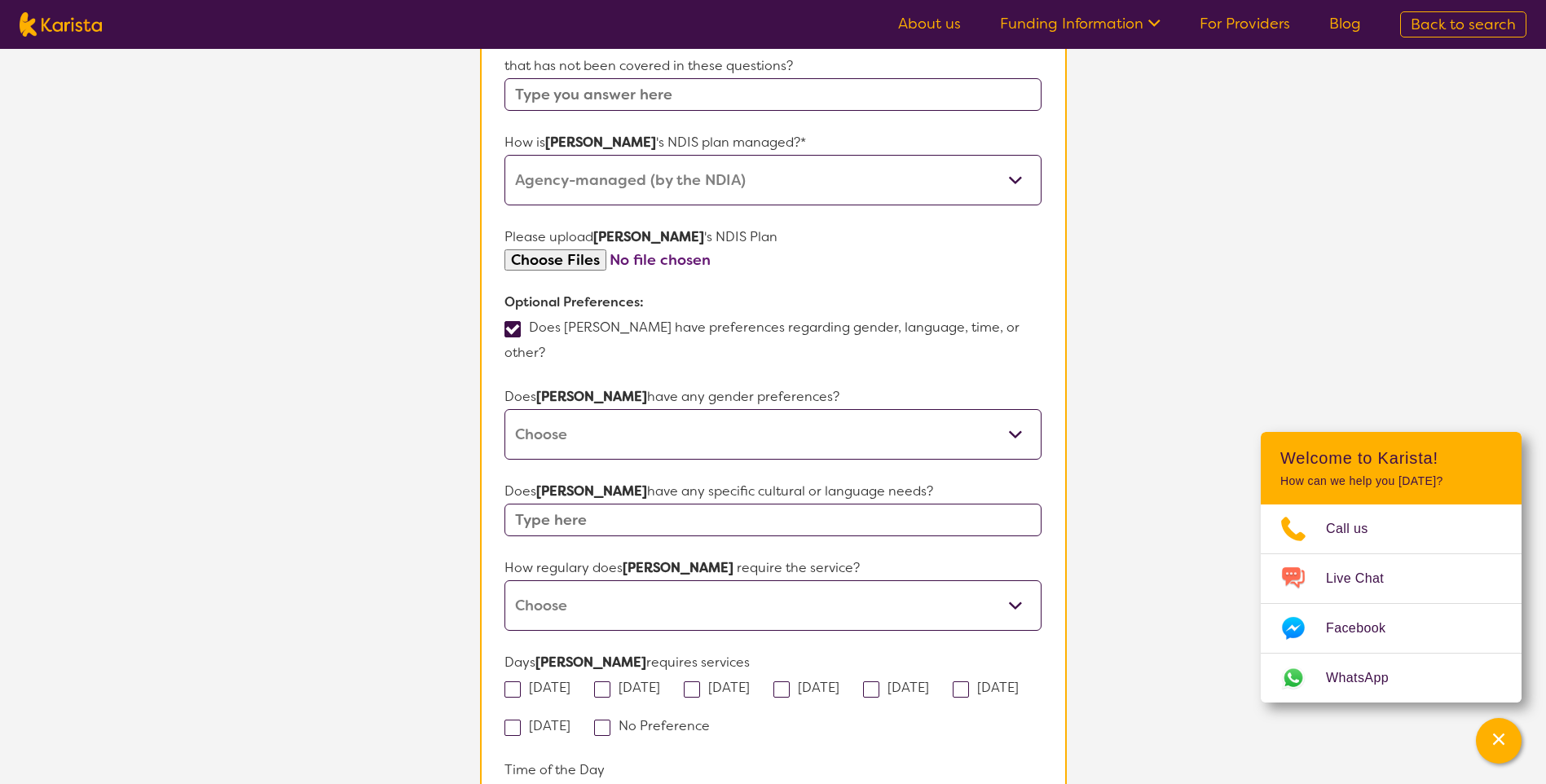
click at [513, 321] on span at bounding box center [512, 329] width 16 height 16
click at [545, 346] on input "Does [PERSON_NAME] have preferences regarding gender, language, time, or other?" at bounding box center [550, 351] width 11 height 11
checkbox input "false"
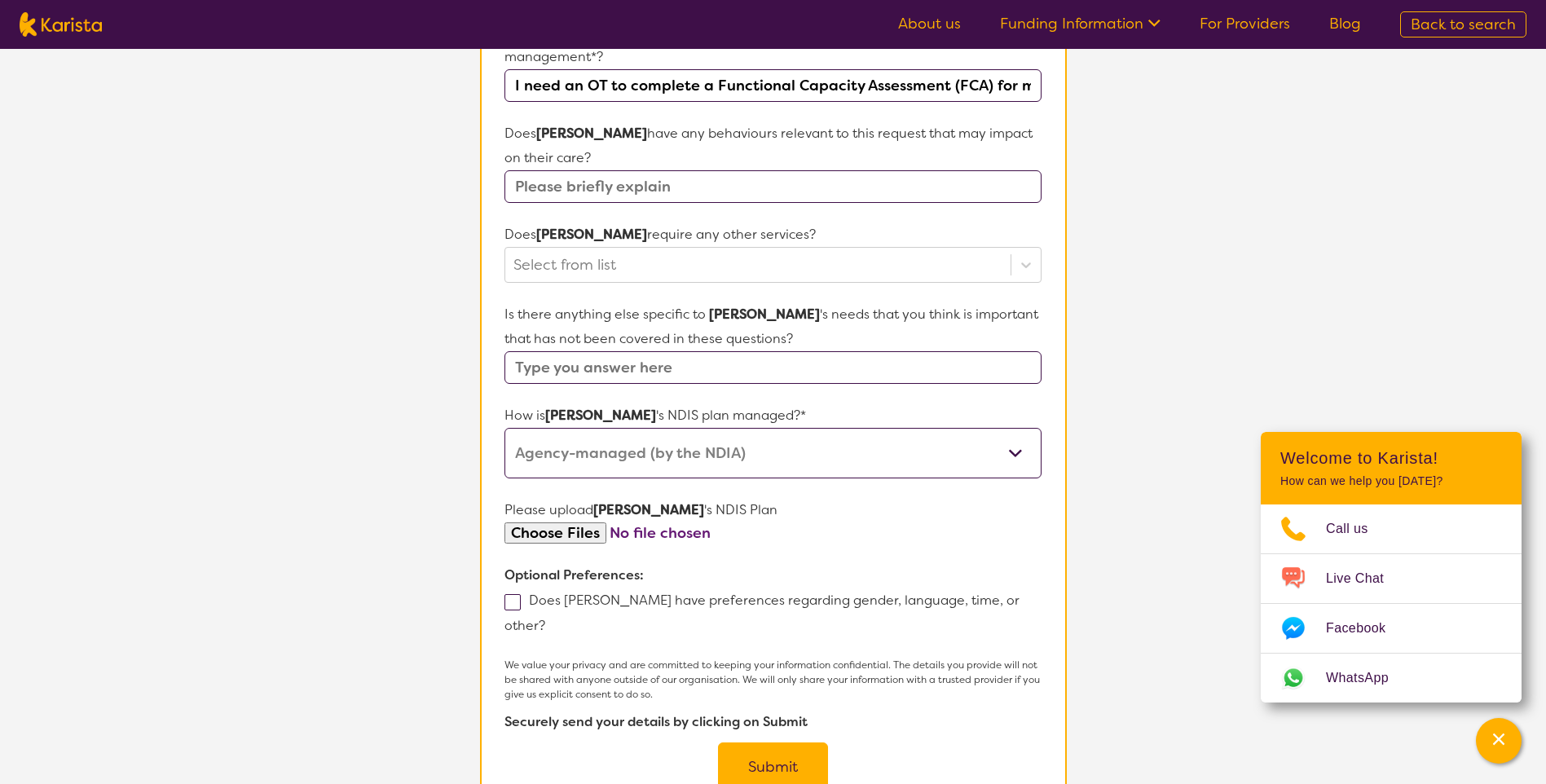
scroll to position [652, 0]
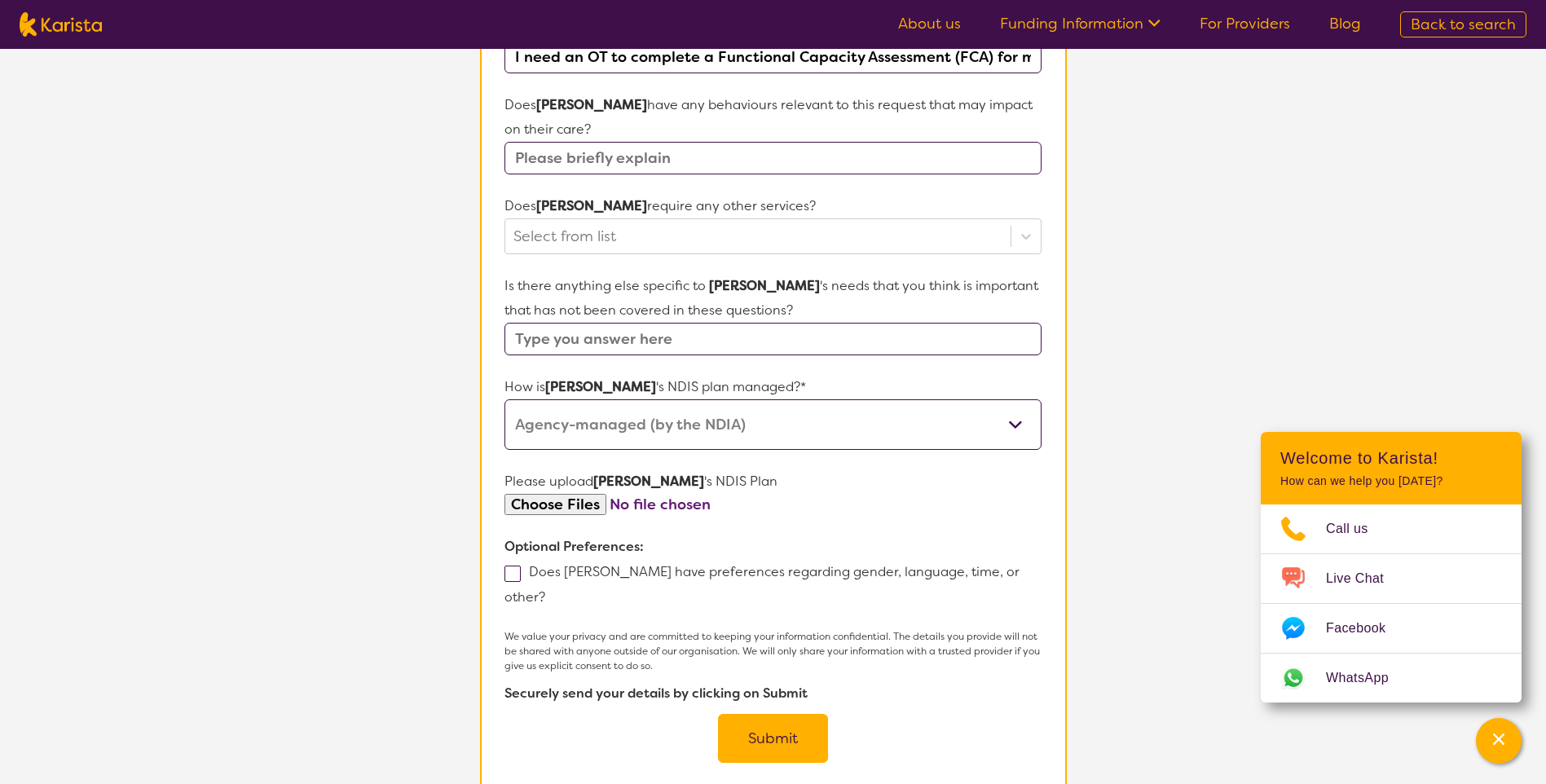
click at [553, 494] on input "file" at bounding box center [772, 505] width 536 height 22
type input "C:\fakepath\NDIS Initial Plan for [PERSON_NAME] 431230101.pdf.pdf"
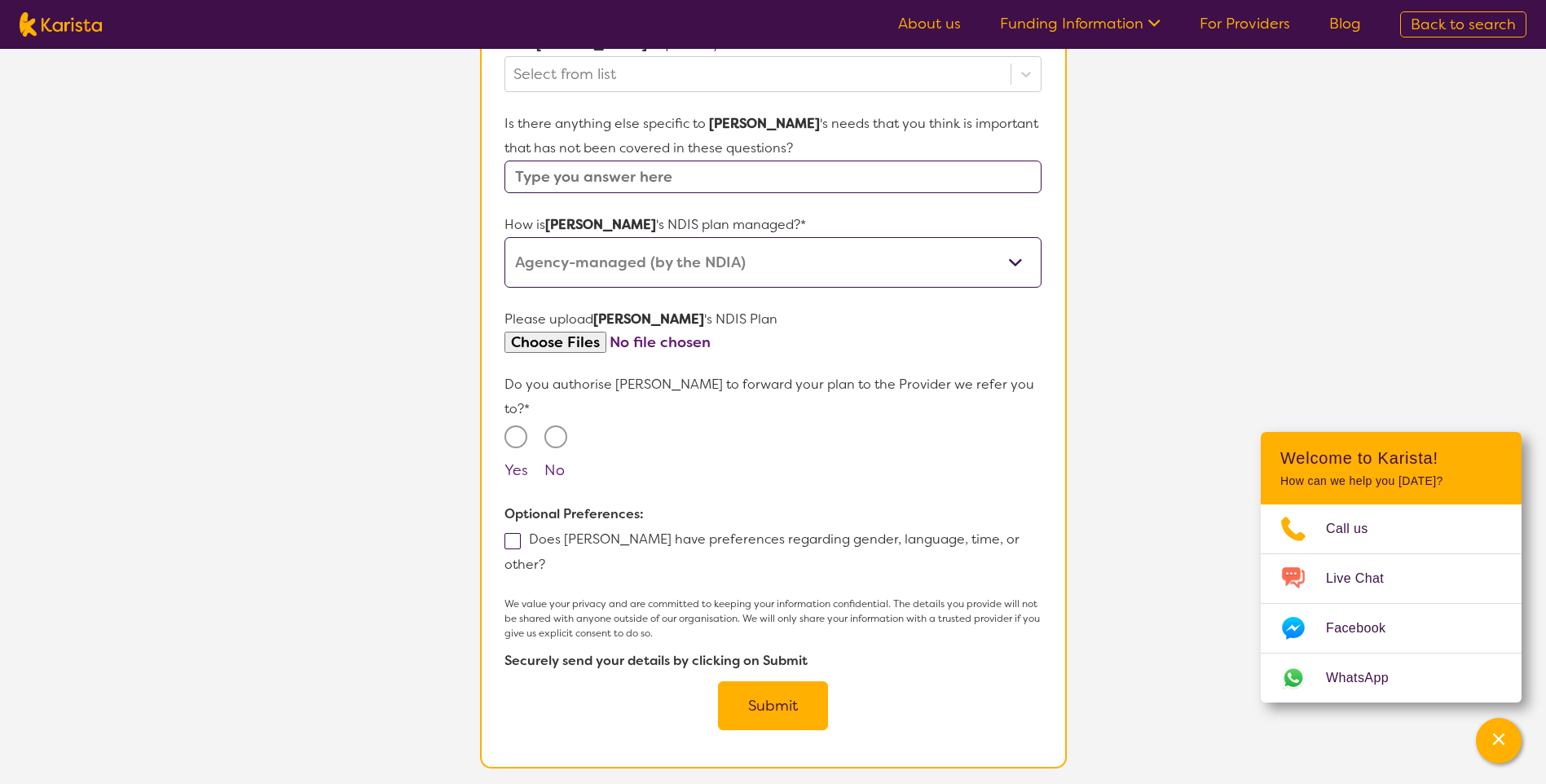
scroll to position [815, 0]
click at [520, 425] on input "Yes" at bounding box center [515, 436] width 23 height 23
radio input "true"
click at [768, 680] on button "Submit" at bounding box center [773, 704] width 110 height 49
